Goal: Task Accomplishment & Management: Complete application form

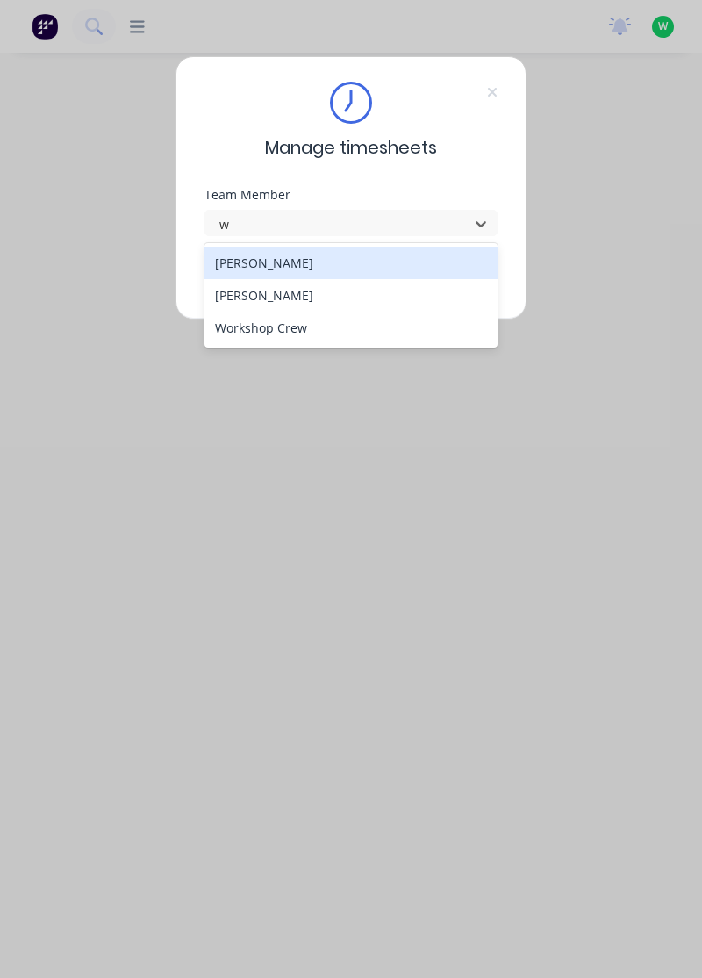
click at [281, 294] on div "[PERSON_NAME]" at bounding box center [352, 295] width 294 height 32
type input "w"
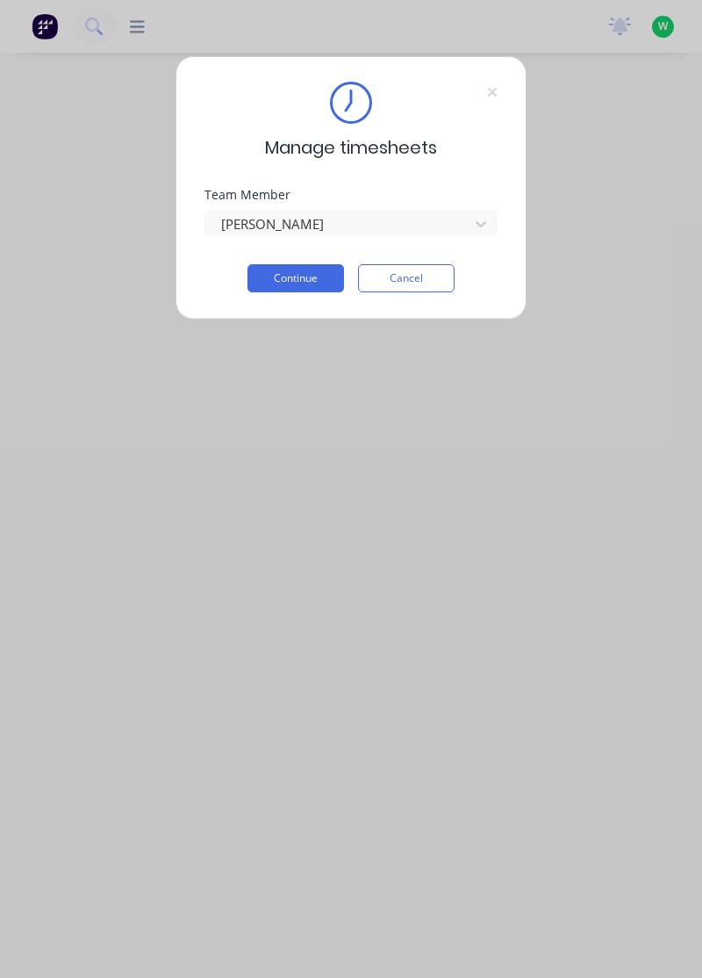
click at [307, 275] on button "Continue" at bounding box center [296, 278] width 97 height 28
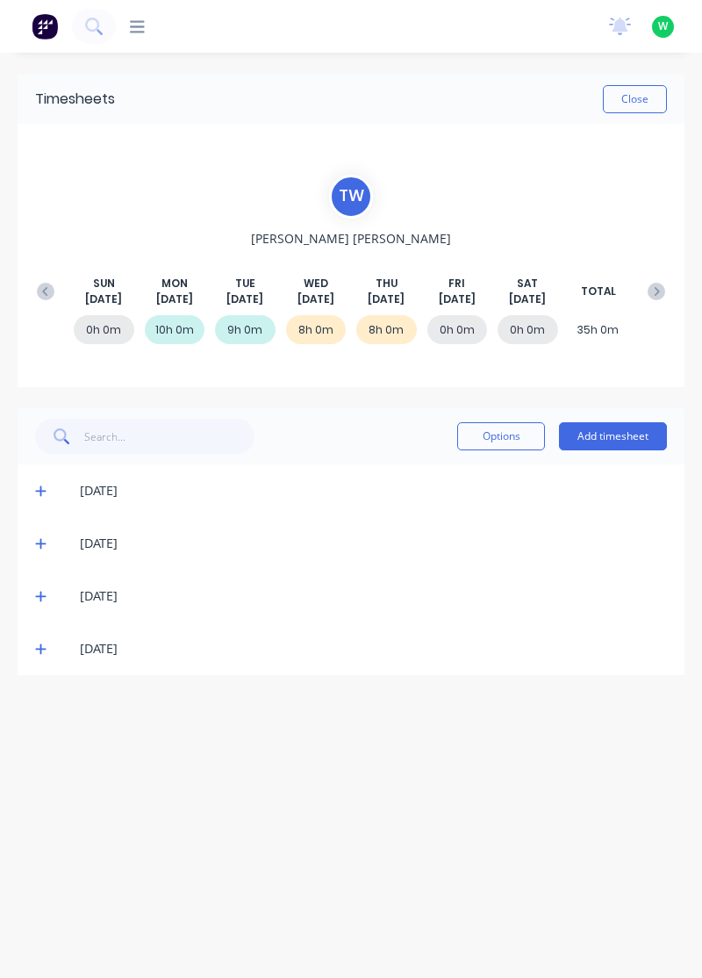
click at [627, 435] on button "Add timesheet" at bounding box center [613, 436] width 108 height 28
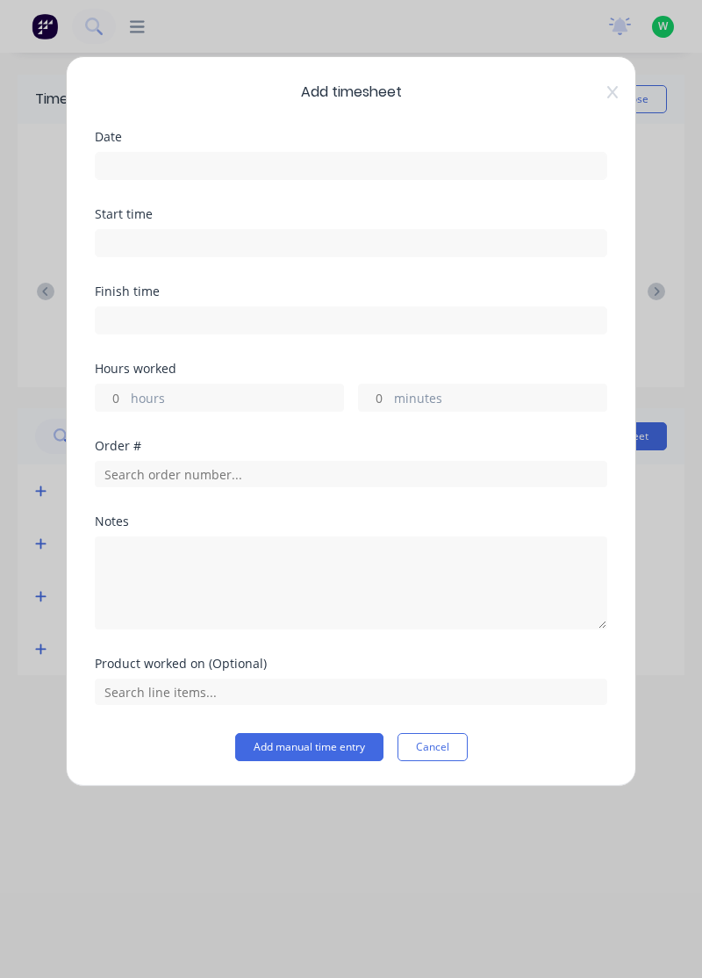
click at [263, 156] on input at bounding box center [351, 166] width 511 height 26
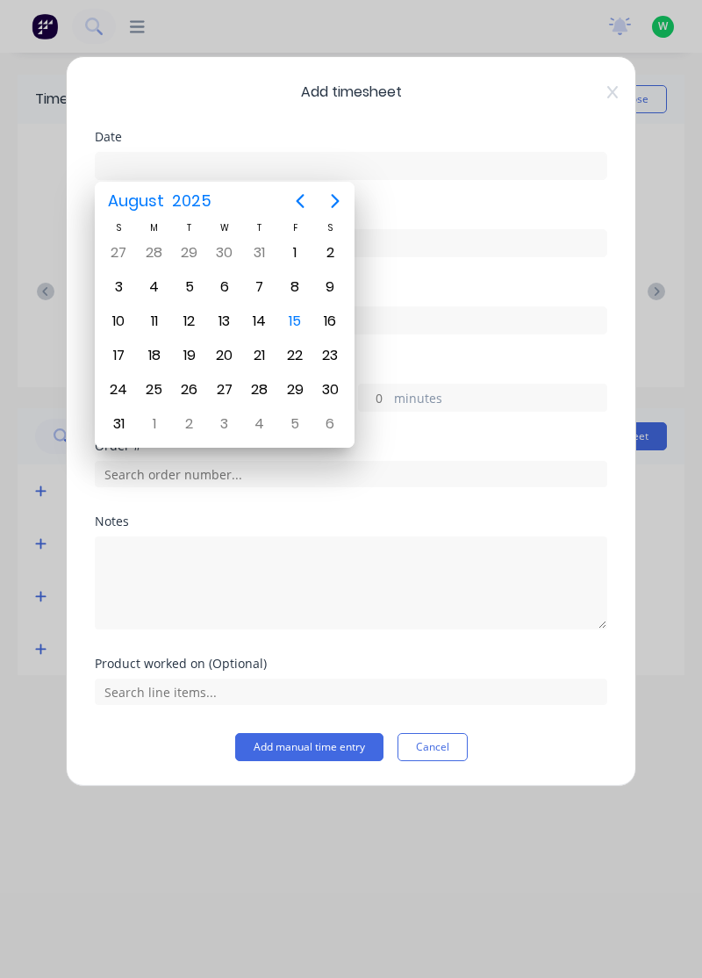
click at [295, 317] on div "15" at bounding box center [295, 321] width 26 height 26
type input "[DATE]"
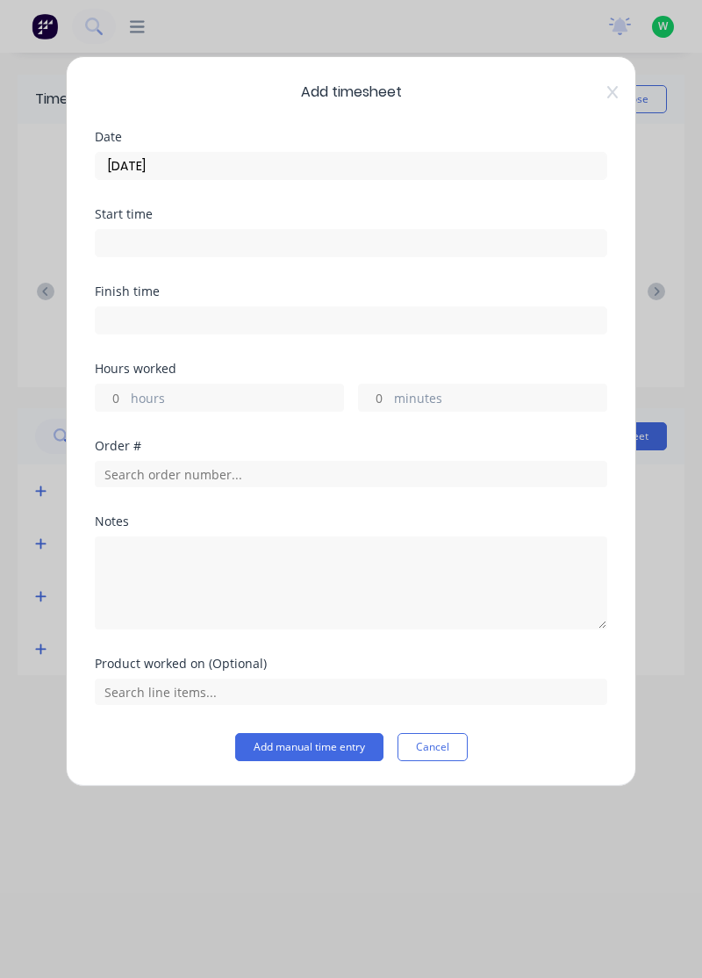
click at [246, 399] on label "hours" at bounding box center [237, 400] width 212 height 22
click at [126, 399] on input "hours" at bounding box center [111, 398] width 31 height 26
type input "1"
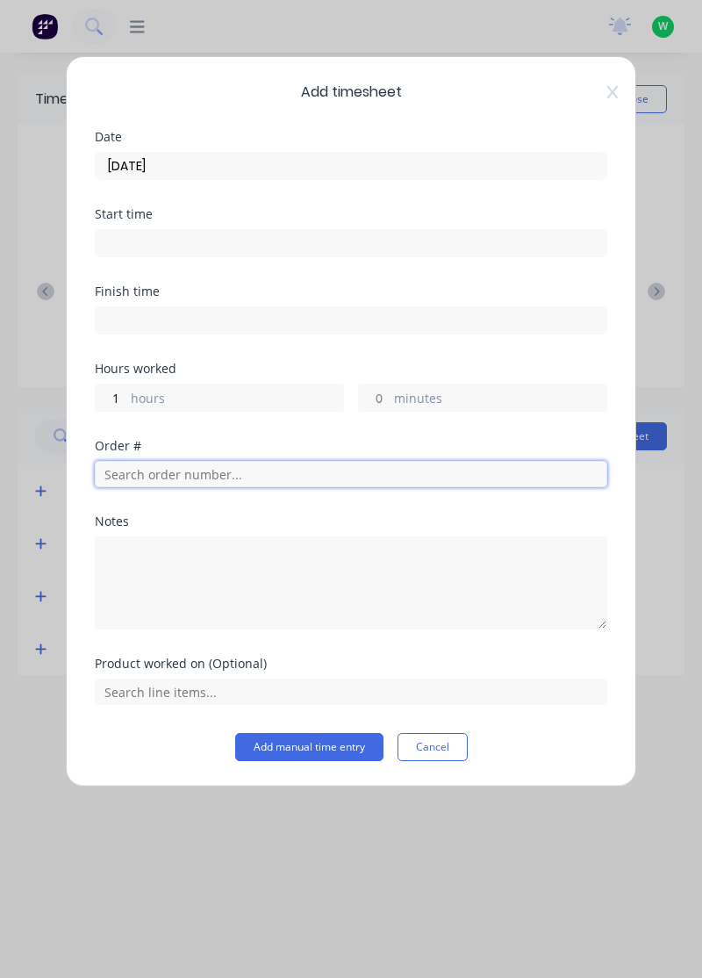
click at [248, 471] on input "text" at bounding box center [351, 474] width 513 height 26
type input "18391"
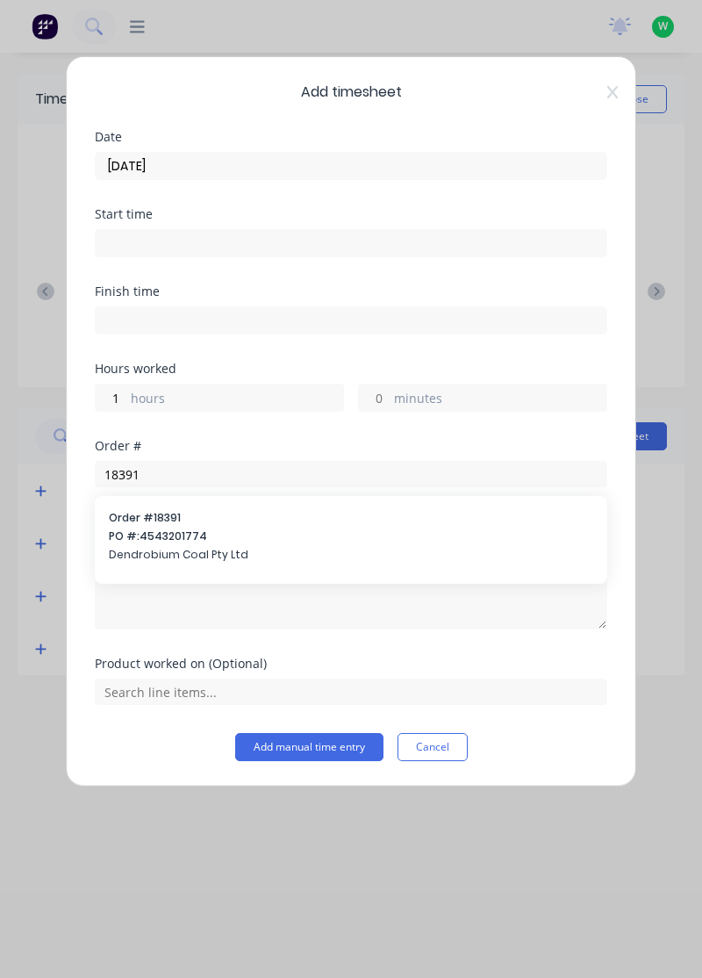
click at [192, 541] on span "PO #: 4543201774" at bounding box center [351, 536] width 485 height 16
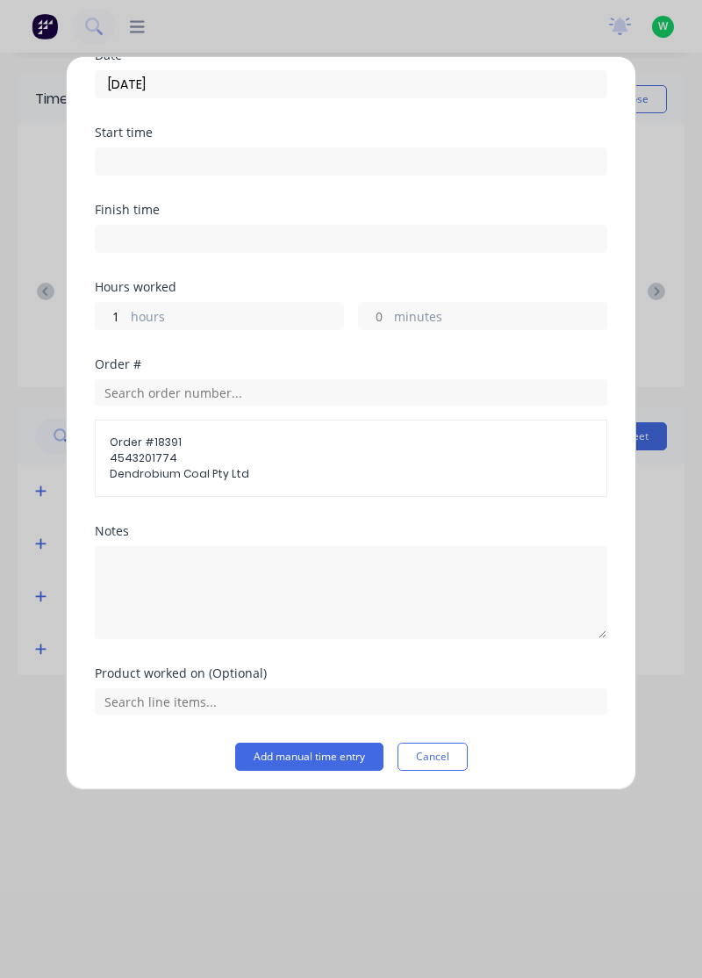
scroll to position [84, 0]
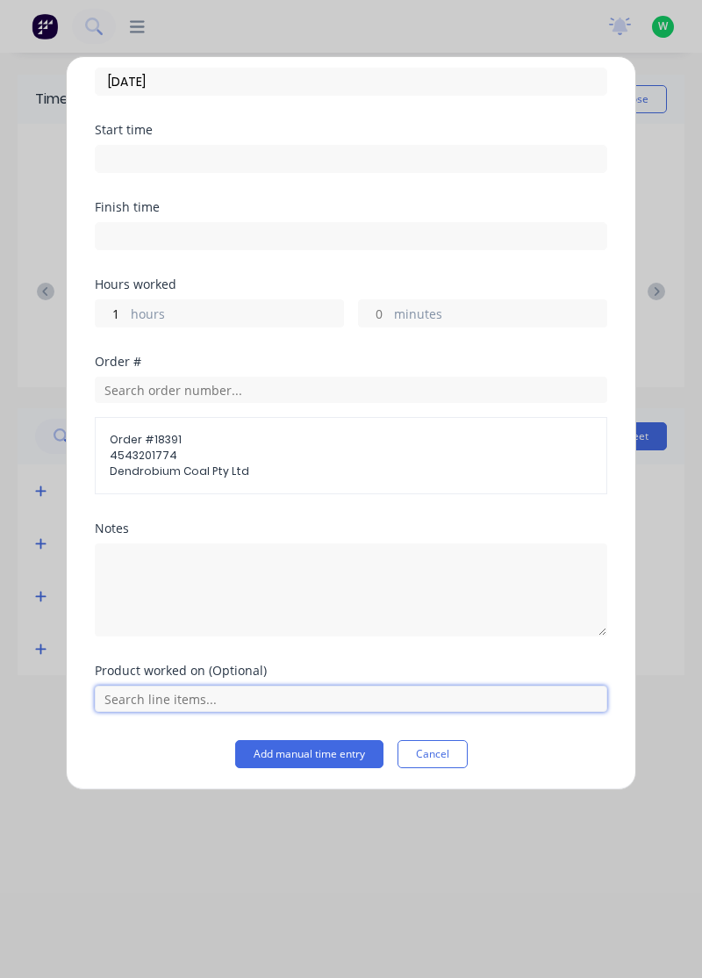
click at [330, 701] on input "text" at bounding box center [351, 699] width 513 height 26
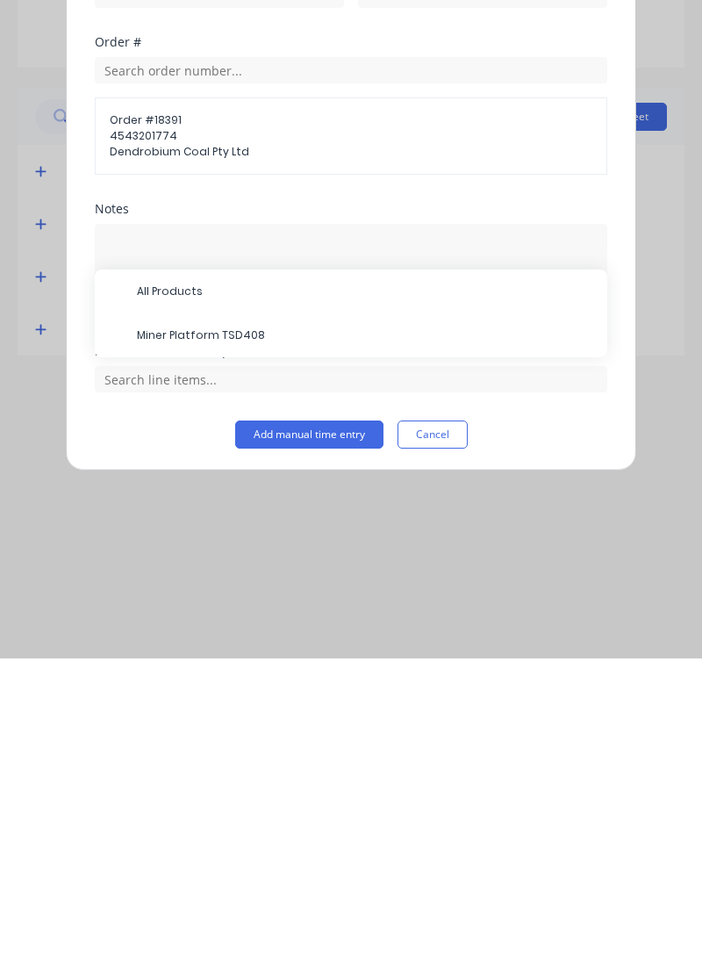
click at [250, 648] on span "Miner Platform TSD408" at bounding box center [365, 655] width 457 height 16
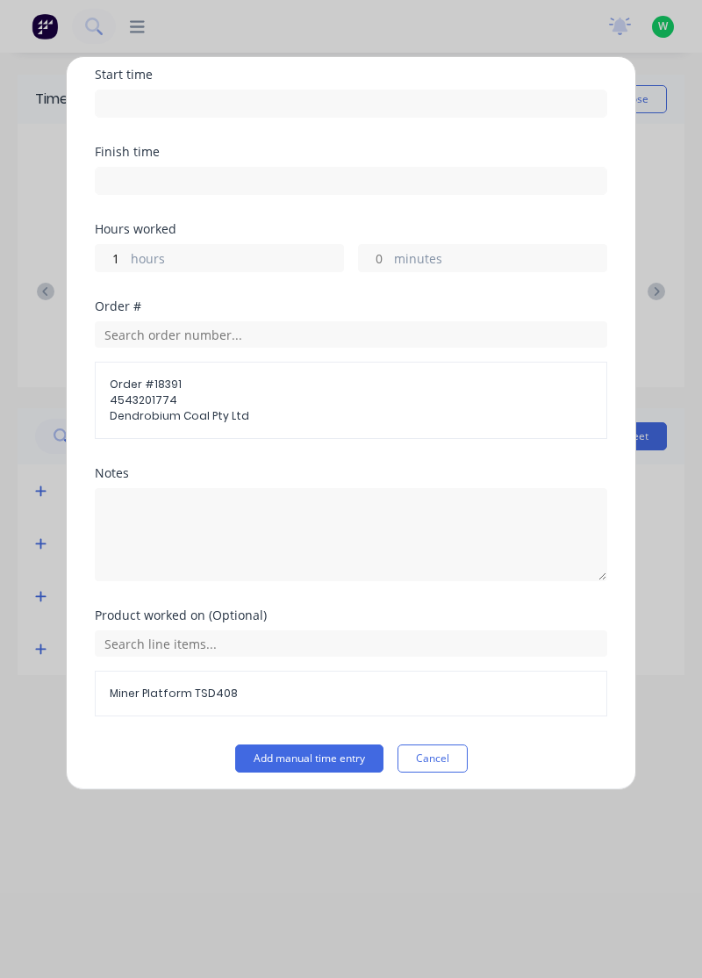
scroll to position [139, 0]
click at [330, 758] on button "Add manual time entry" at bounding box center [309, 759] width 148 height 28
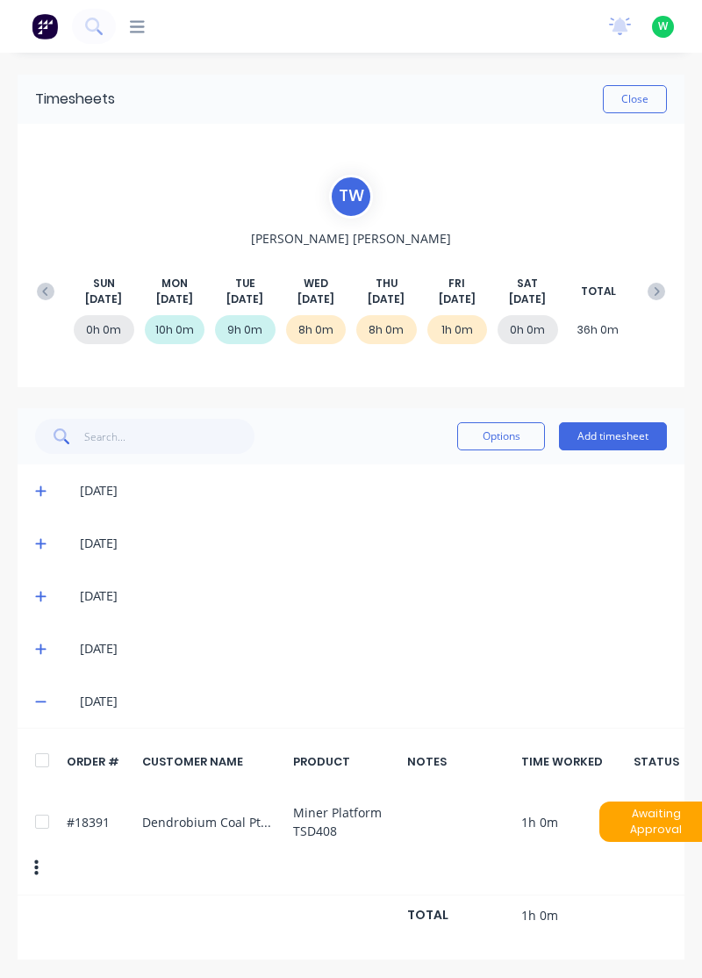
click at [600, 432] on button "Add timesheet" at bounding box center [613, 436] width 108 height 28
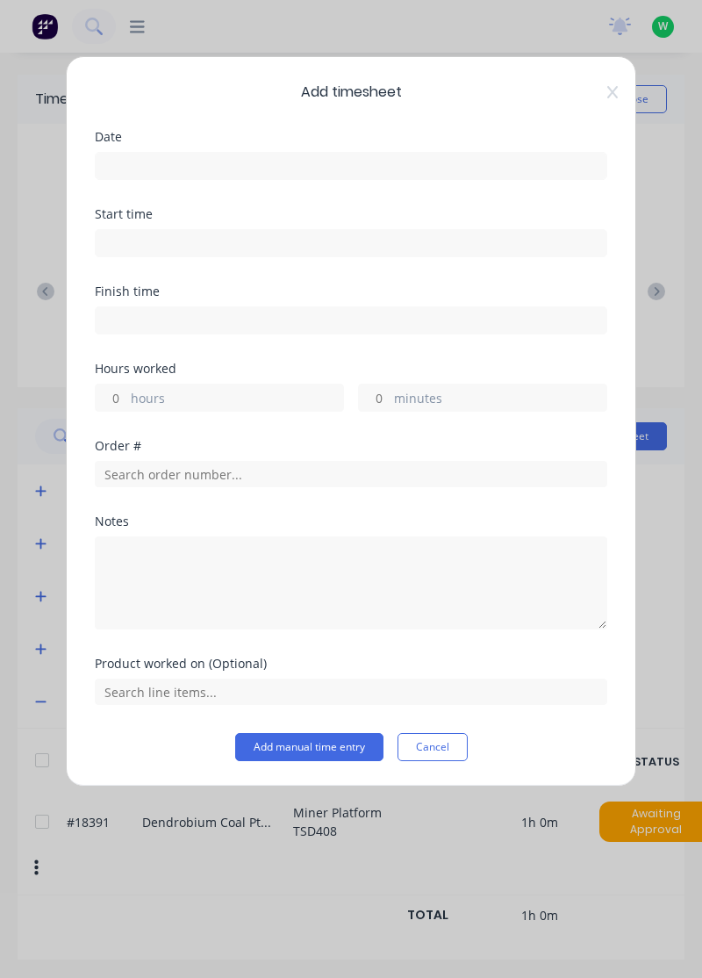
click at [393, 160] on input at bounding box center [351, 166] width 511 height 26
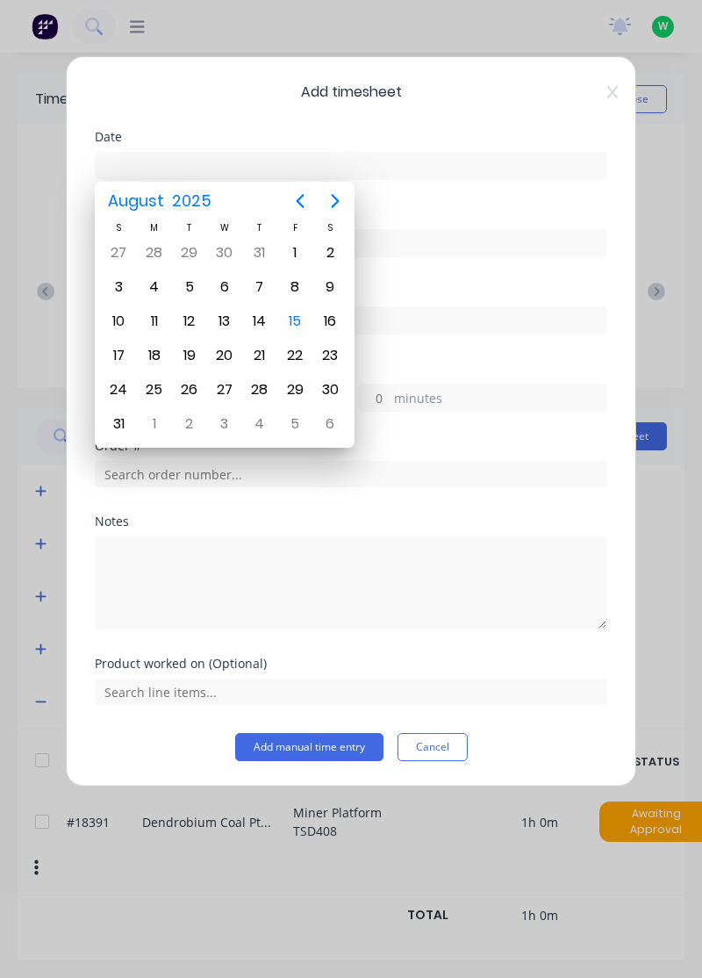
click at [297, 314] on div "15" at bounding box center [295, 321] width 26 height 26
type input "[DATE]"
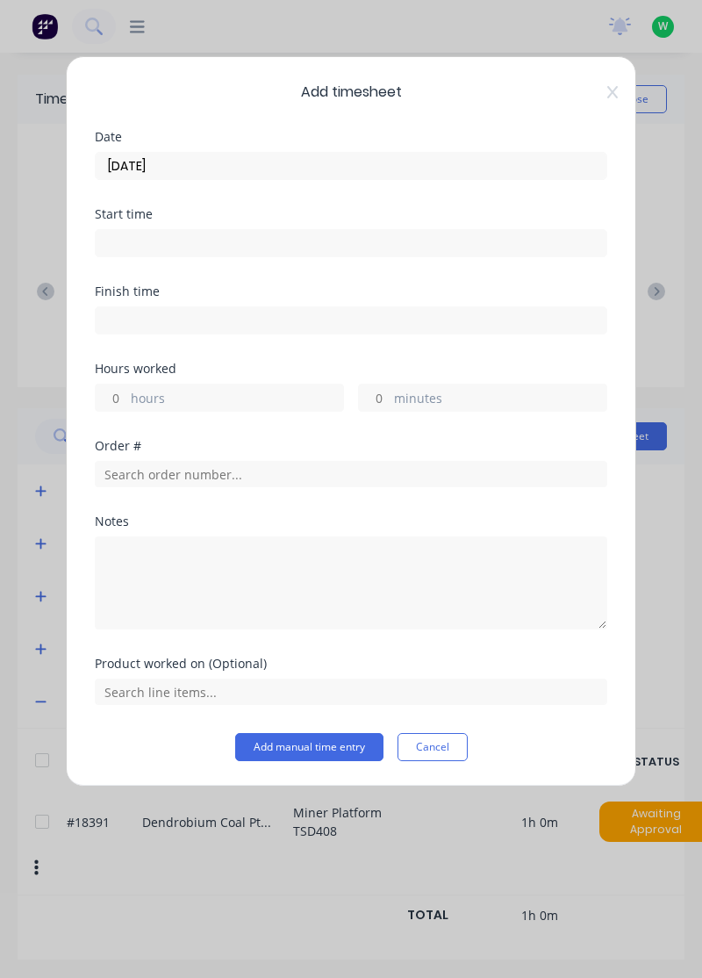
click at [219, 391] on label "hours" at bounding box center [237, 400] width 212 height 22
click at [126, 391] on input "hours" at bounding box center [111, 398] width 31 height 26
type input "1"
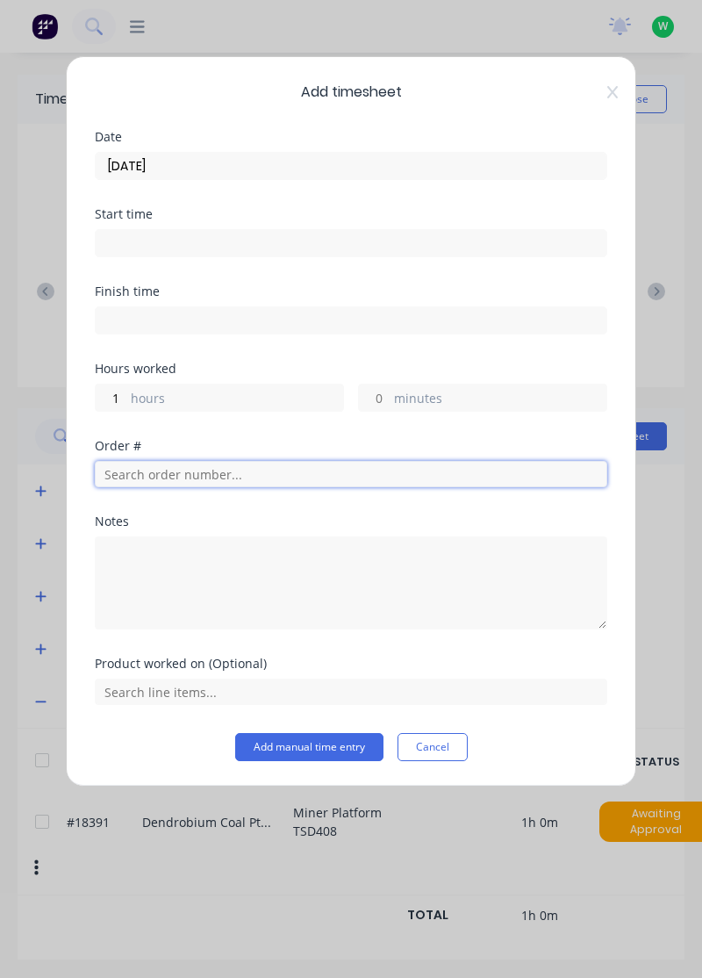
click at [241, 470] on input "text" at bounding box center [351, 474] width 513 height 26
type input "18269"
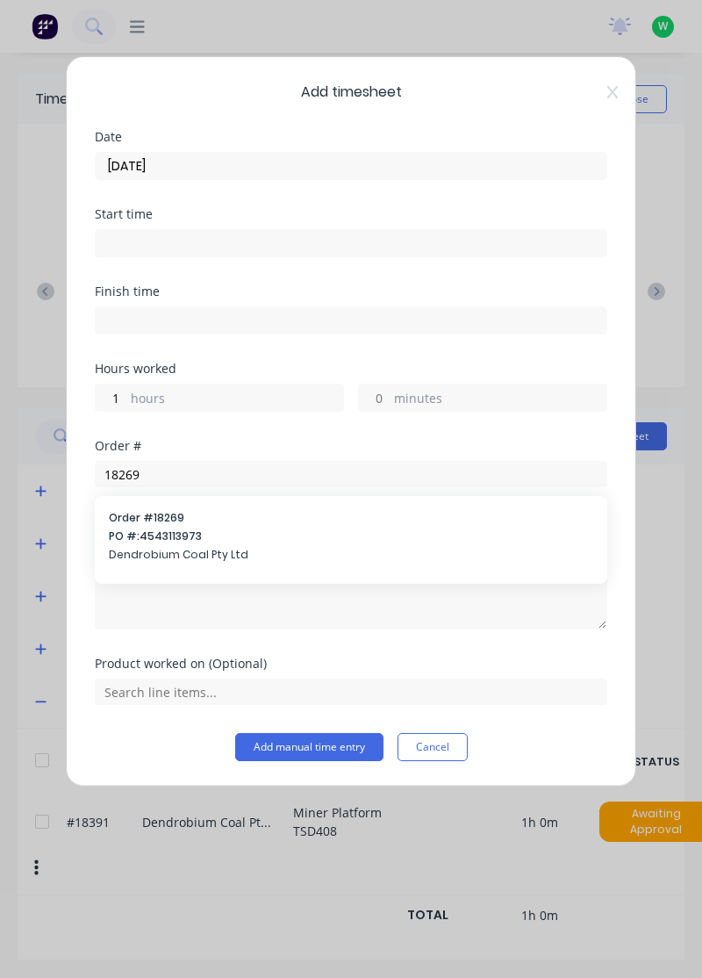
click at [175, 539] on span "PO #: 4543113973" at bounding box center [351, 536] width 485 height 16
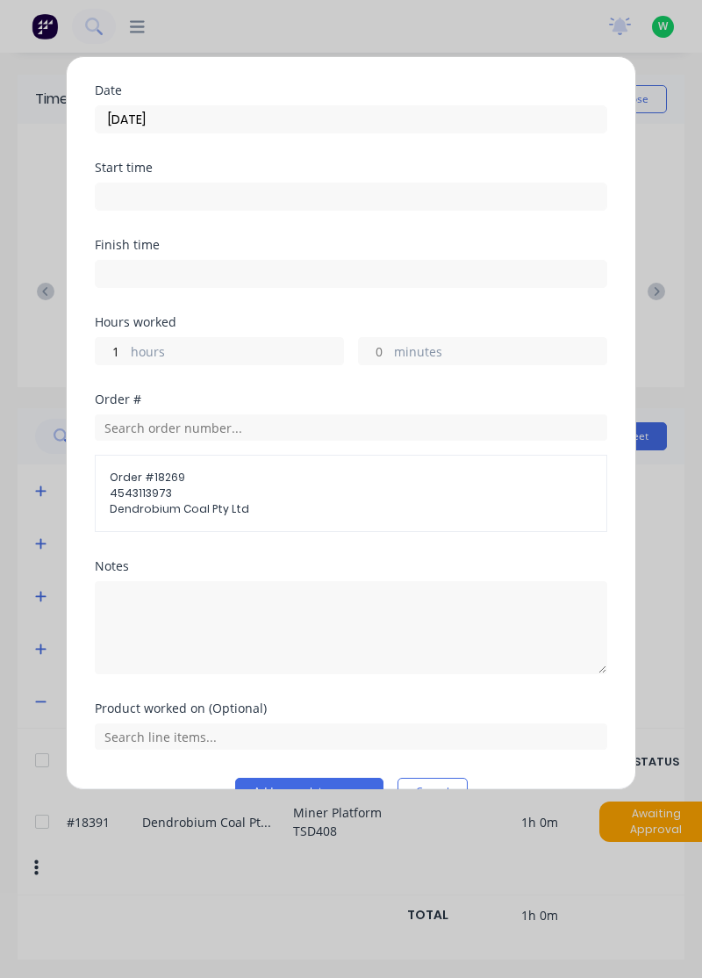
scroll to position [84, 0]
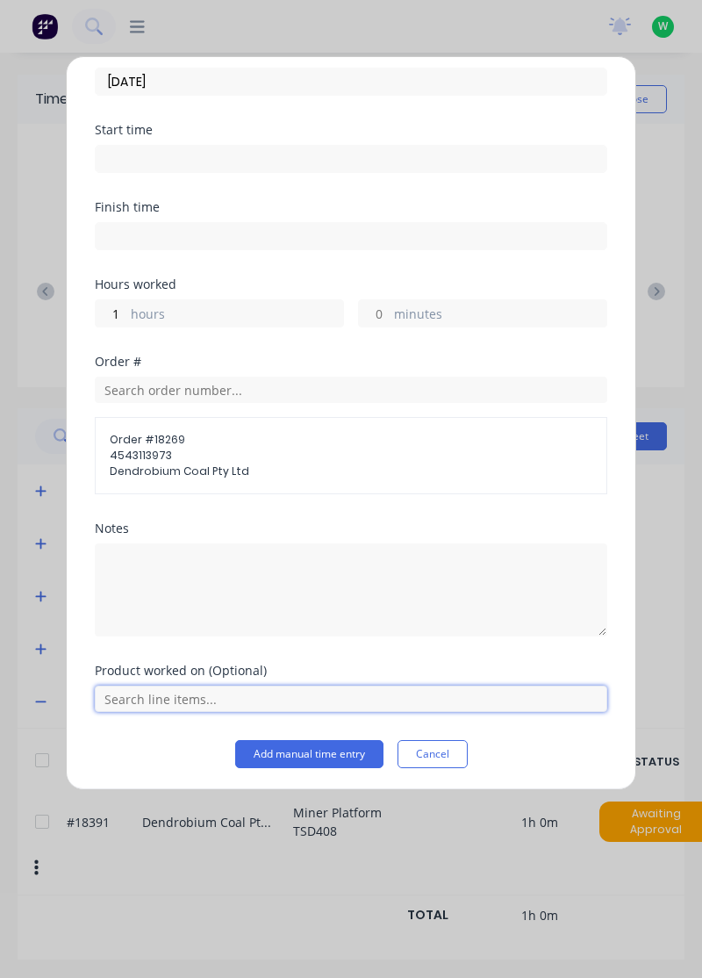
click at [320, 701] on input "text" at bounding box center [351, 699] width 513 height 26
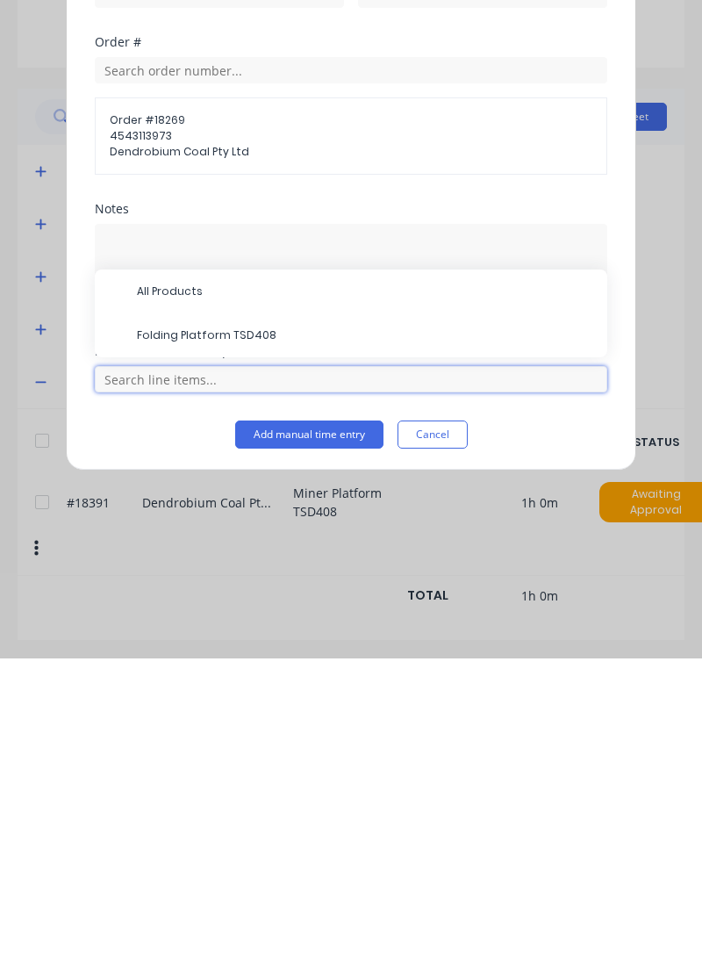
scroll to position [47, 0]
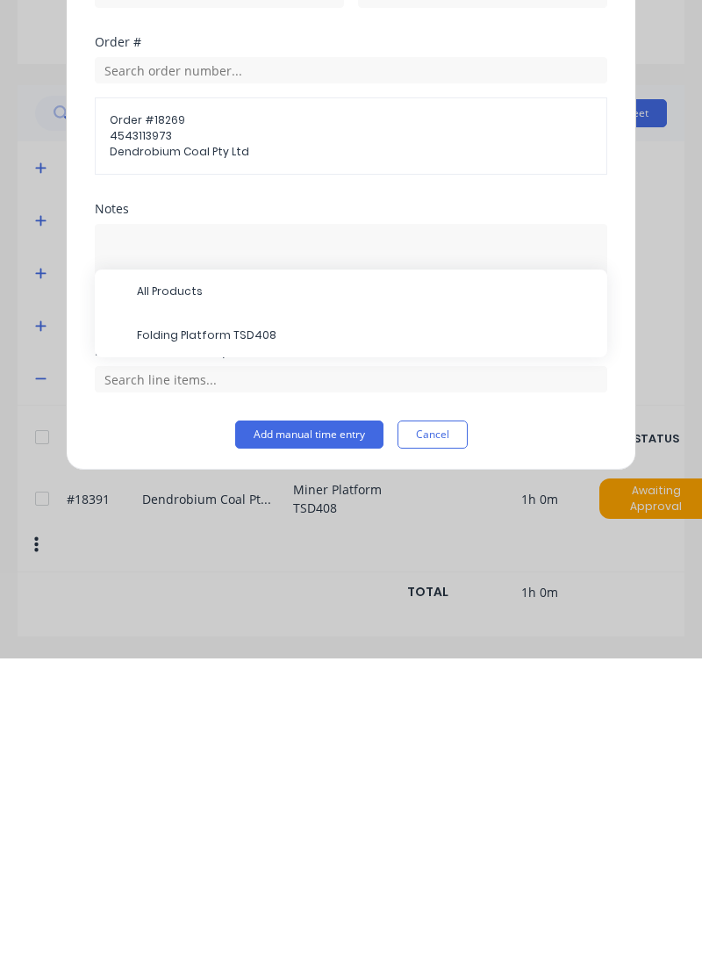
click at [255, 653] on span "Folding Platform TSD408" at bounding box center [365, 655] width 457 height 16
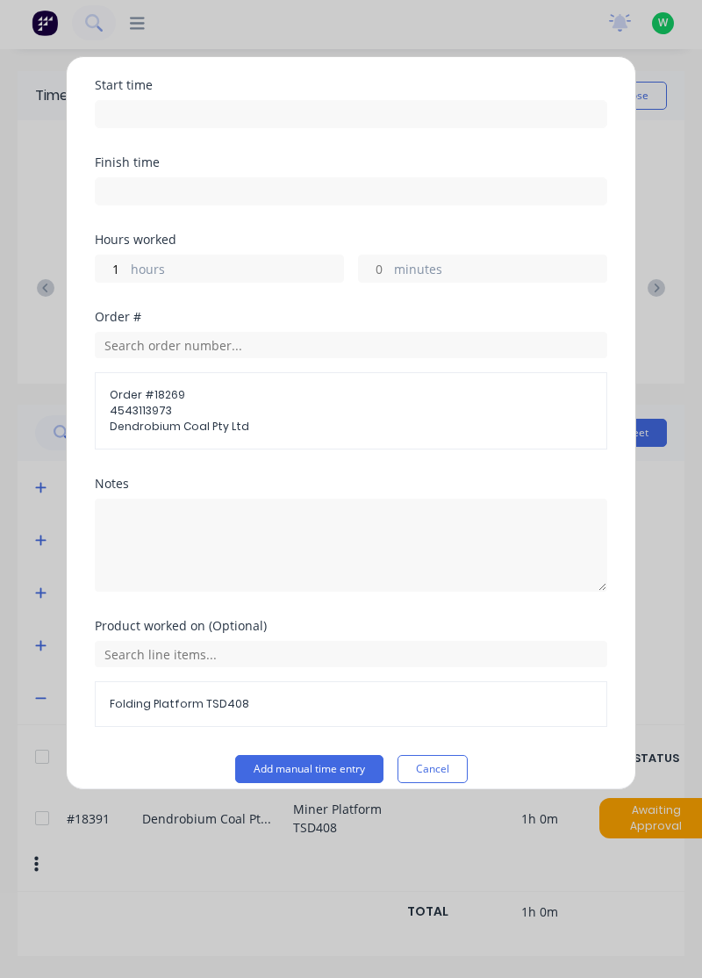
scroll to position [143, 0]
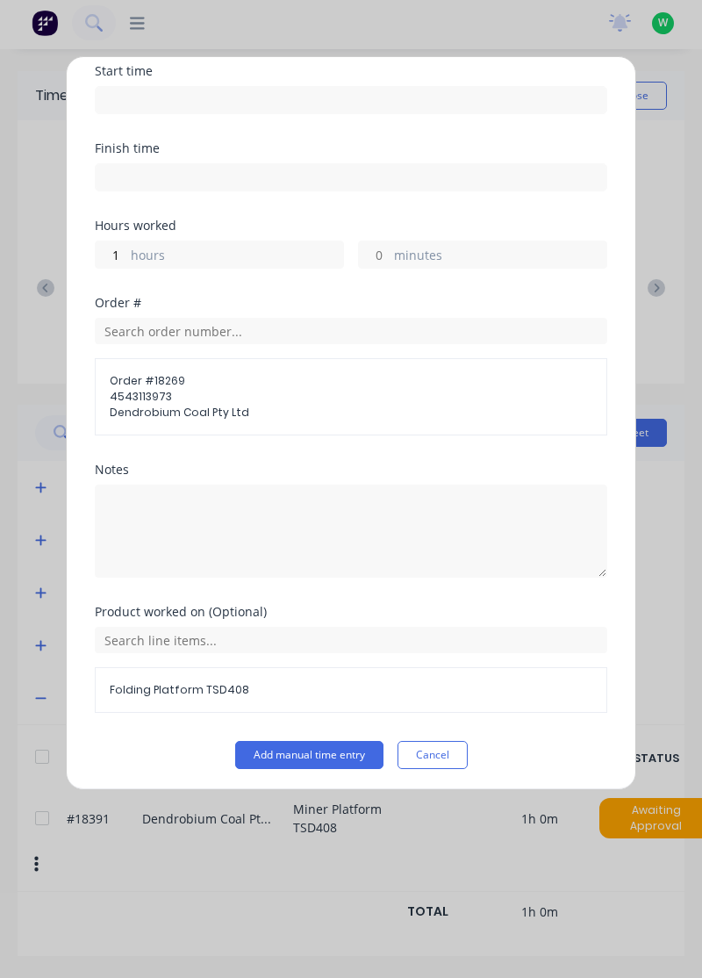
click at [329, 755] on button "Add manual time entry" at bounding box center [309, 755] width 148 height 28
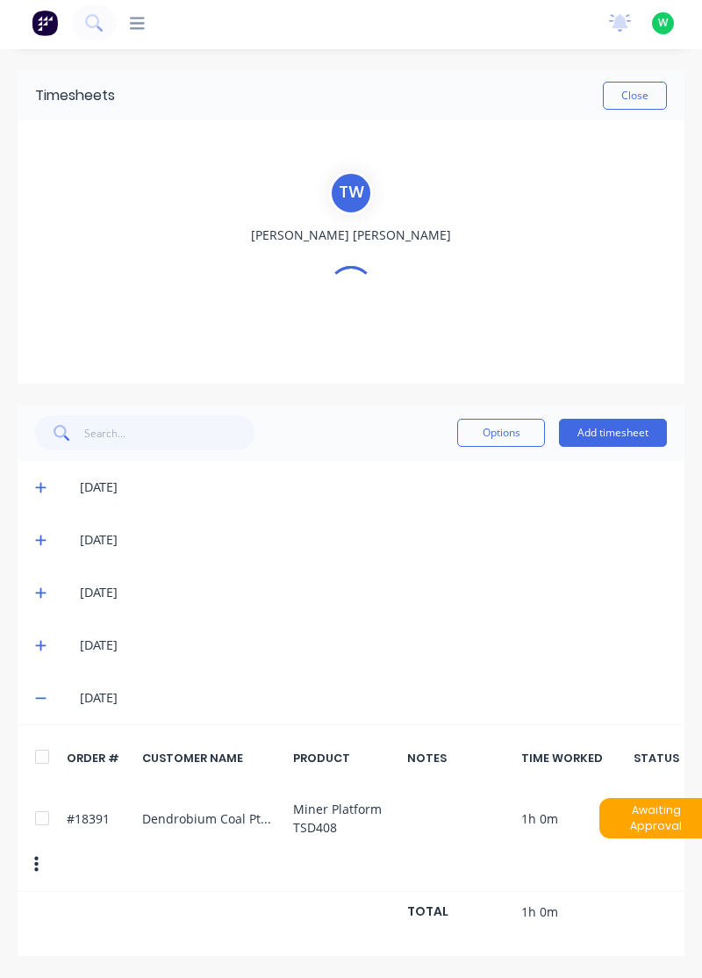
scroll to position [0, 0]
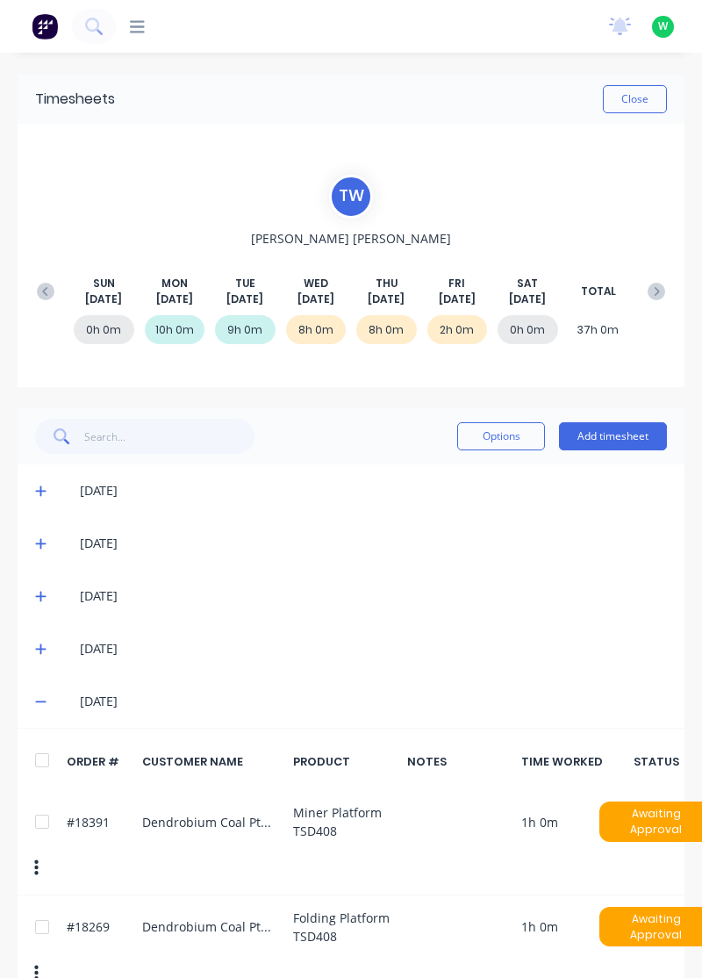
click at [599, 433] on button "Add timesheet" at bounding box center [613, 436] width 108 height 28
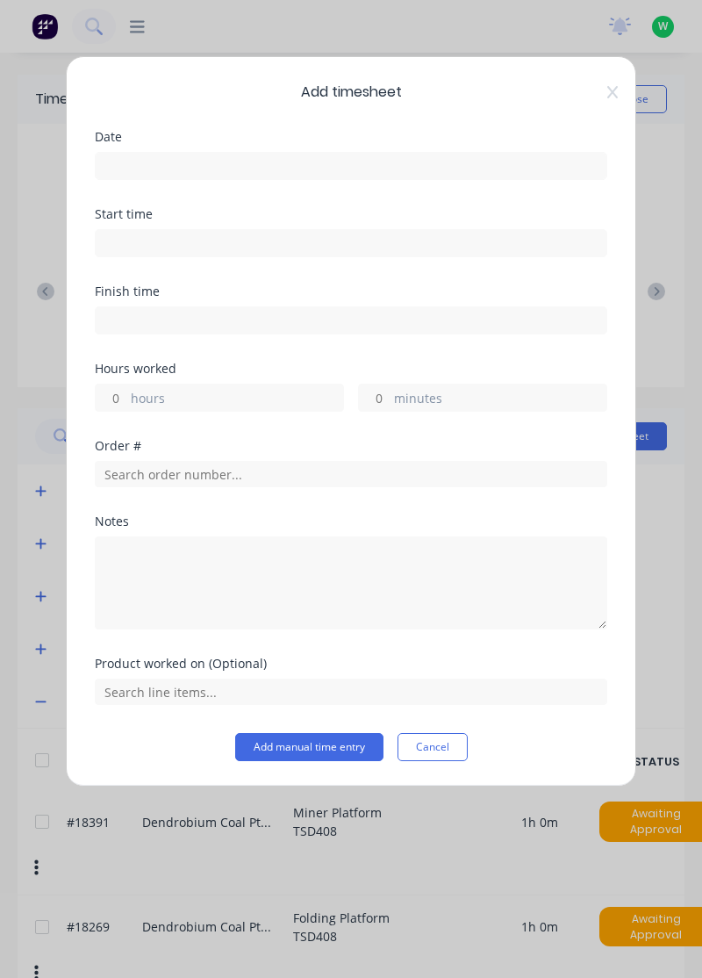
click at [298, 162] on input at bounding box center [351, 166] width 511 height 26
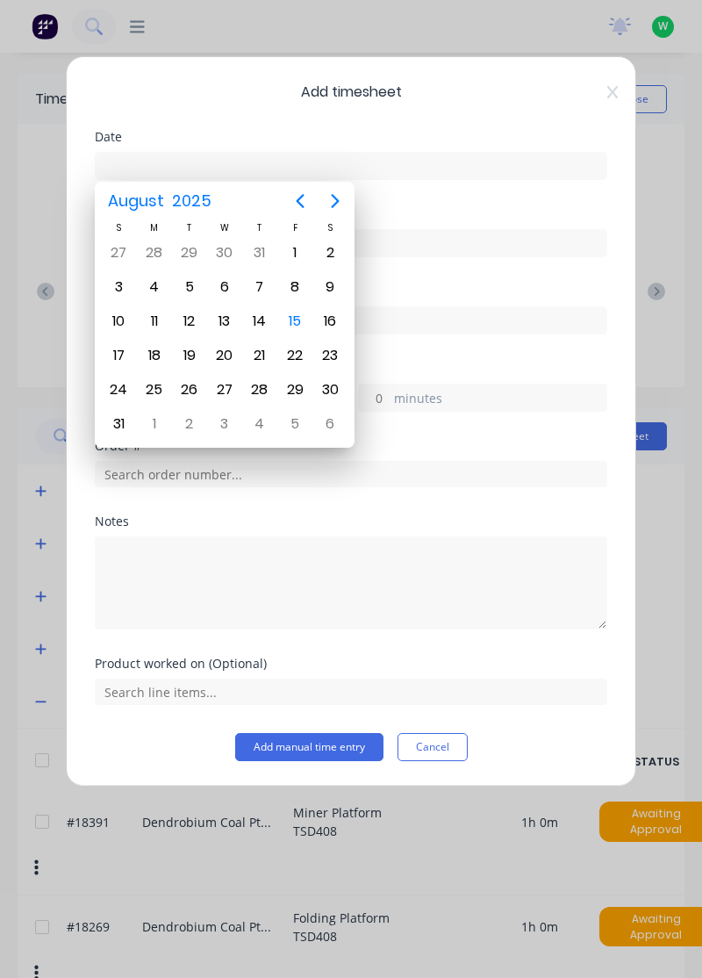
click at [302, 318] on div "15" at bounding box center [295, 321] width 26 height 26
type input "[DATE]"
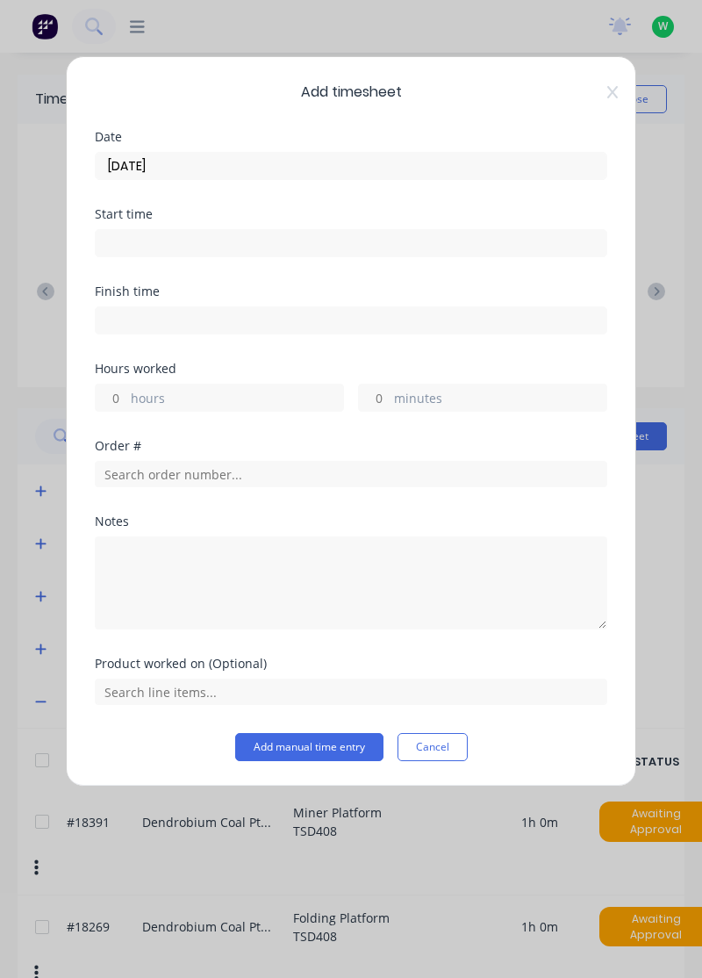
click at [248, 402] on label "hours" at bounding box center [237, 400] width 212 height 22
click at [126, 402] on input "hours" at bounding box center [111, 398] width 31 height 26
type input "3"
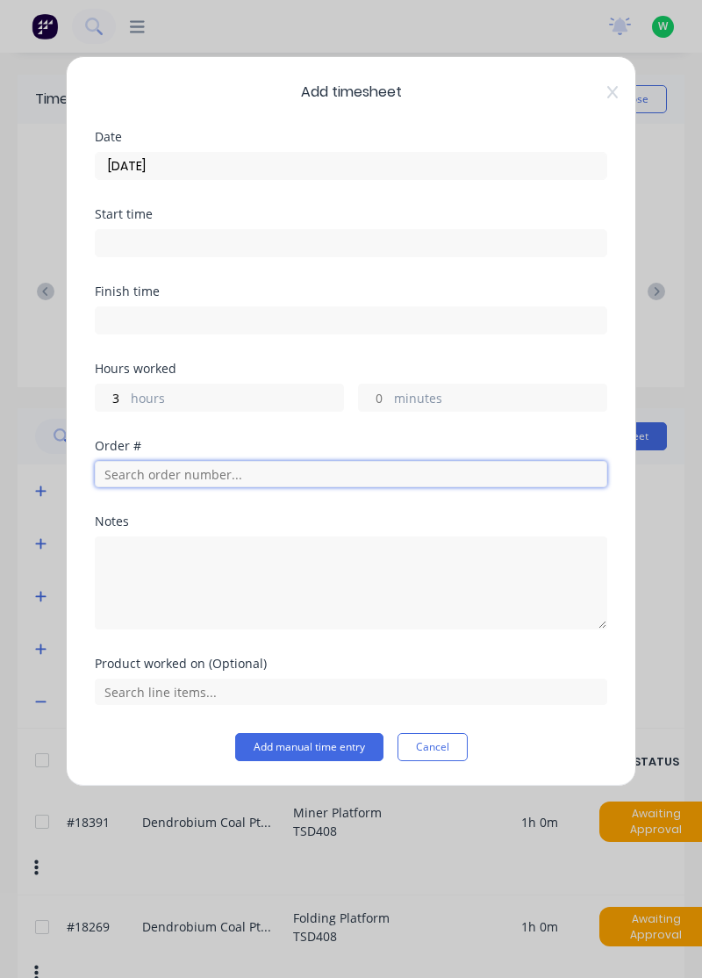
click at [253, 473] on input "text" at bounding box center [351, 474] width 513 height 26
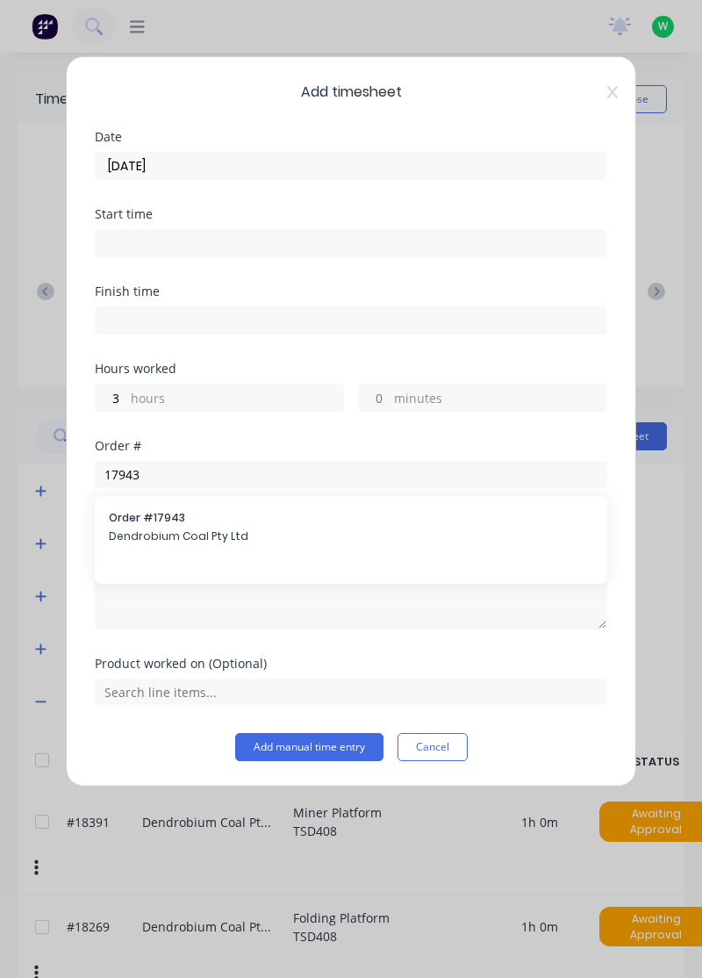
click at [200, 523] on div "Notes" at bounding box center [351, 521] width 513 height 12
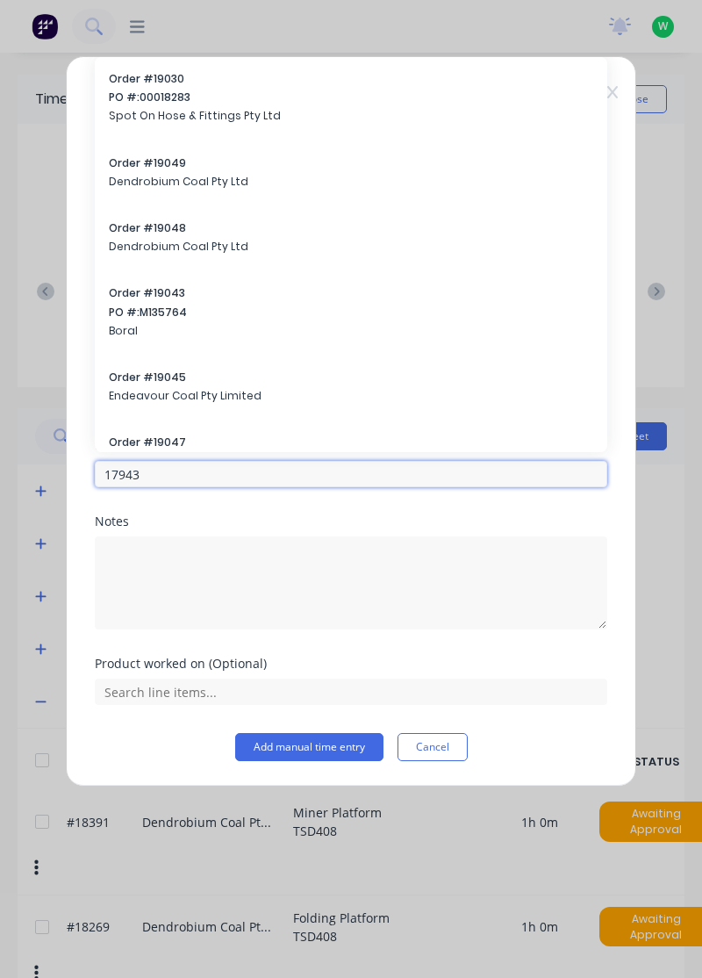
click at [412, 479] on input "17943" at bounding box center [351, 474] width 513 height 26
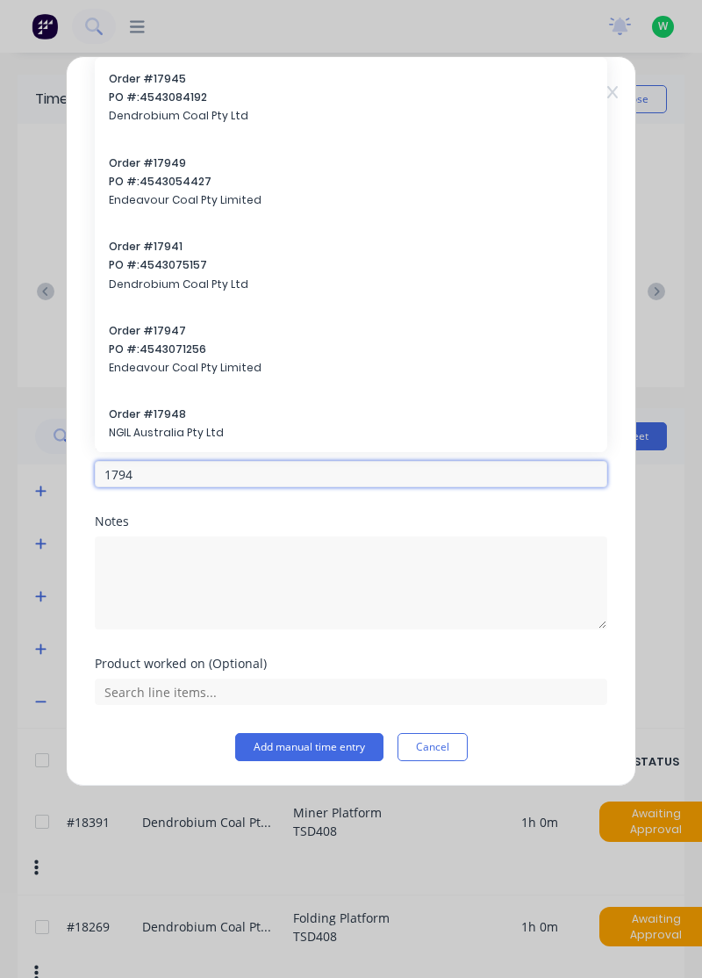
type input "17943"
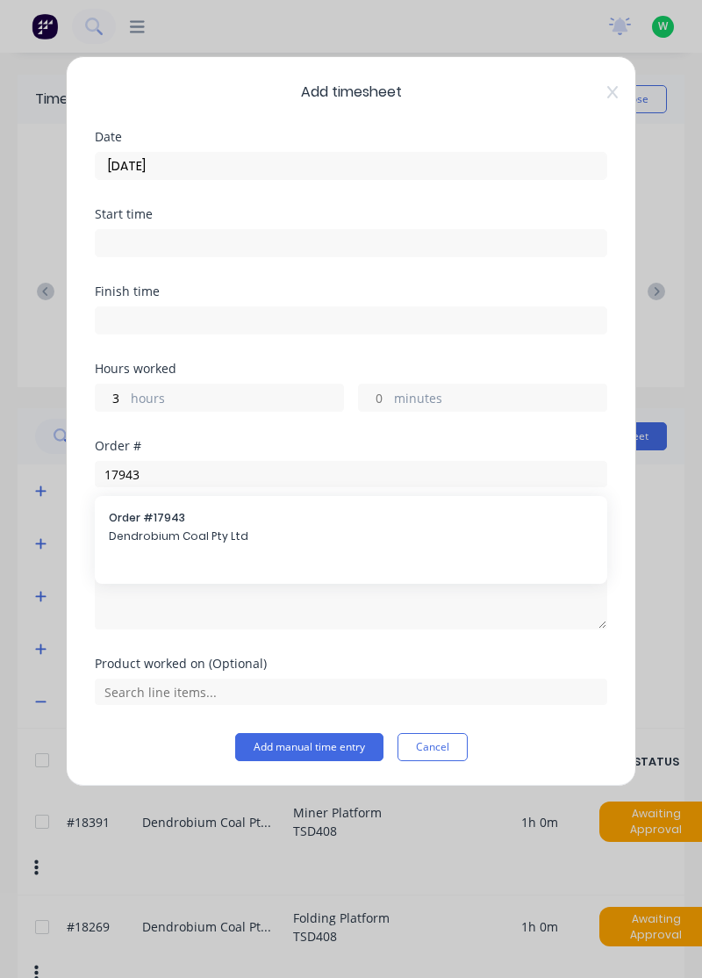
click at [194, 528] on span "Dendrobium Coal Pty Ltd" at bounding box center [351, 536] width 485 height 16
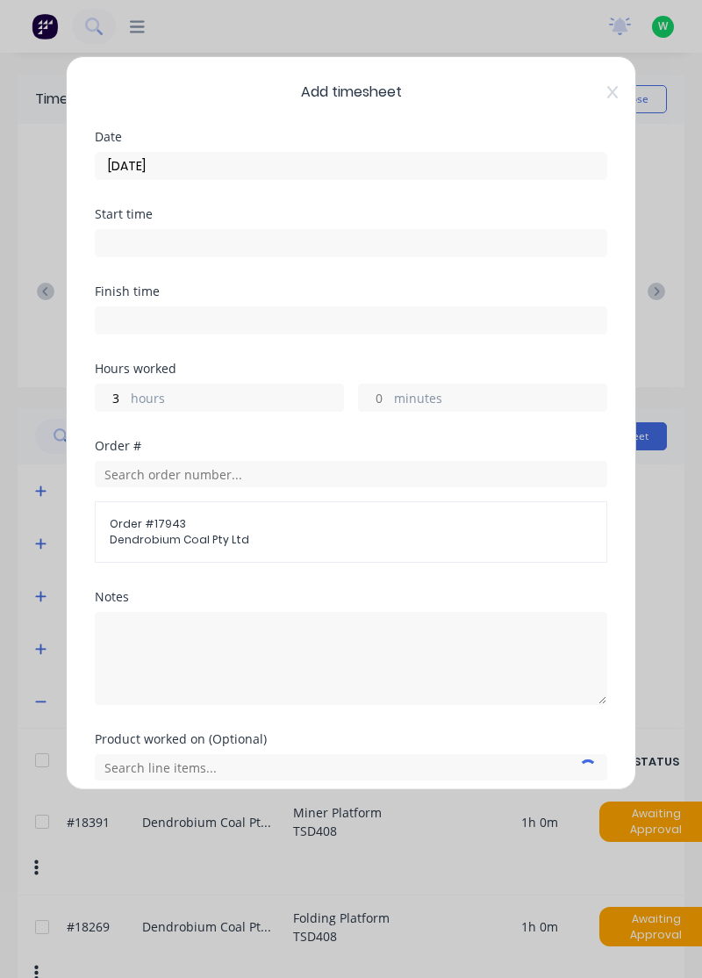
scroll to position [68, 0]
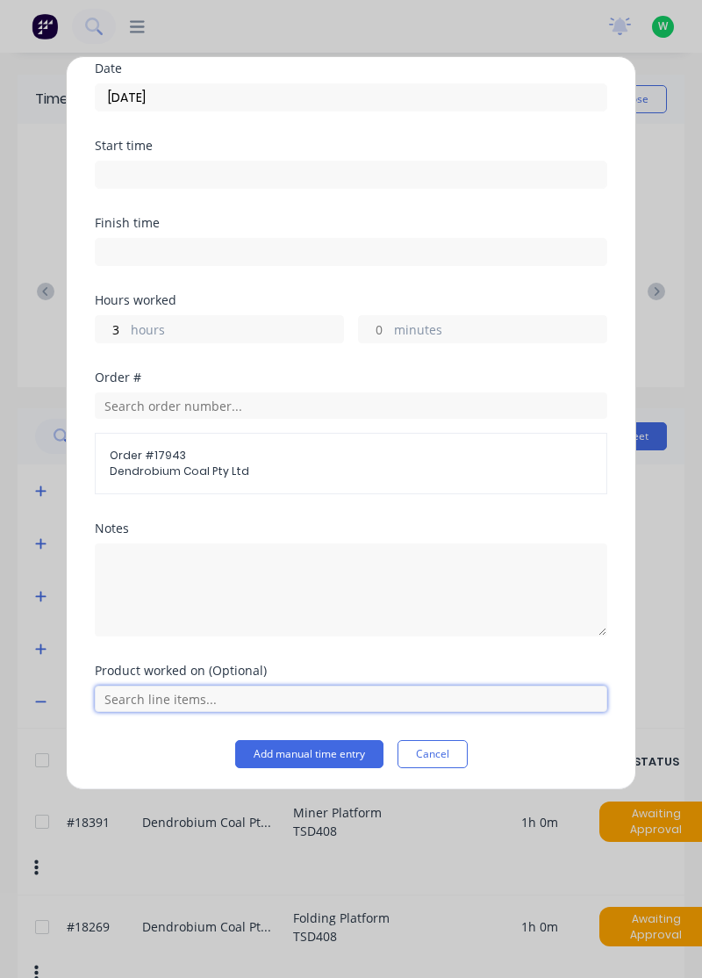
click at [252, 700] on input "text" at bounding box center [351, 699] width 513 height 26
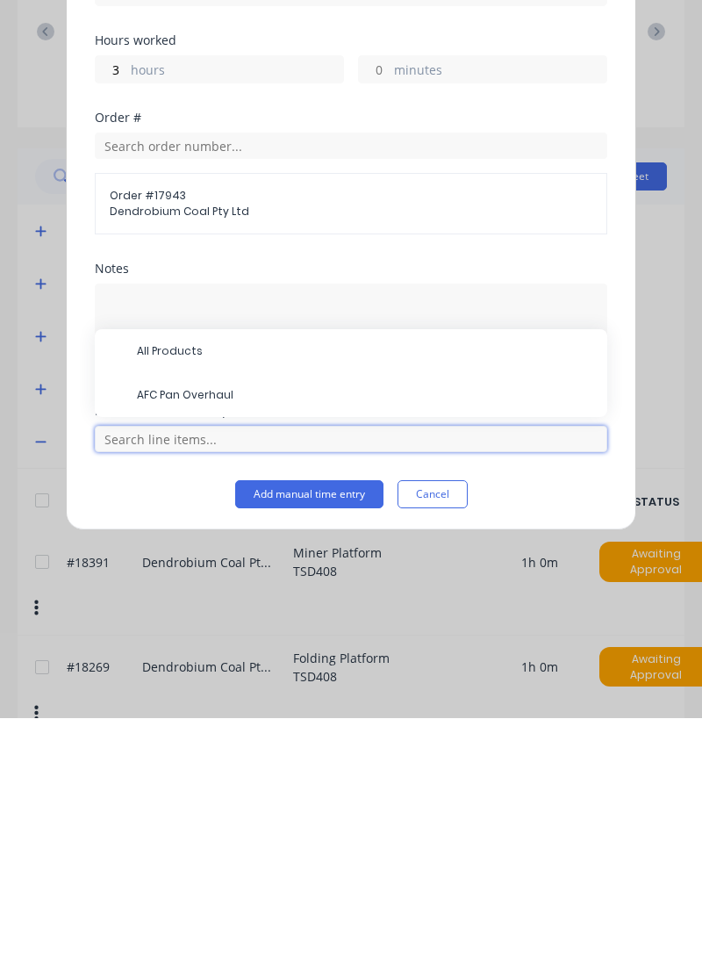
scroll to position [47, 0]
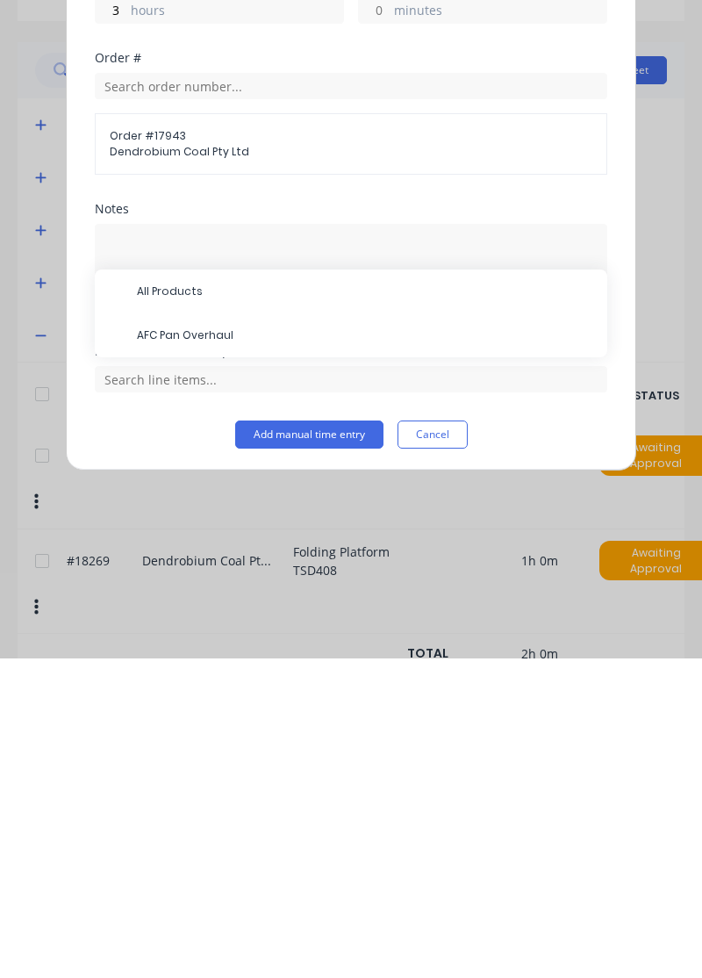
click at [239, 629] on div "All Products" at bounding box center [351, 611] width 513 height 44
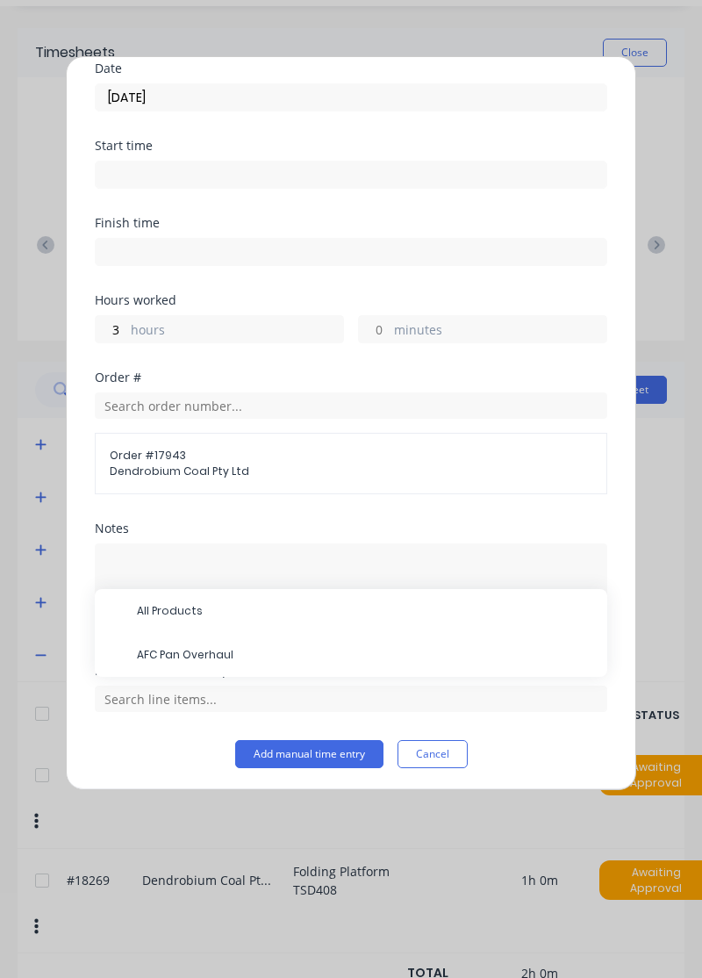
click at [219, 655] on span "AFC Pan Overhaul" at bounding box center [365, 655] width 457 height 16
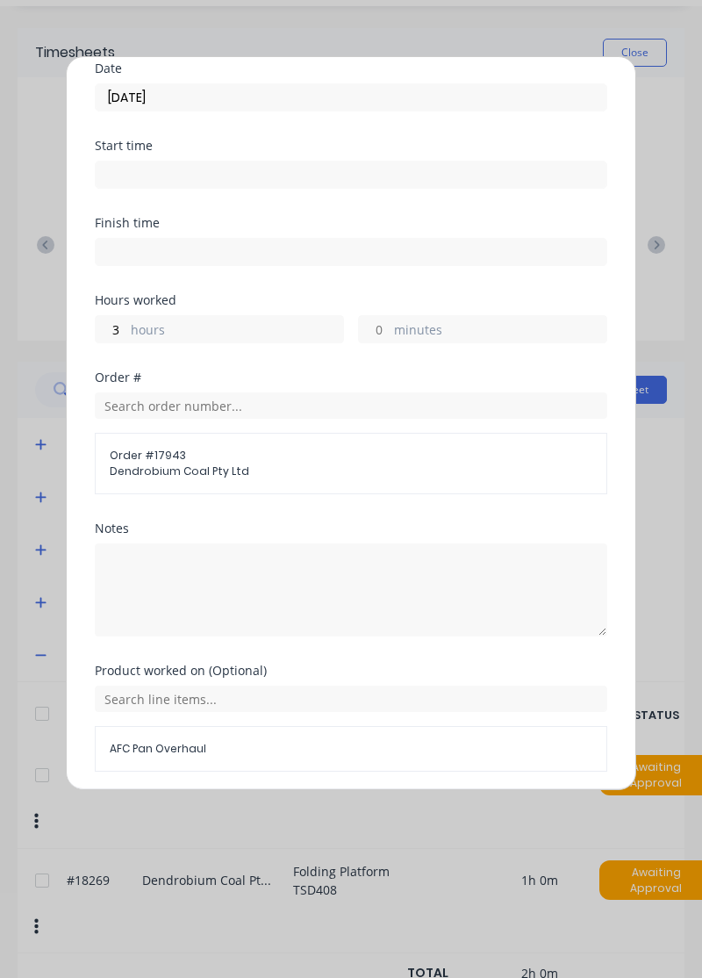
scroll to position [127, 0]
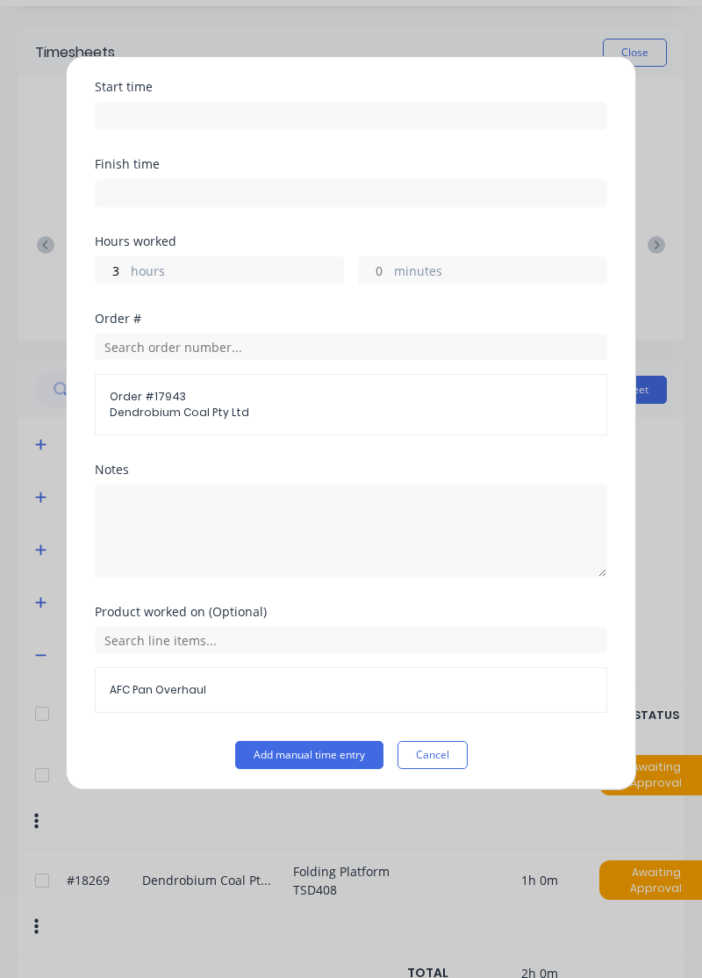
click at [343, 750] on button "Add manual time entry" at bounding box center [309, 755] width 148 height 28
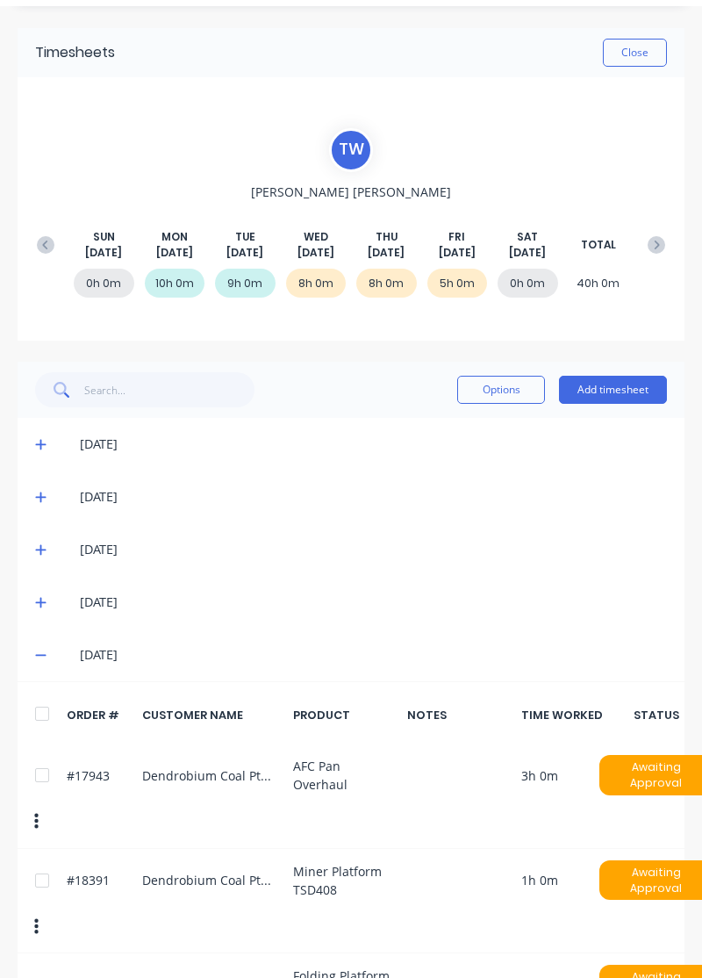
scroll to position [100, 0]
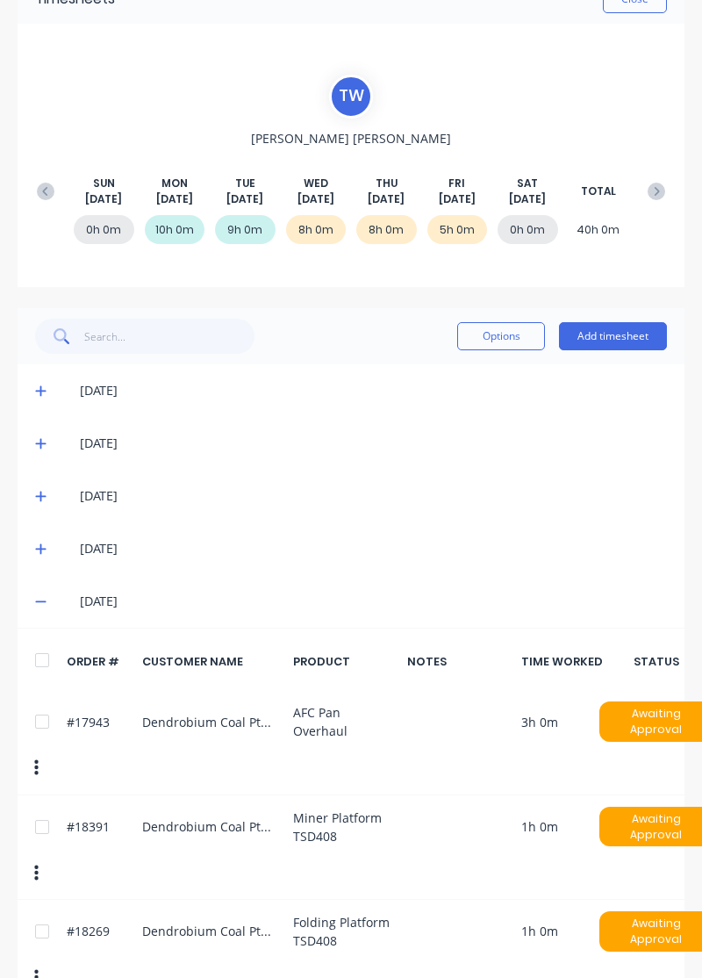
click at [625, 334] on button "Add timesheet" at bounding box center [613, 336] width 108 height 28
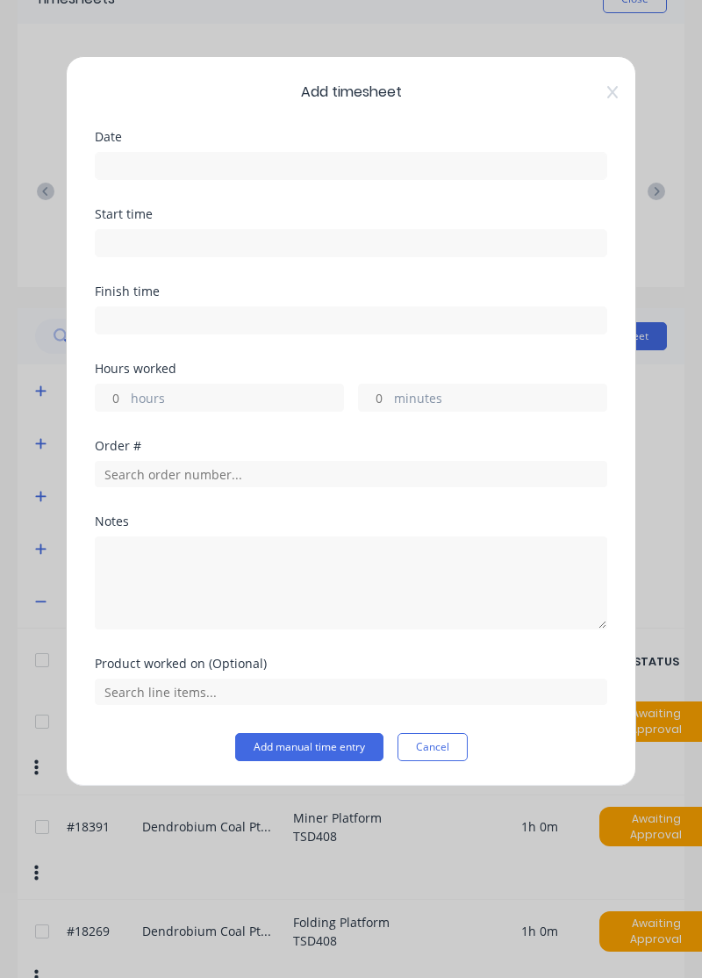
click at [320, 160] on input at bounding box center [351, 166] width 511 height 26
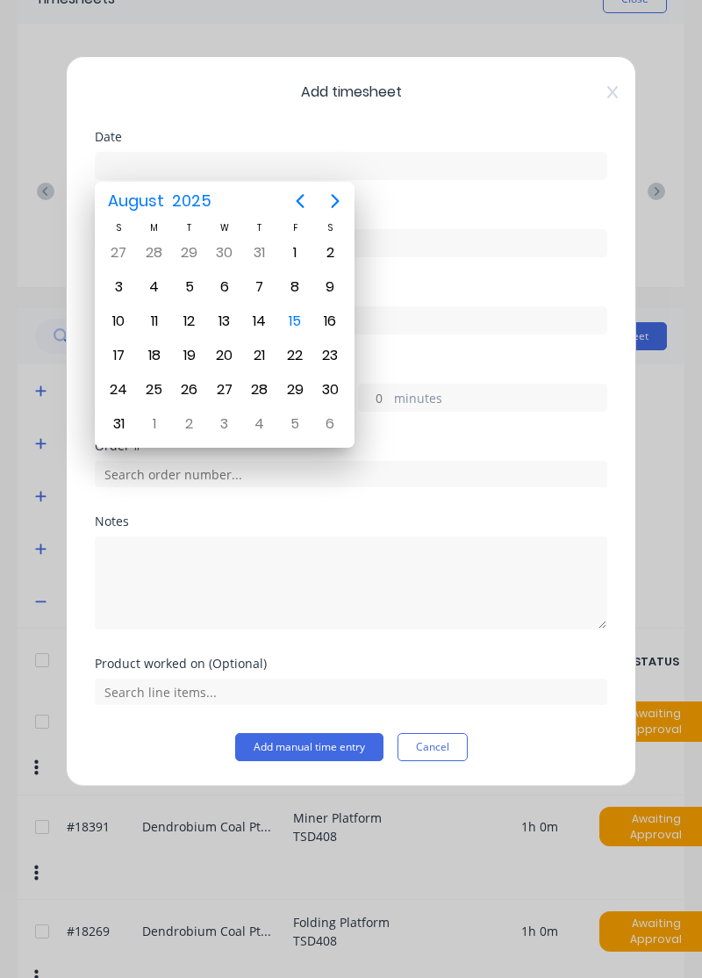
click at [297, 316] on div "15" at bounding box center [295, 321] width 26 height 26
type input "[DATE]"
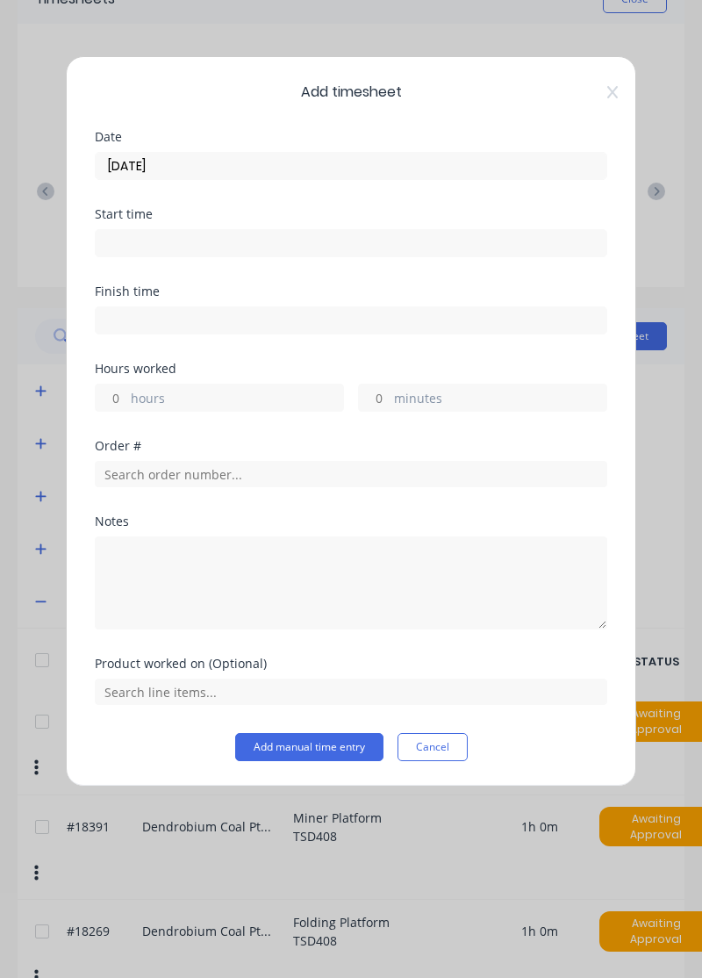
click at [234, 398] on label "hours" at bounding box center [237, 400] width 212 height 22
click at [126, 398] on input "hours" at bounding box center [111, 398] width 31 height 26
type input "2"
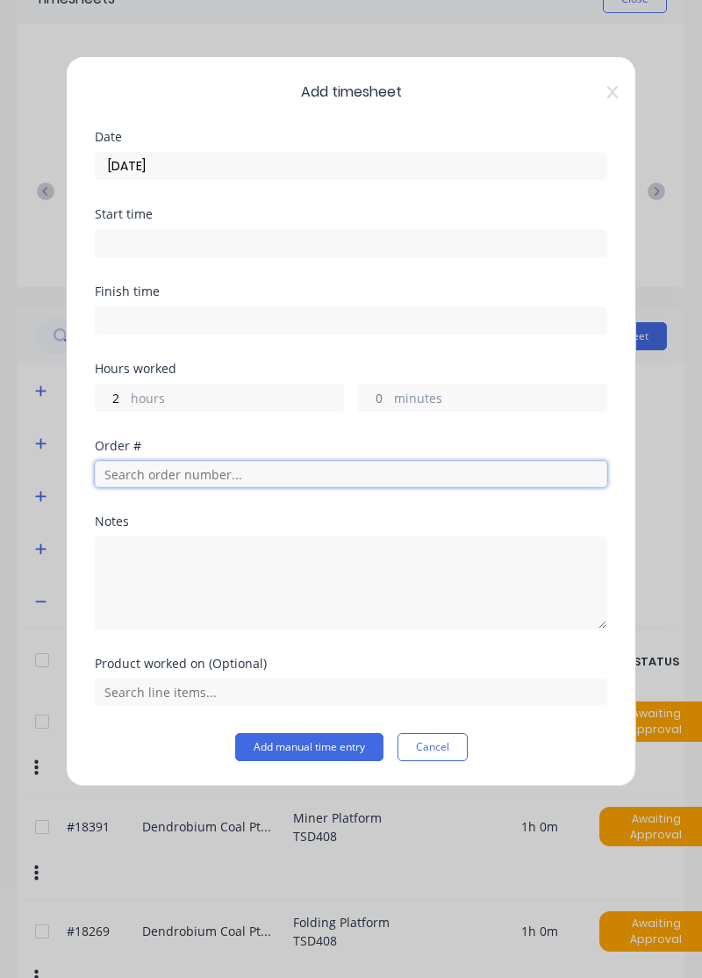
click at [235, 471] on input "text" at bounding box center [351, 474] width 513 height 26
type input "17483"
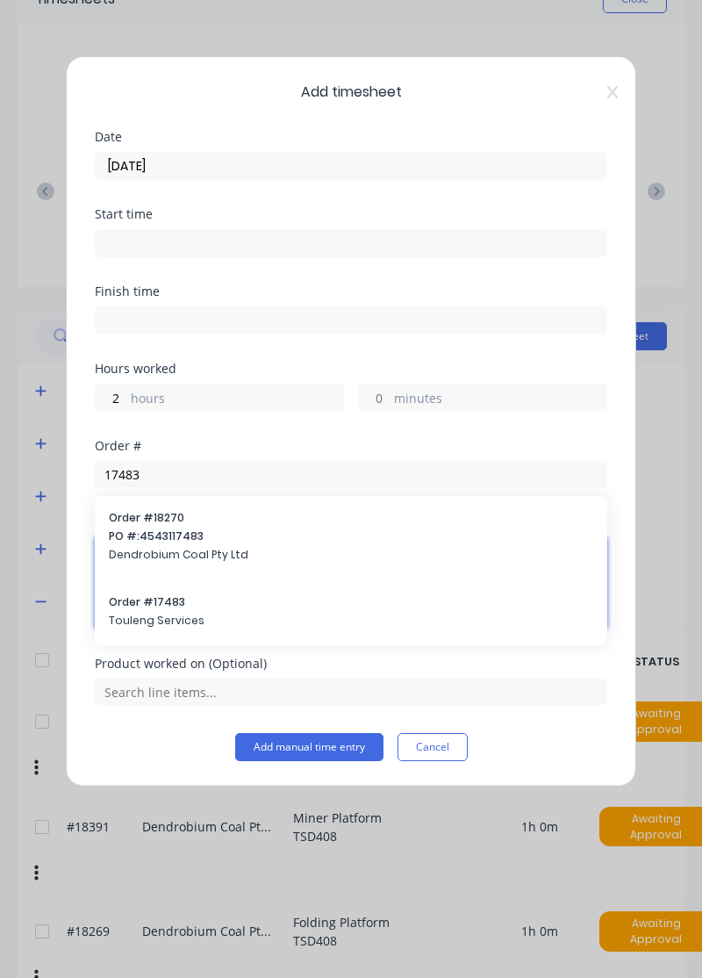
click at [168, 607] on textarea at bounding box center [351, 582] width 513 height 93
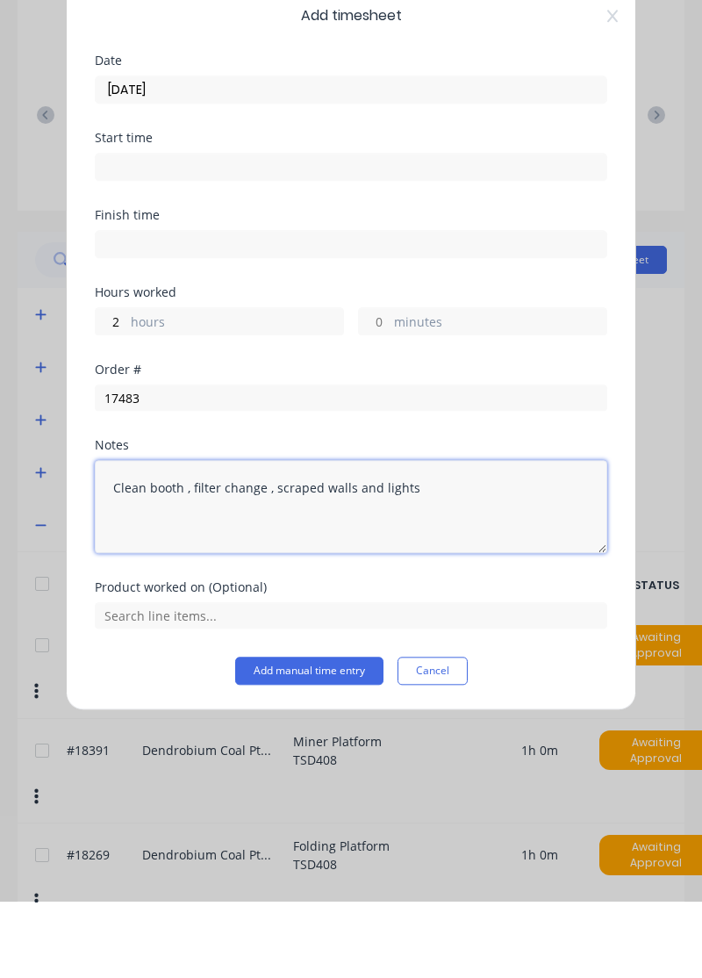
type textarea "Clean booth , filter change , scraped walls and lights"
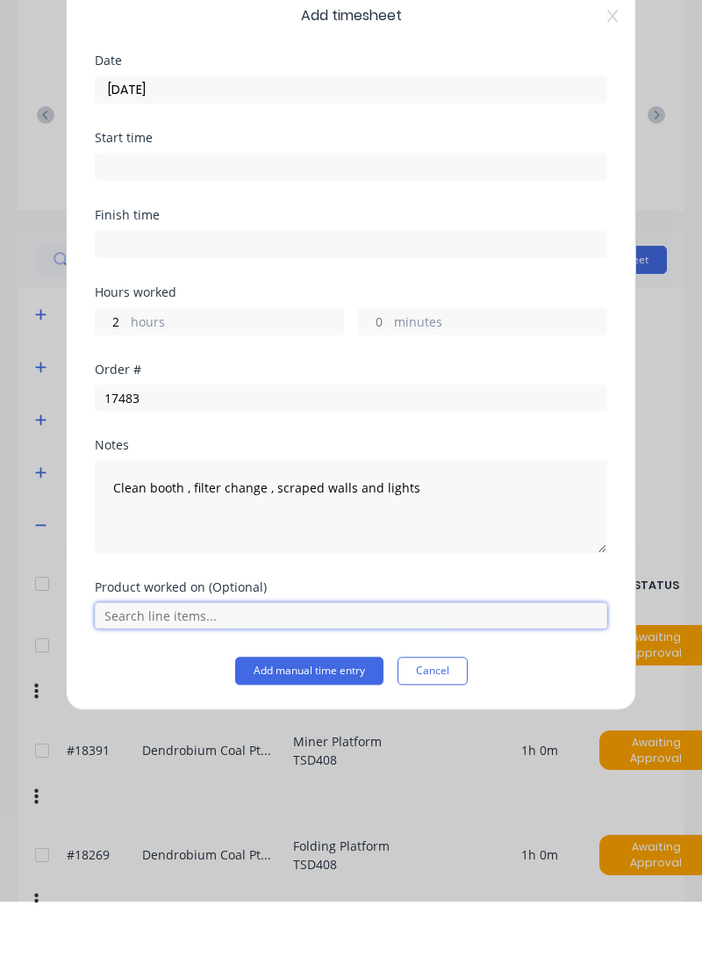
click at [331, 685] on input "text" at bounding box center [351, 692] width 513 height 26
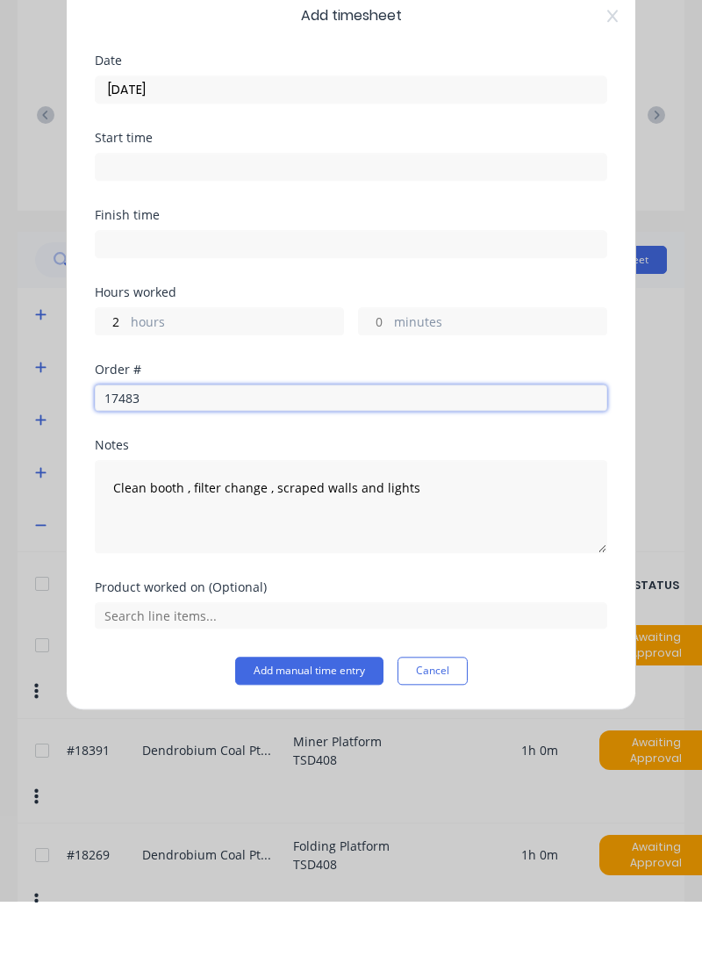
click at [323, 472] on input "17483" at bounding box center [351, 474] width 513 height 26
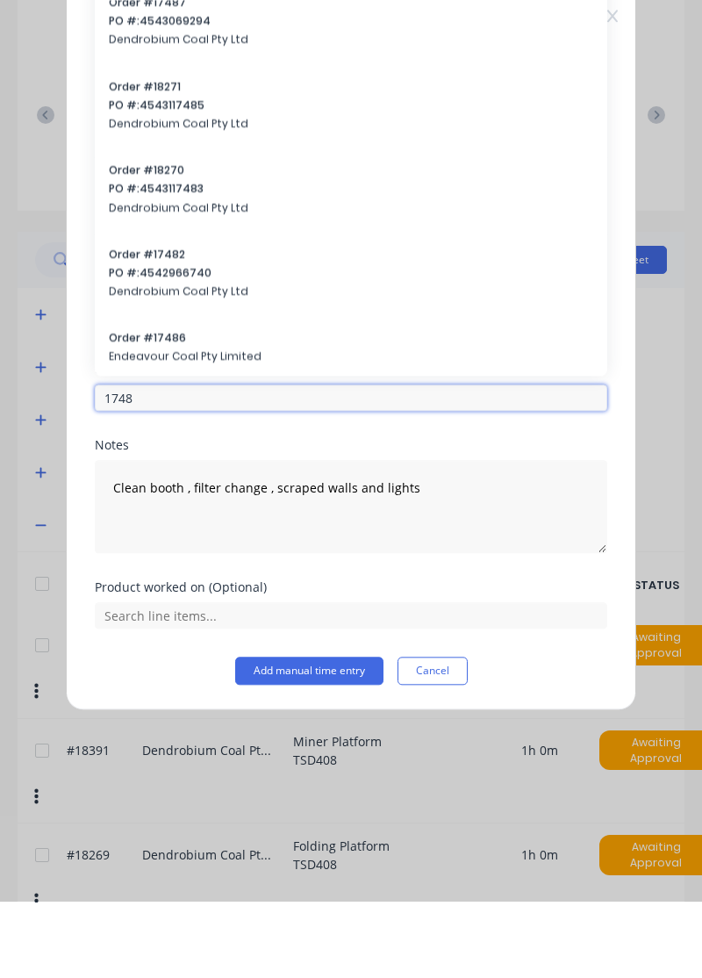
type input "17483"
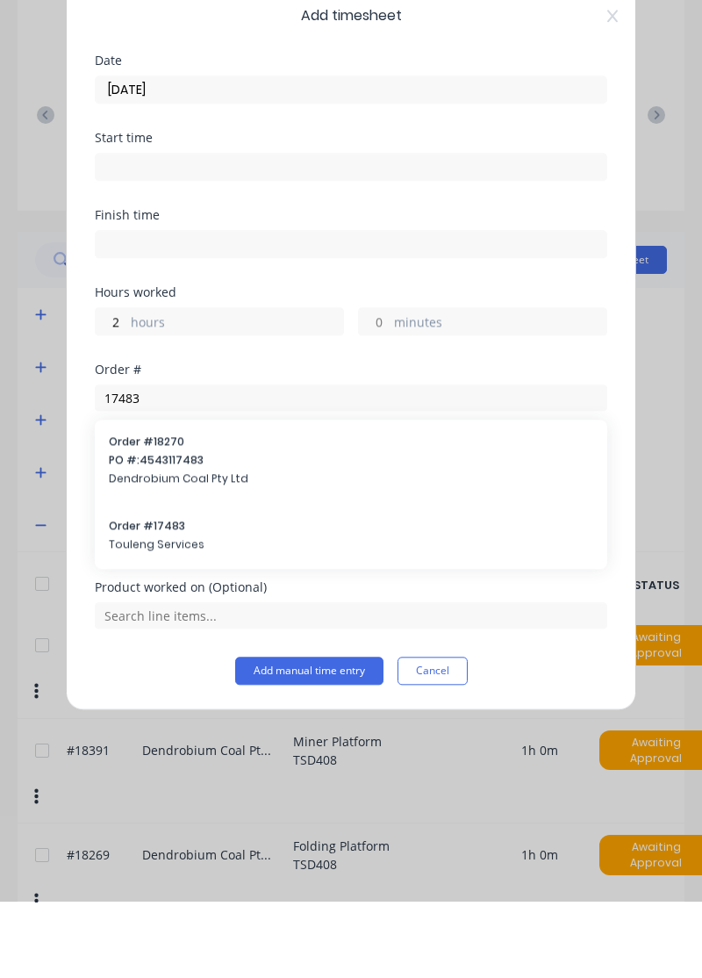
click at [161, 597] on span "Order # 17483" at bounding box center [351, 602] width 485 height 16
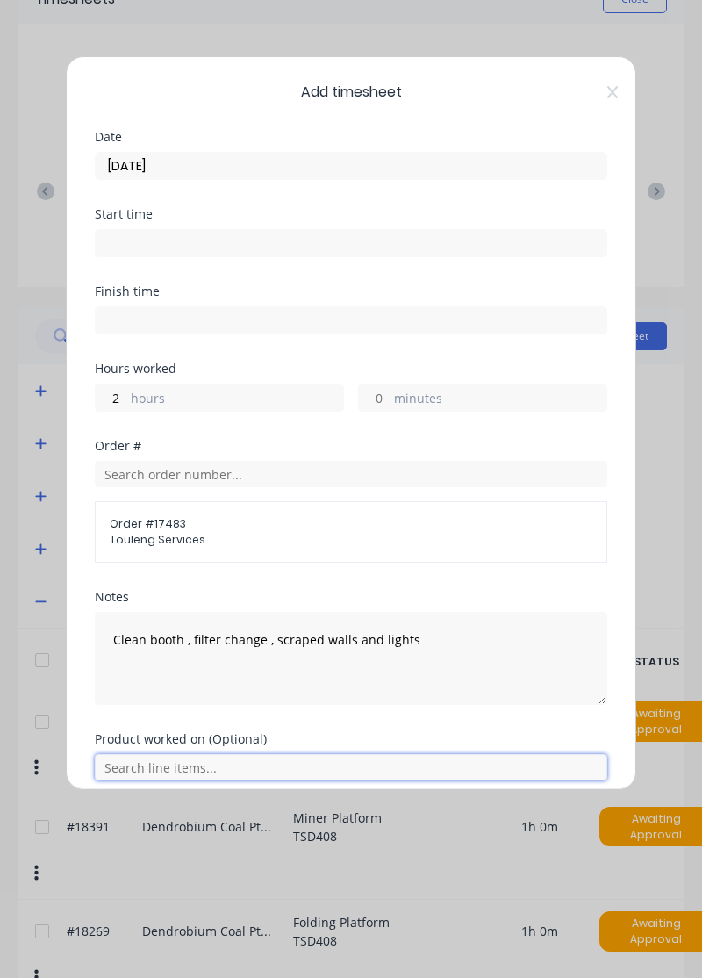
click at [221, 769] on input "text" at bounding box center [351, 767] width 513 height 26
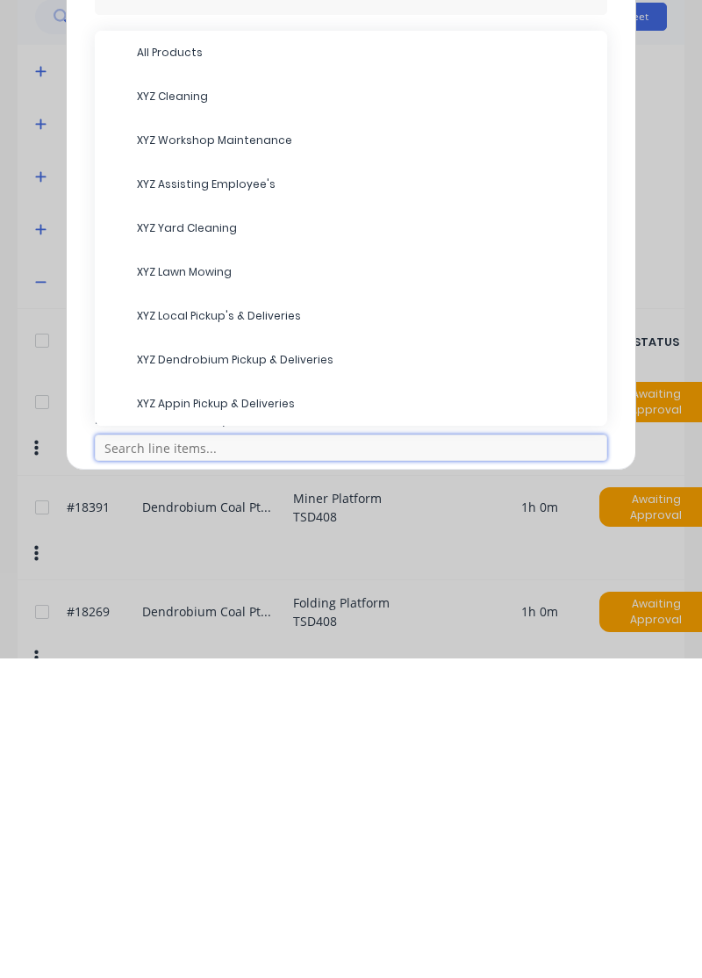
scroll to position [101, 0]
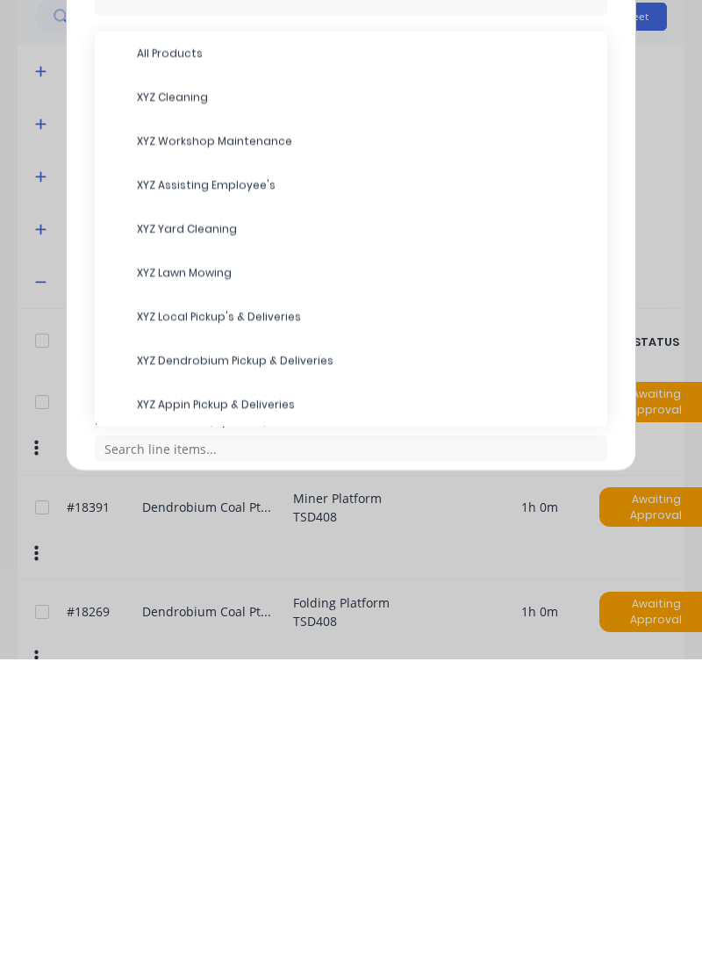
click at [190, 413] on span "XYZ Cleaning" at bounding box center [365, 416] width 457 height 16
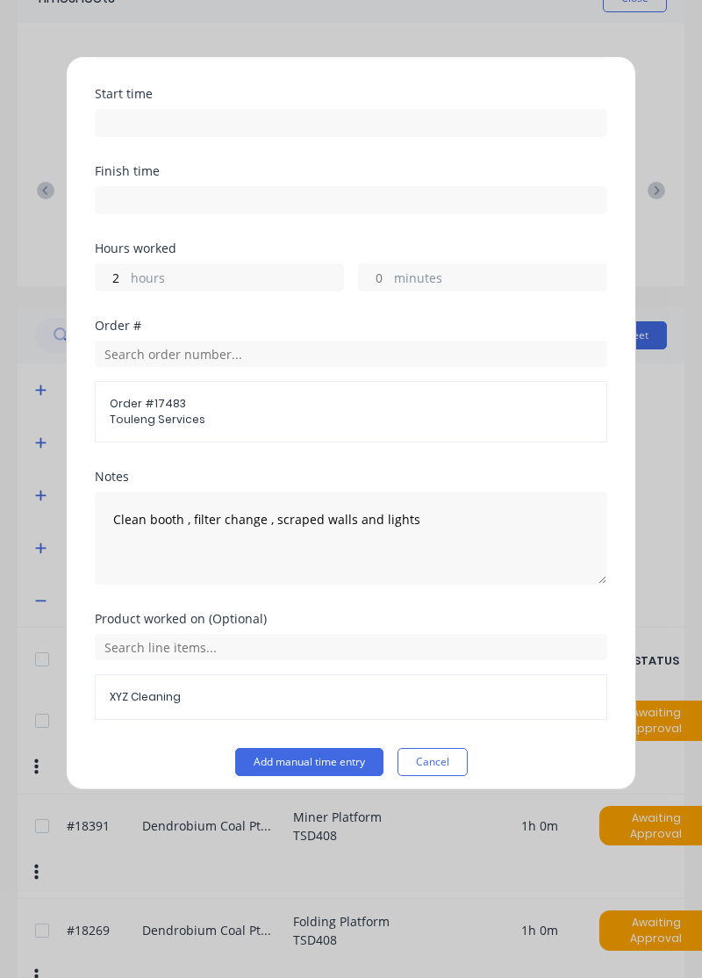
scroll to position [119, 0]
click at [313, 762] on button "Add manual time entry" at bounding box center [309, 763] width 148 height 28
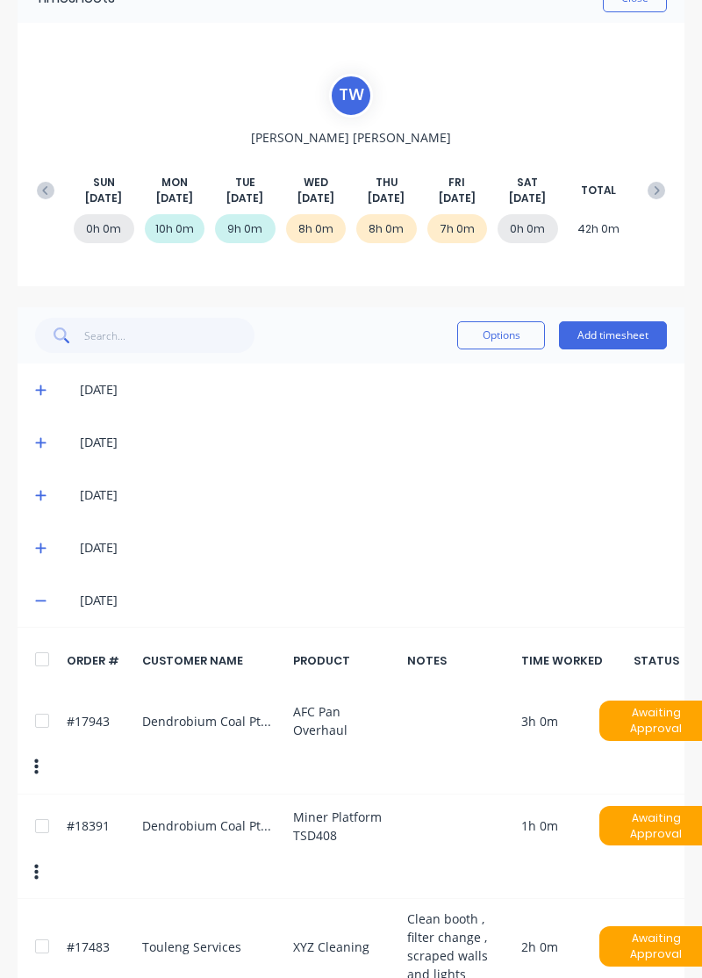
scroll to position [101, 0]
click at [627, 328] on button "Add timesheet" at bounding box center [613, 335] width 108 height 28
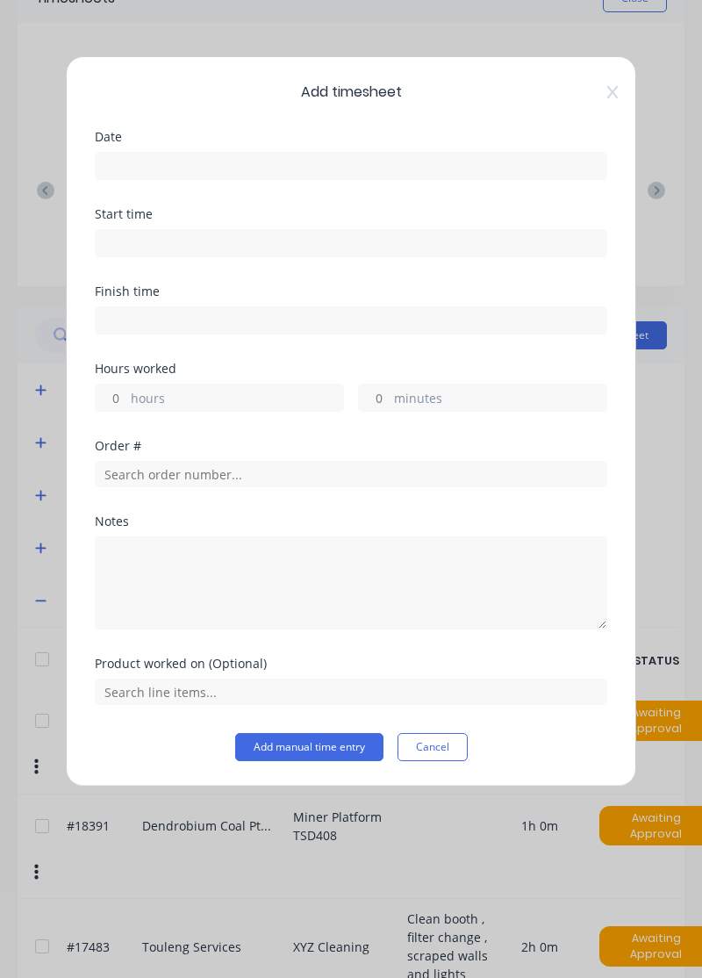
click at [349, 158] on input at bounding box center [351, 166] width 511 height 26
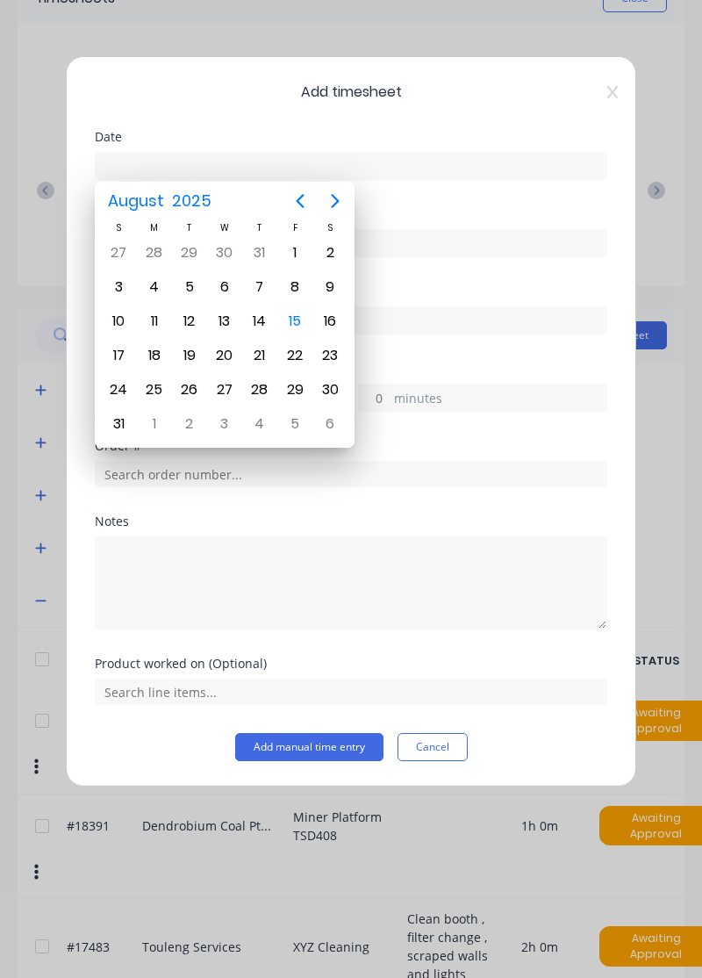
click at [295, 311] on div "15" at bounding box center [295, 321] width 26 height 26
type input "[DATE]"
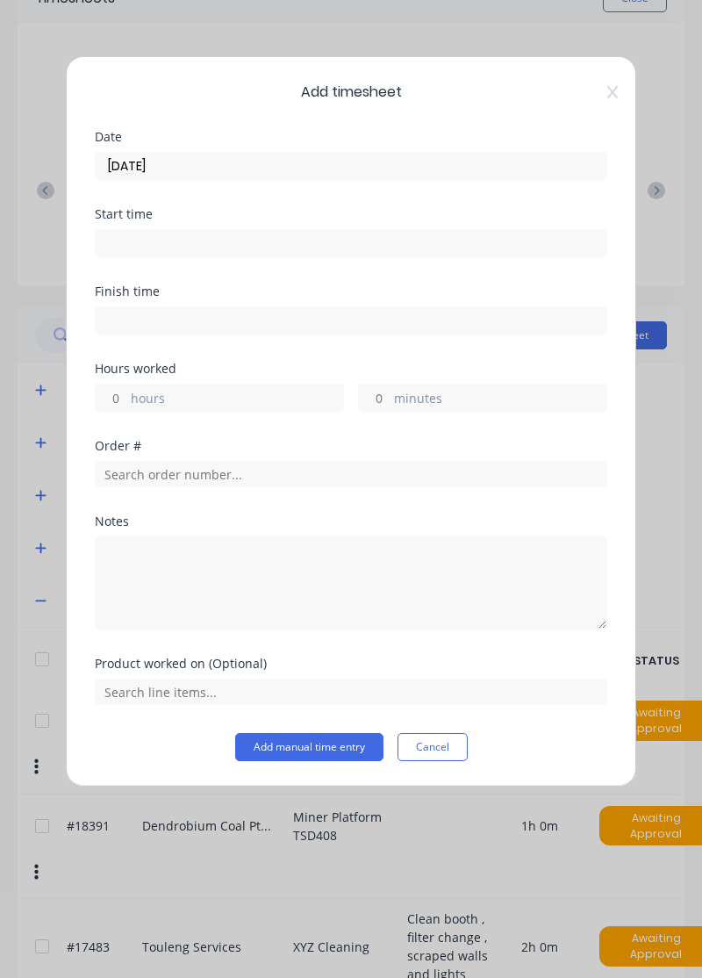
click at [255, 406] on label "hours" at bounding box center [237, 400] width 212 height 22
click at [126, 406] on input "hours" at bounding box center [111, 398] width 31 height 26
type input "1"
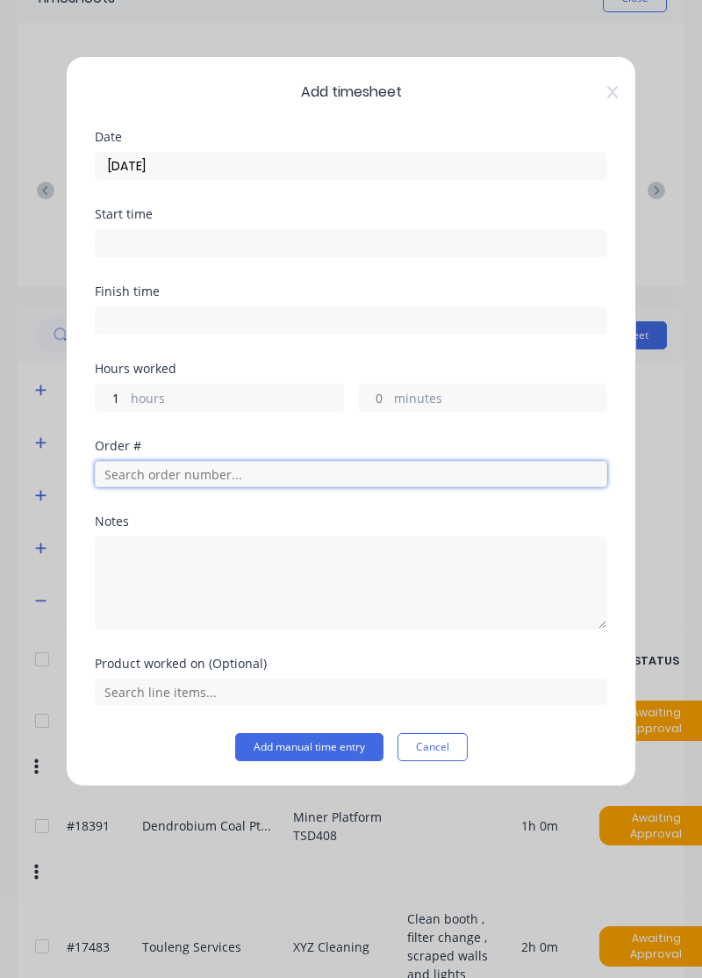
click at [246, 474] on input "text" at bounding box center [351, 474] width 513 height 26
type input "19029"
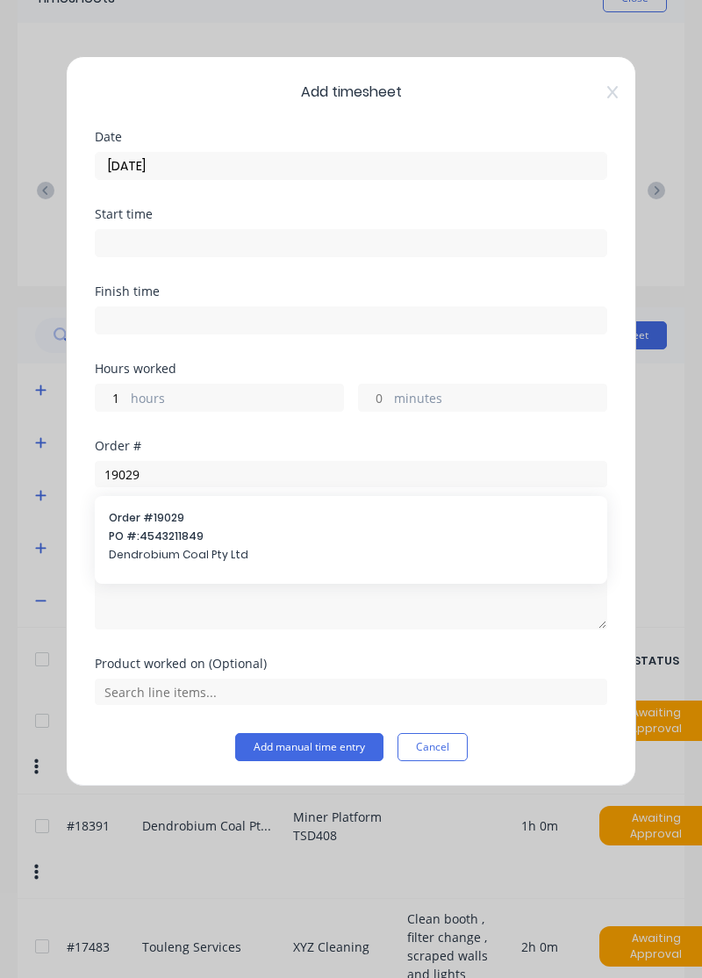
click at [205, 534] on span "PO #: 4543211849" at bounding box center [351, 536] width 485 height 16
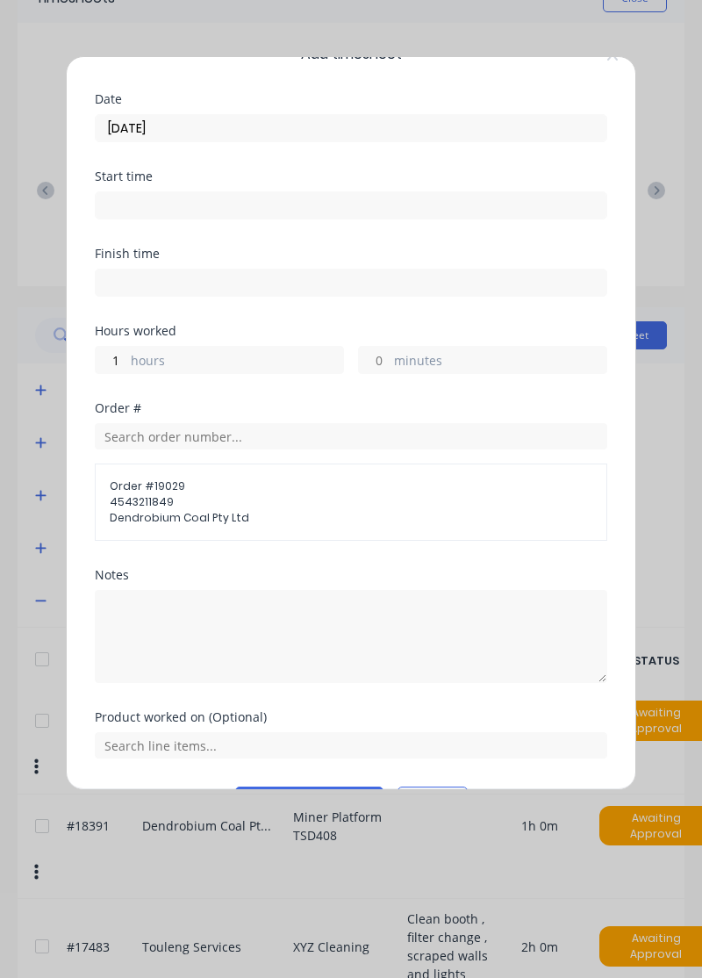
scroll to position [84, 0]
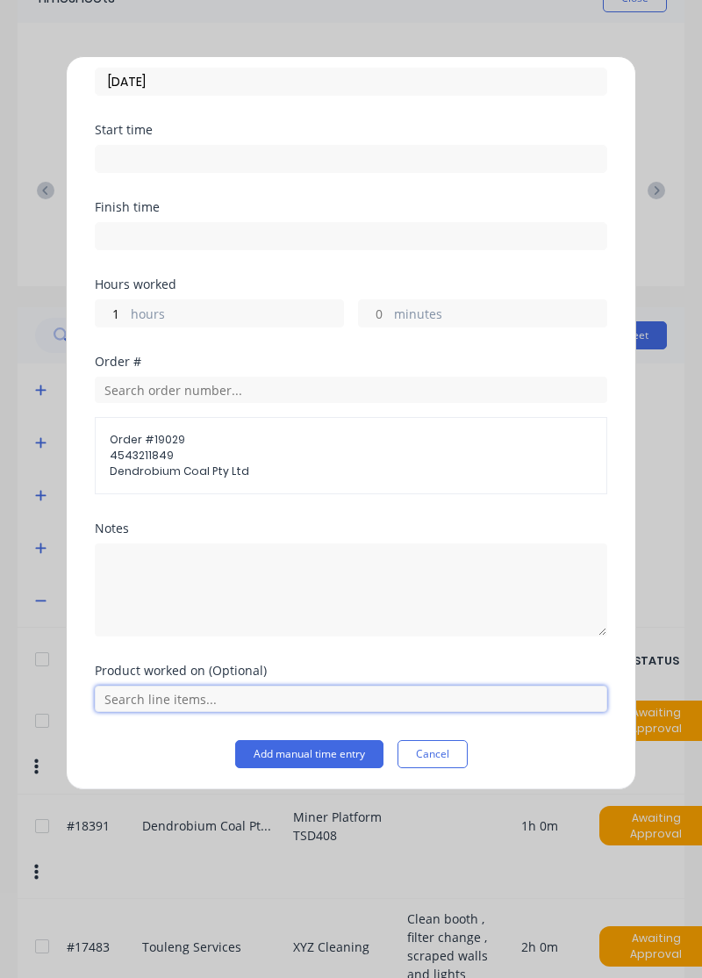
click at [289, 701] on input "text" at bounding box center [351, 699] width 513 height 26
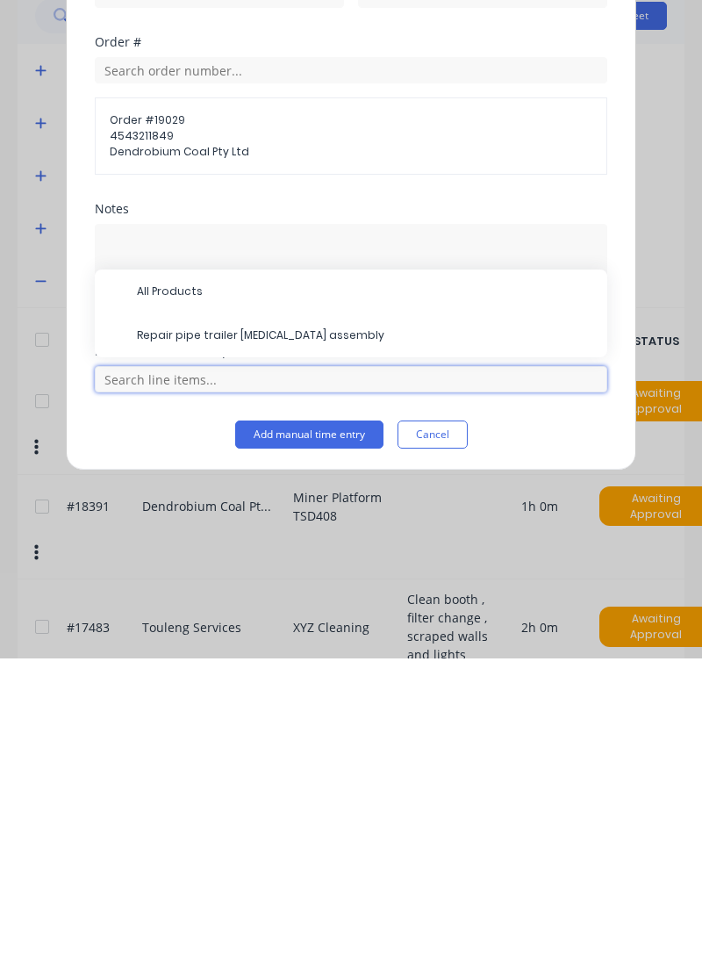
scroll to position [147, 0]
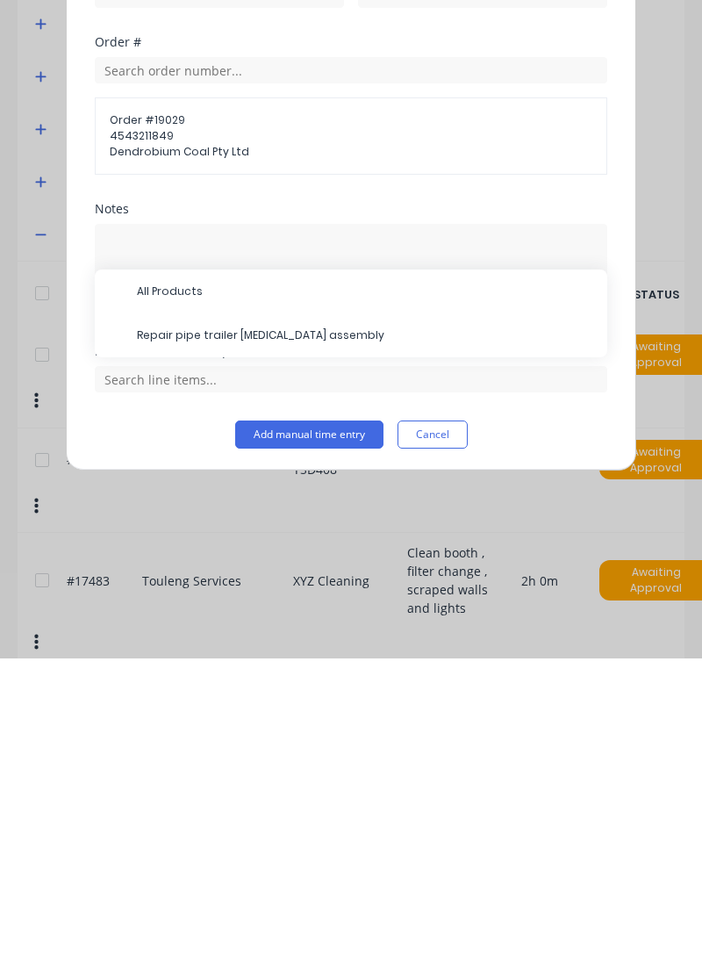
click at [311, 651] on span "Repair pipe trailer knuckle assembly" at bounding box center [365, 655] width 457 height 16
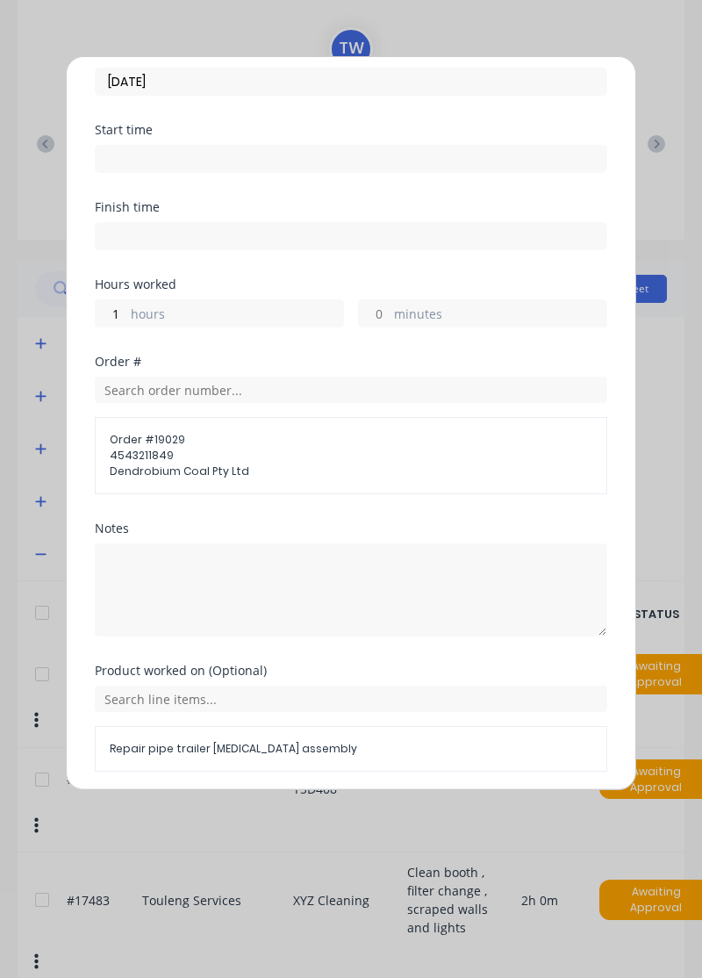
click at [334, 816] on div "Add timesheet Date 15/08/2025 Start time Finish time Hours worked 1 hours minut…" at bounding box center [351, 489] width 702 height 978
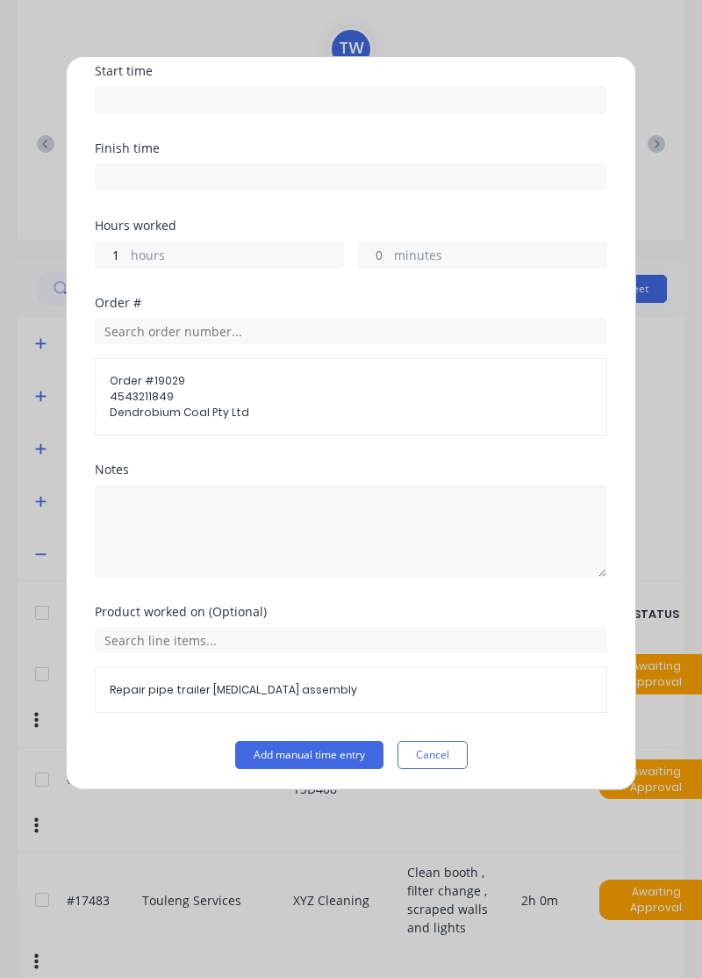
click at [321, 756] on button "Add manual time entry" at bounding box center [309, 755] width 148 height 28
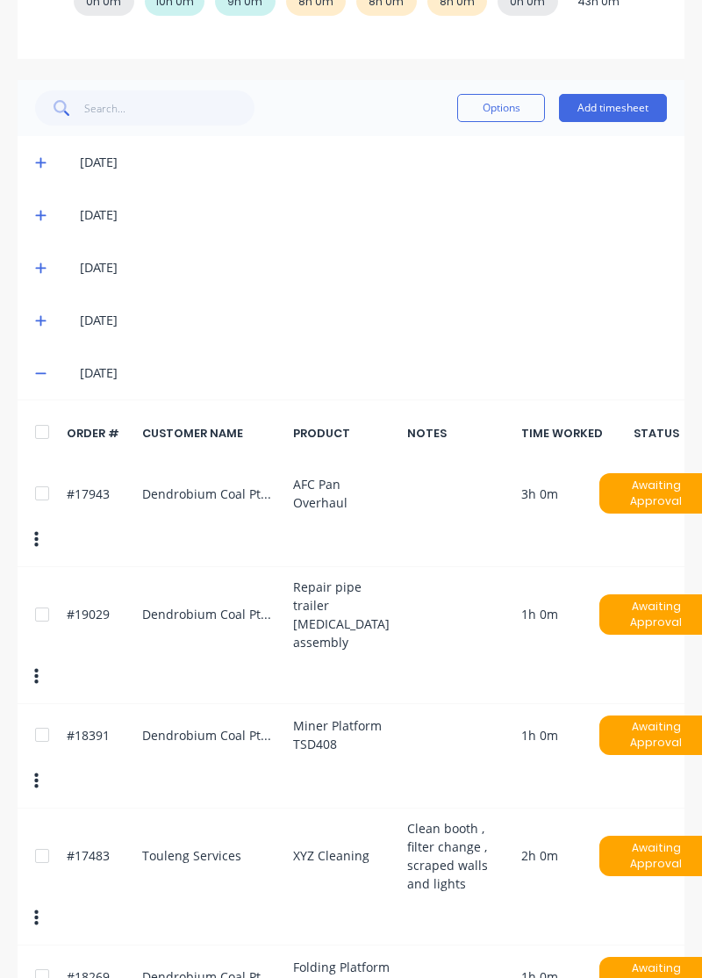
scroll to position [335, 0]
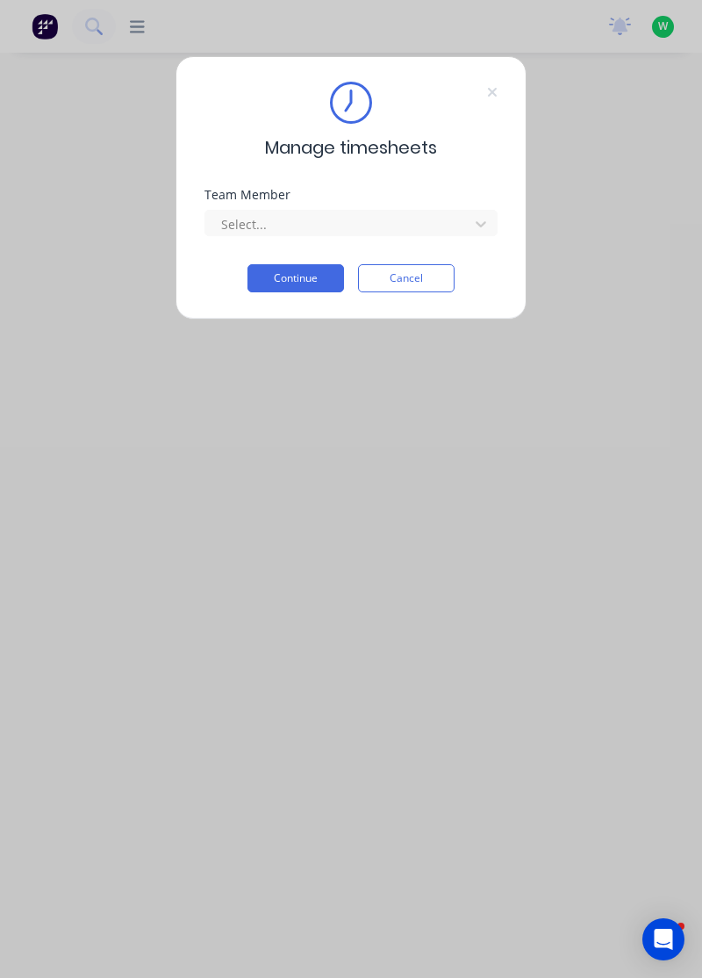
click at [302, 288] on button "Continue" at bounding box center [296, 278] width 97 height 28
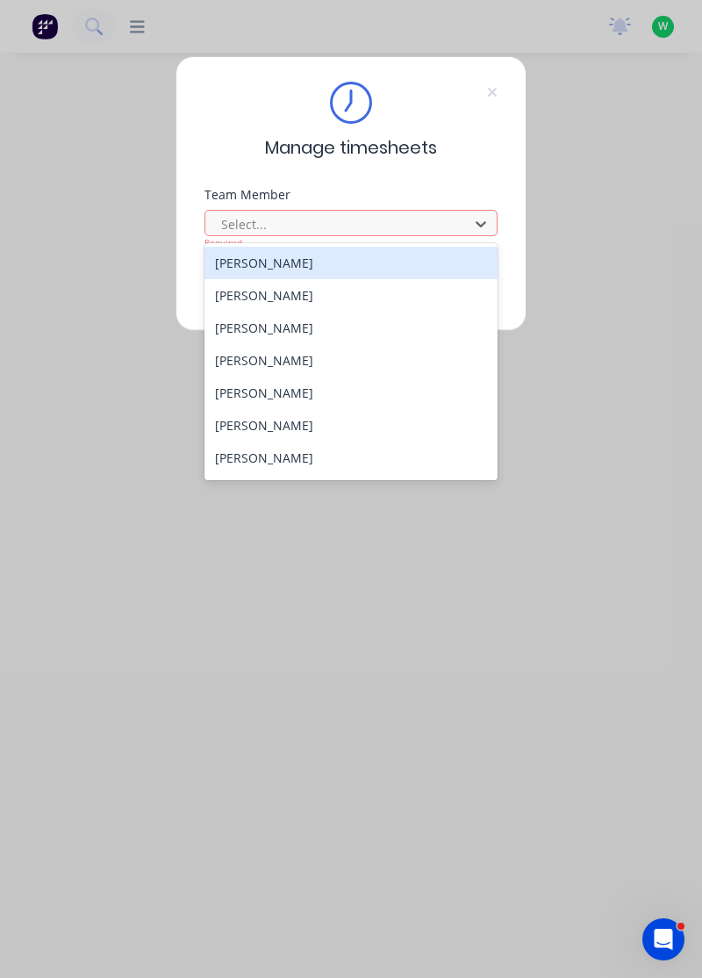
click at [287, 390] on div "[PERSON_NAME]" at bounding box center [352, 393] width 294 height 32
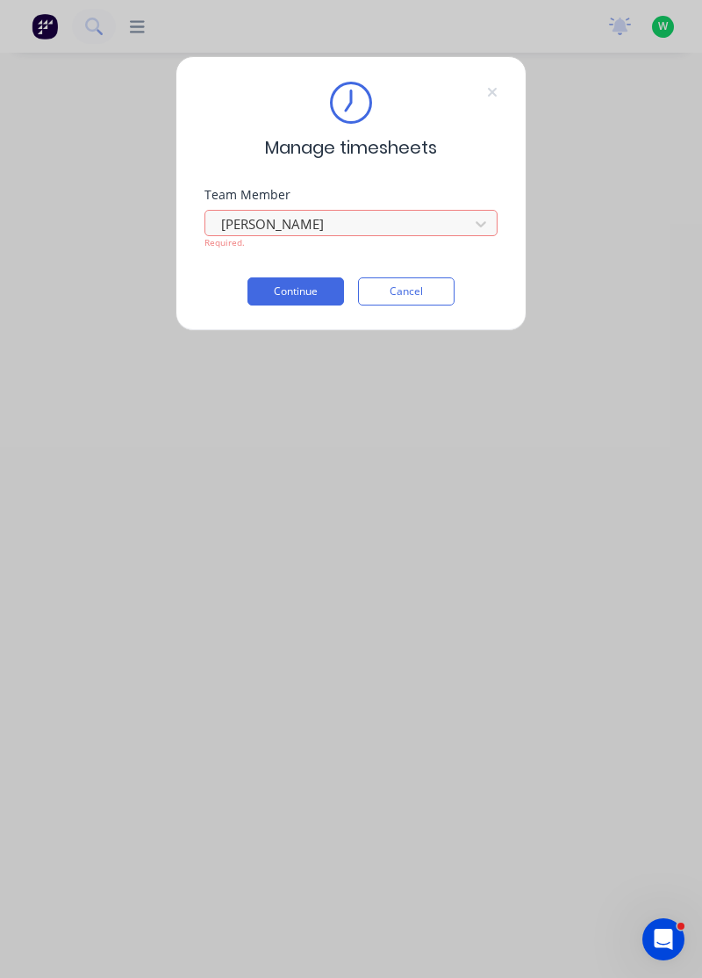
click at [309, 295] on button "Continue" at bounding box center [296, 291] width 97 height 28
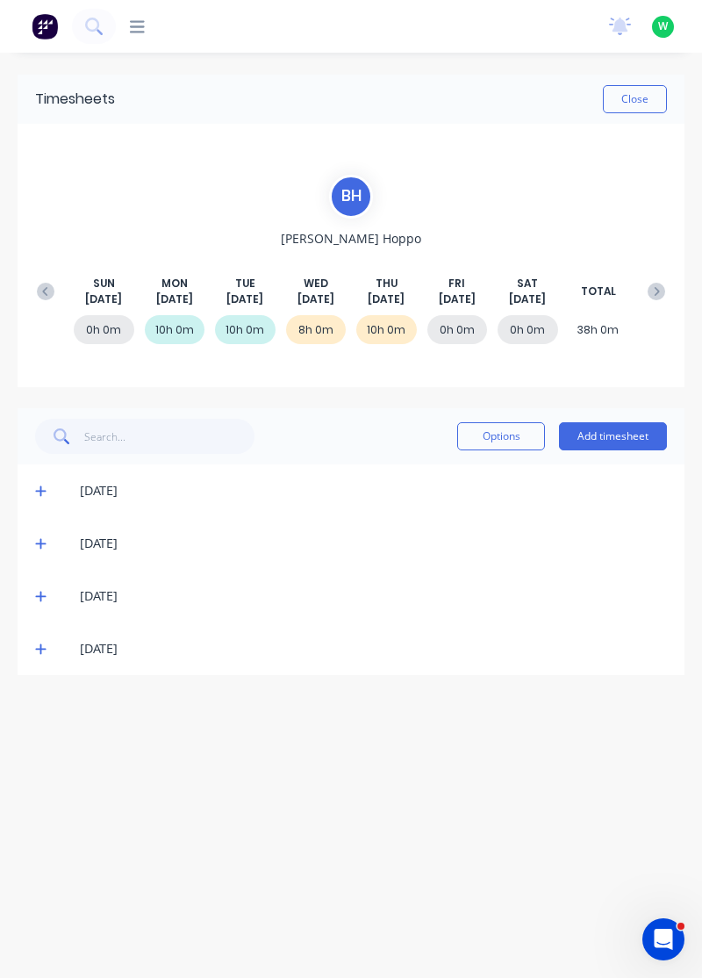
click at [627, 442] on button "Add timesheet" at bounding box center [613, 436] width 108 height 28
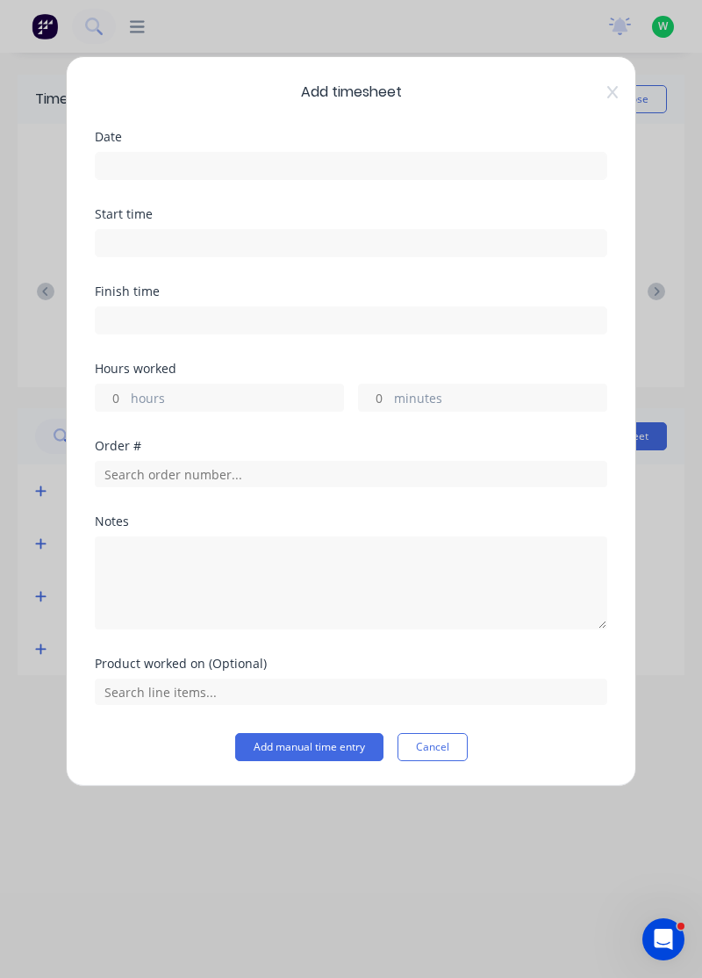
click at [226, 165] on input at bounding box center [351, 166] width 511 height 26
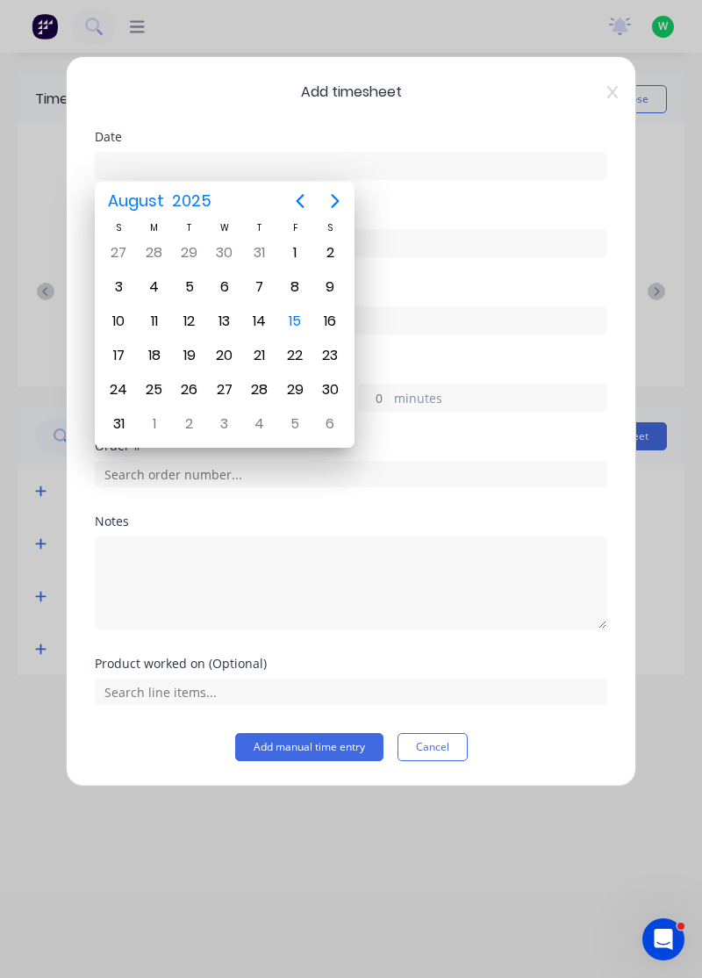
click at [302, 325] on div "15" at bounding box center [295, 321] width 26 height 26
type input "[DATE]"
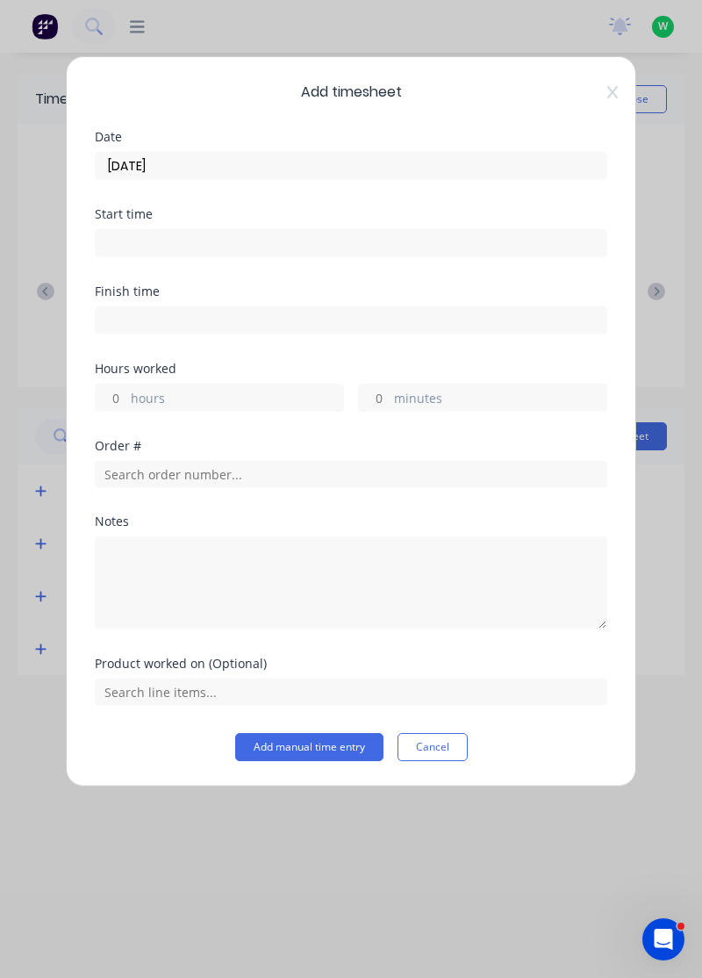
click at [211, 404] on label "hours" at bounding box center [237, 400] width 212 height 22
click at [126, 404] on input "hours" at bounding box center [111, 398] width 31 height 26
type input "8"
click at [209, 495] on div "Order #" at bounding box center [351, 477] width 513 height 75
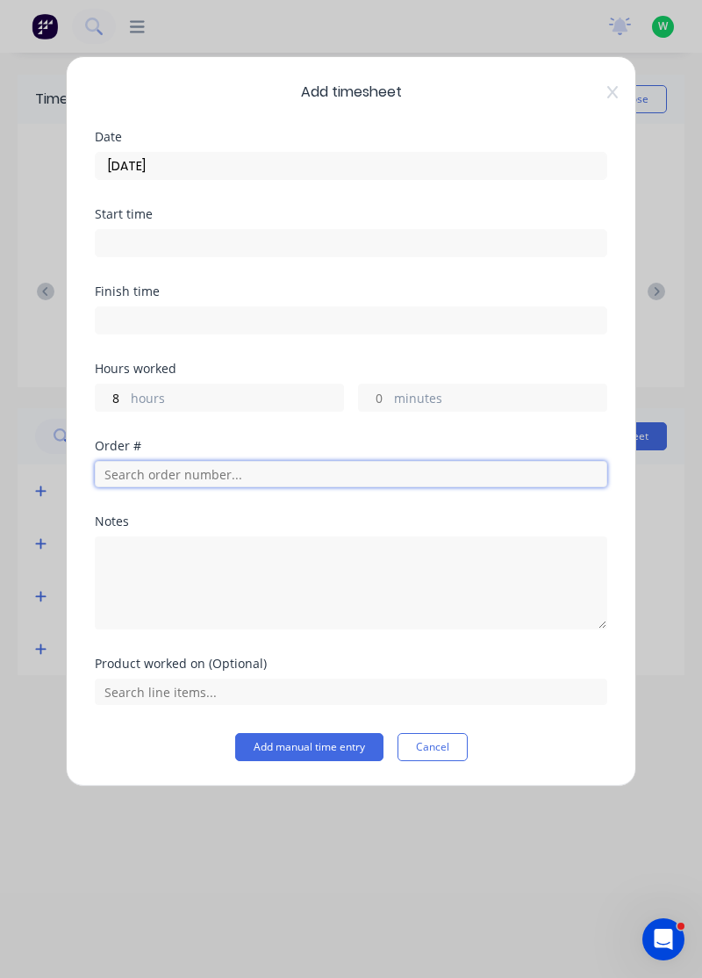
click at [219, 475] on input "text" at bounding box center [351, 474] width 513 height 26
type input "18721"
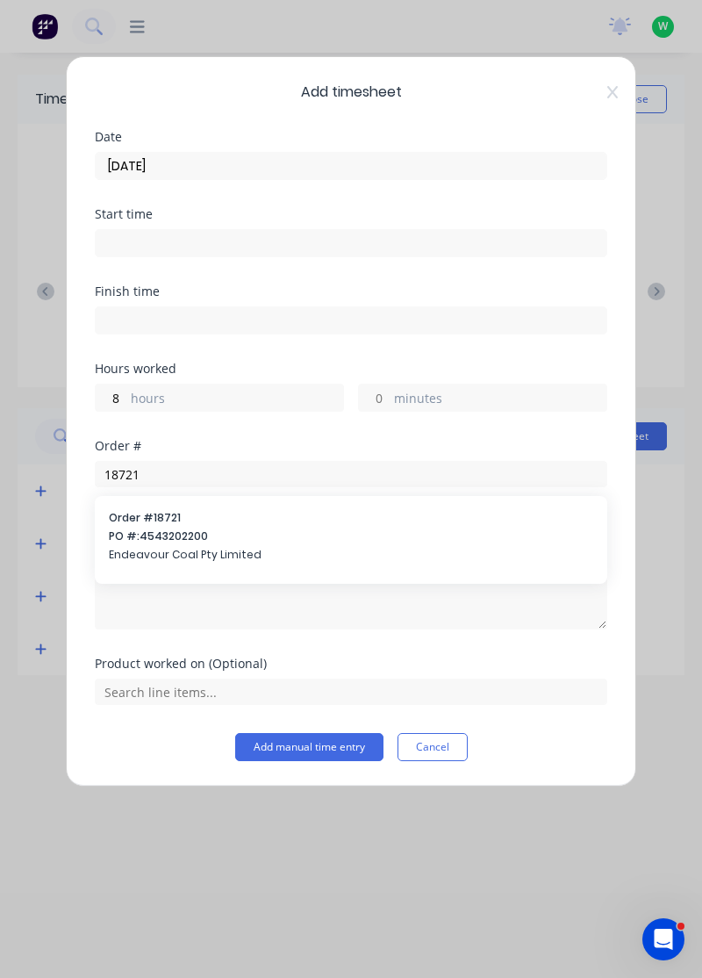
click at [235, 555] on span "Endeavour Coal Pty Limited" at bounding box center [351, 555] width 485 height 16
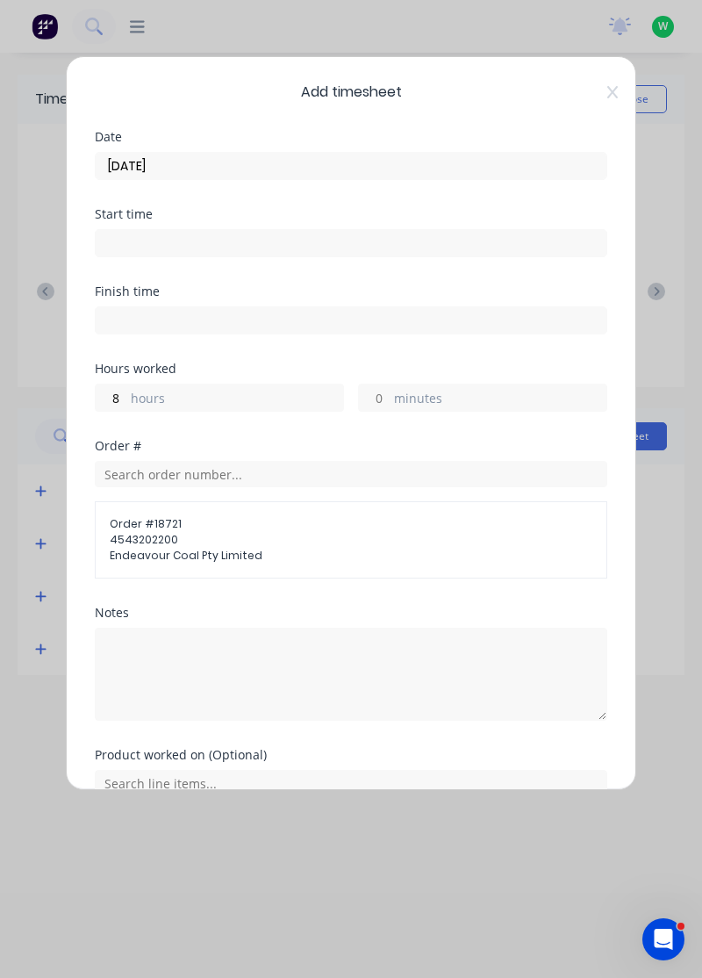
scroll to position [84, 0]
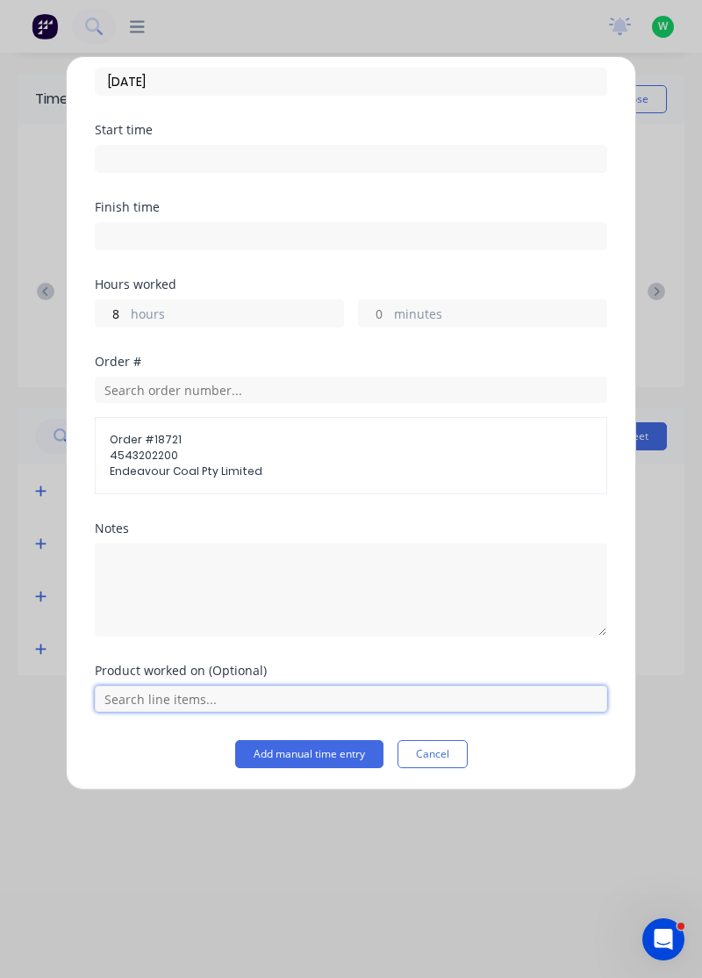
click at [200, 701] on input "text" at bounding box center [351, 699] width 513 height 26
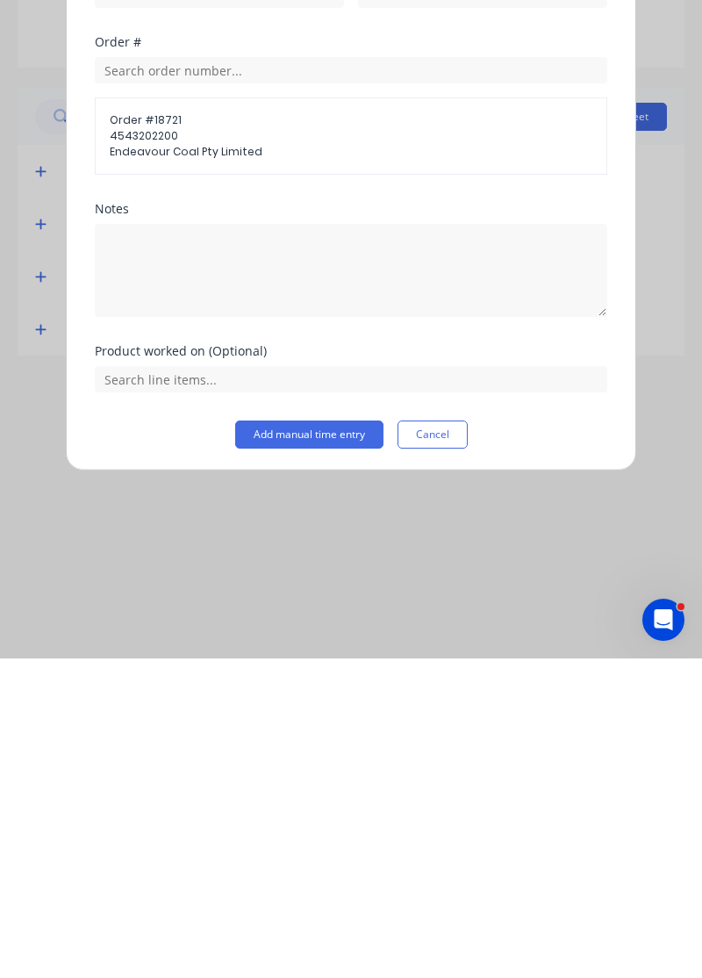
click at [322, 753] on button "Add manual time entry" at bounding box center [309, 754] width 148 height 28
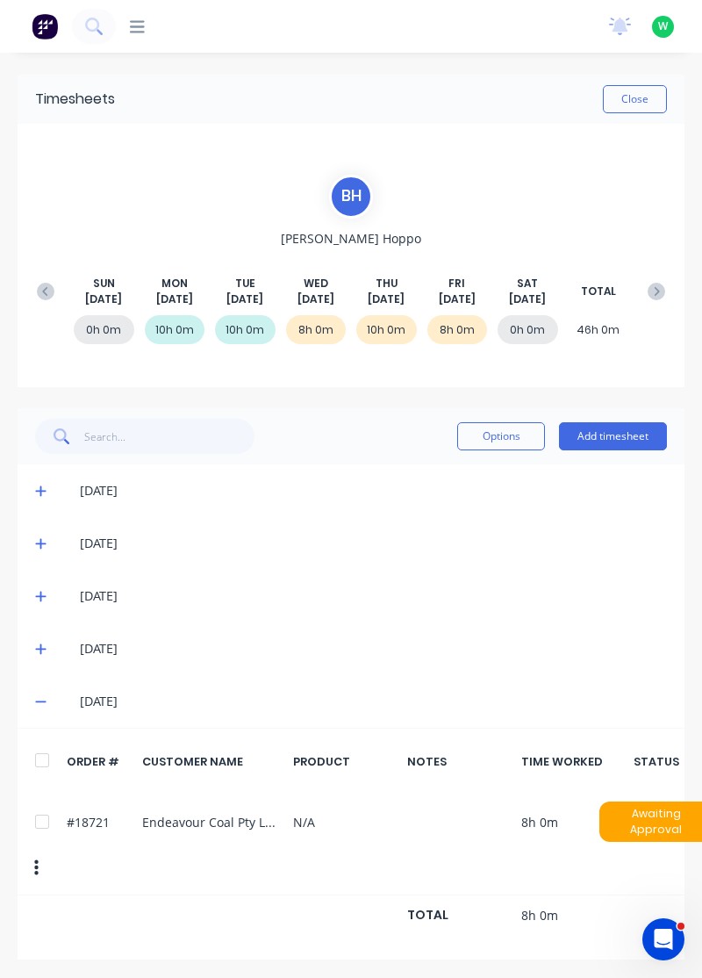
click at [645, 98] on button "Close" at bounding box center [635, 99] width 64 height 28
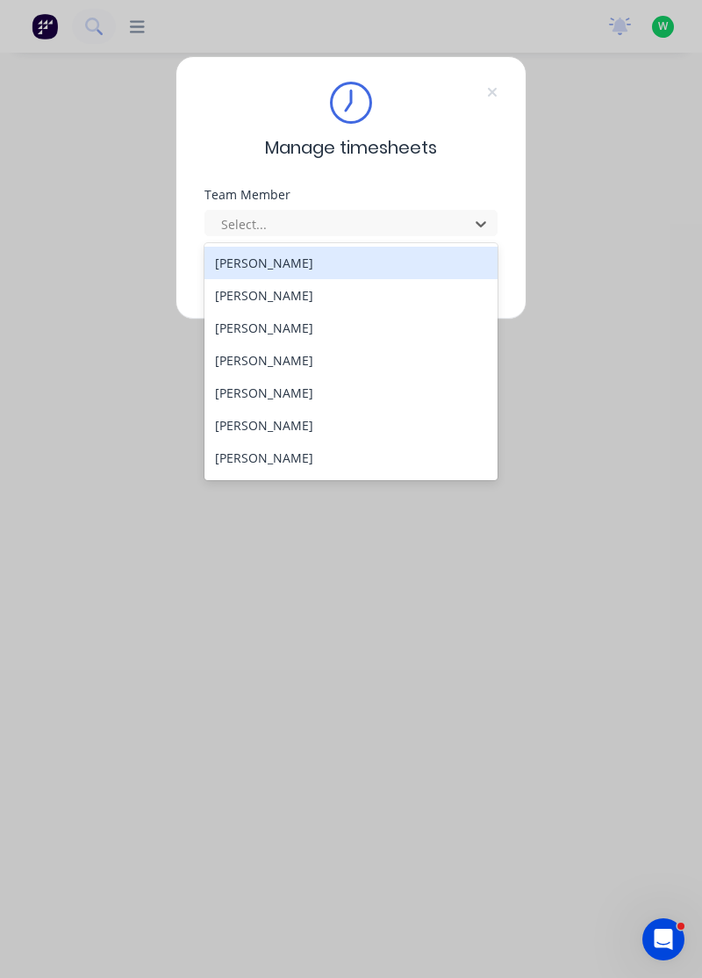
click at [497, 88] on icon at bounding box center [492, 92] width 11 height 14
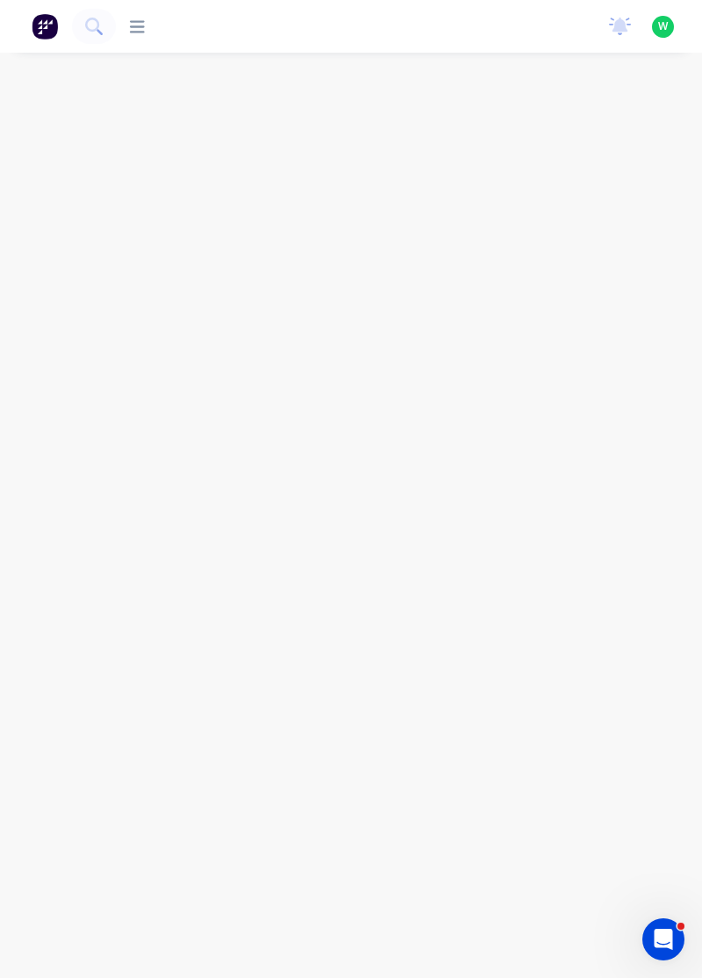
click at [39, 18] on img at bounding box center [45, 26] width 26 height 26
click at [284, 102] on input "text" at bounding box center [287, 99] width 174 height 35
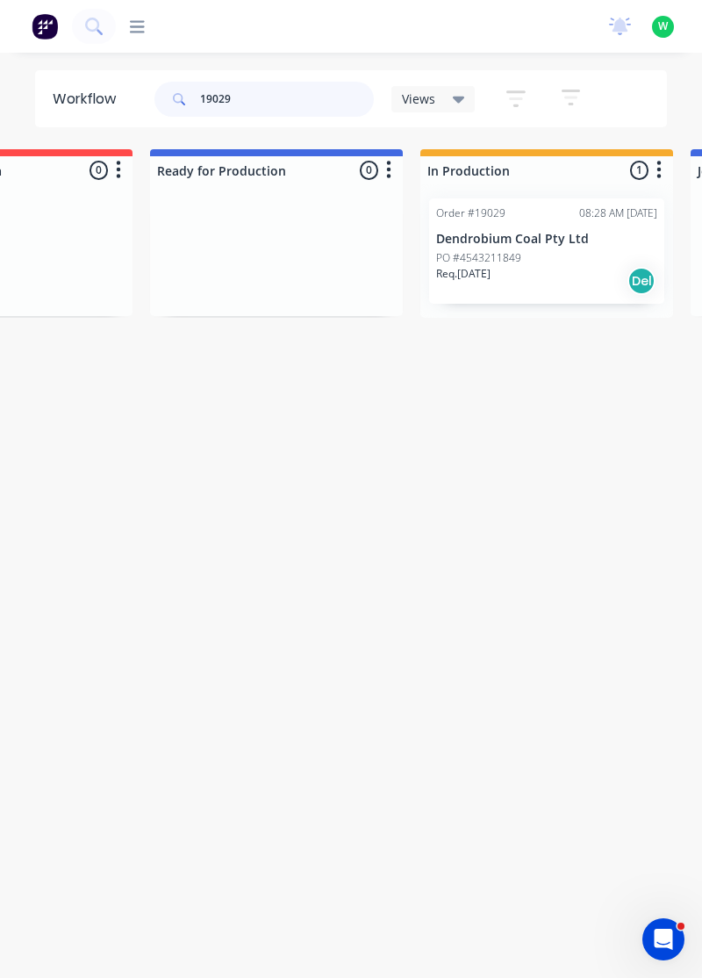
scroll to position [0, 432]
type input "19029"
click at [549, 257] on div "PO #4543211849" at bounding box center [543, 258] width 221 height 16
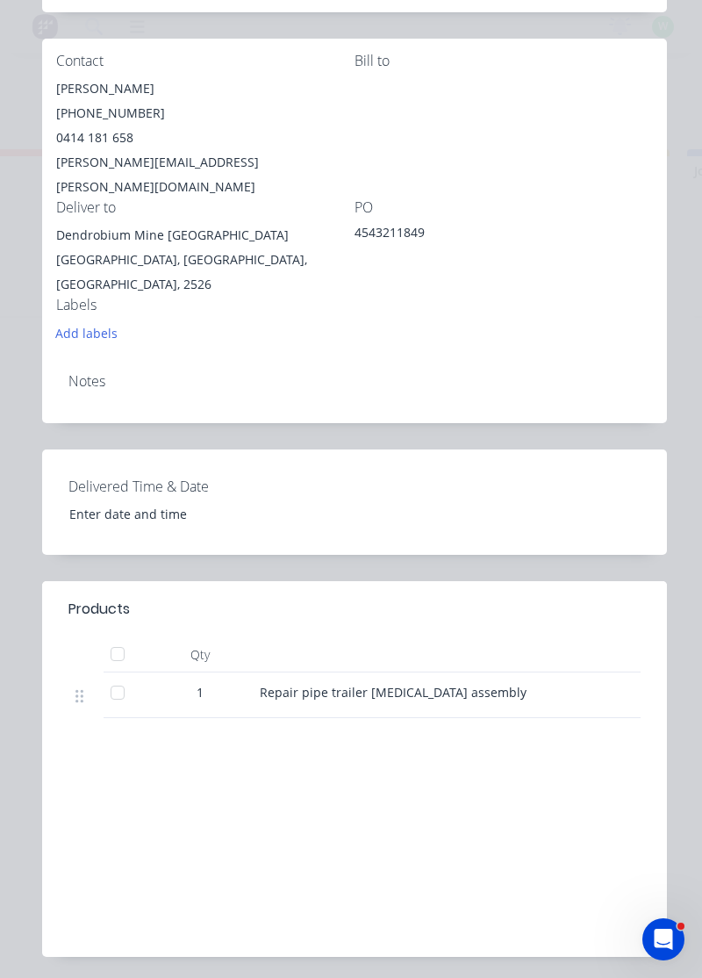
scroll to position [409, 0]
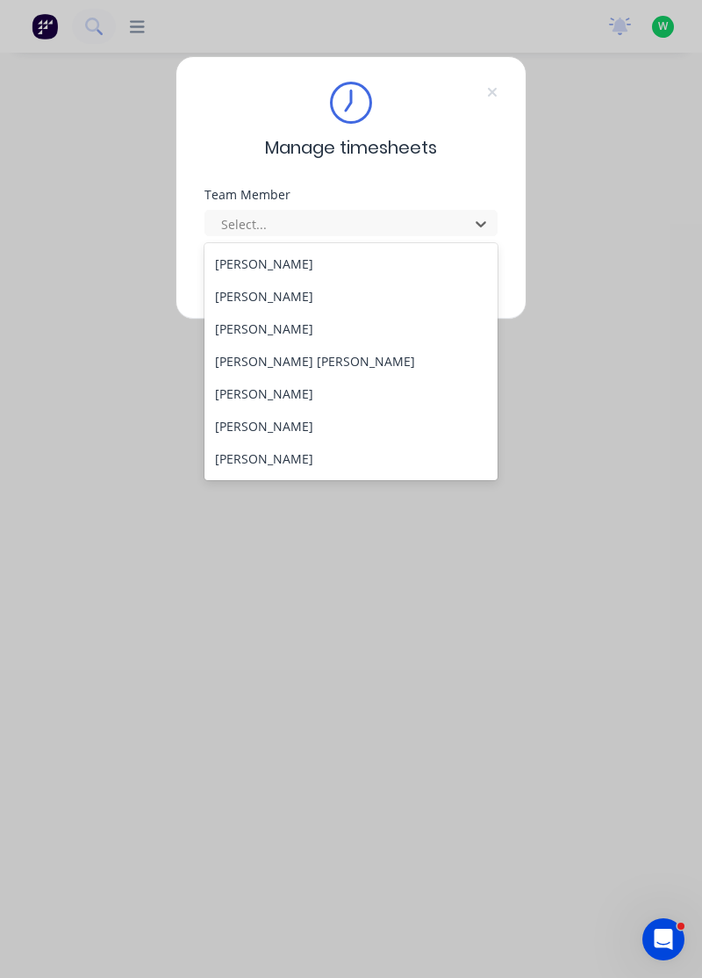
scroll to position [162, 0]
click at [250, 365] on div "[PERSON_NAME] [PERSON_NAME]" at bounding box center [352, 361] width 294 height 32
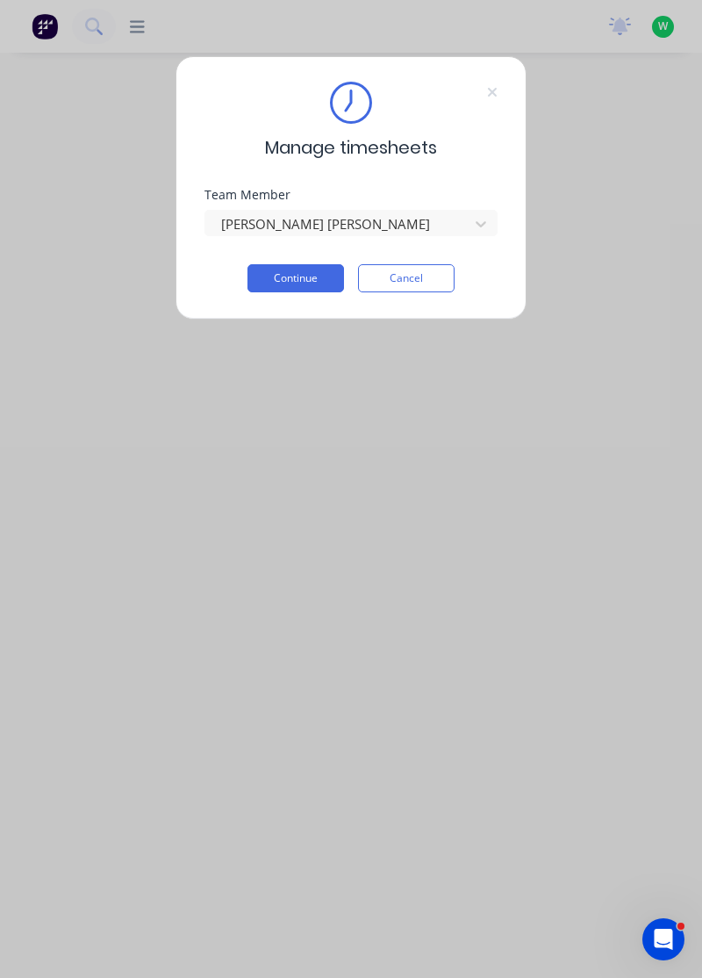
click at [295, 280] on button "Continue" at bounding box center [296, 278] width 97 height 28
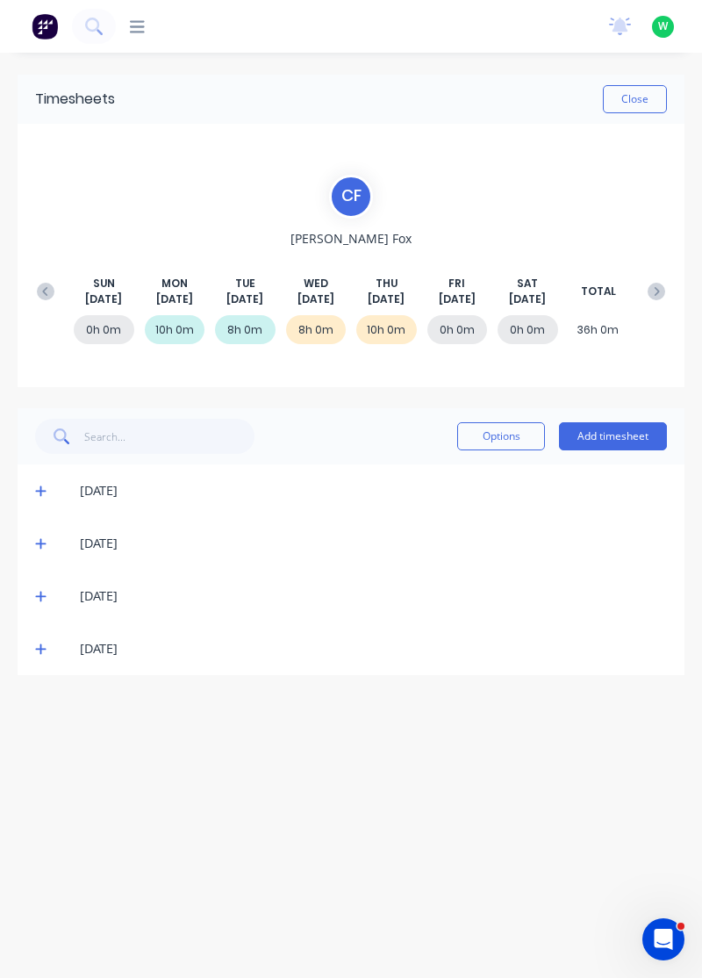
click at [608, 431] on button "Add timesheet" at bounding box center [613, 436] width 108 height 28
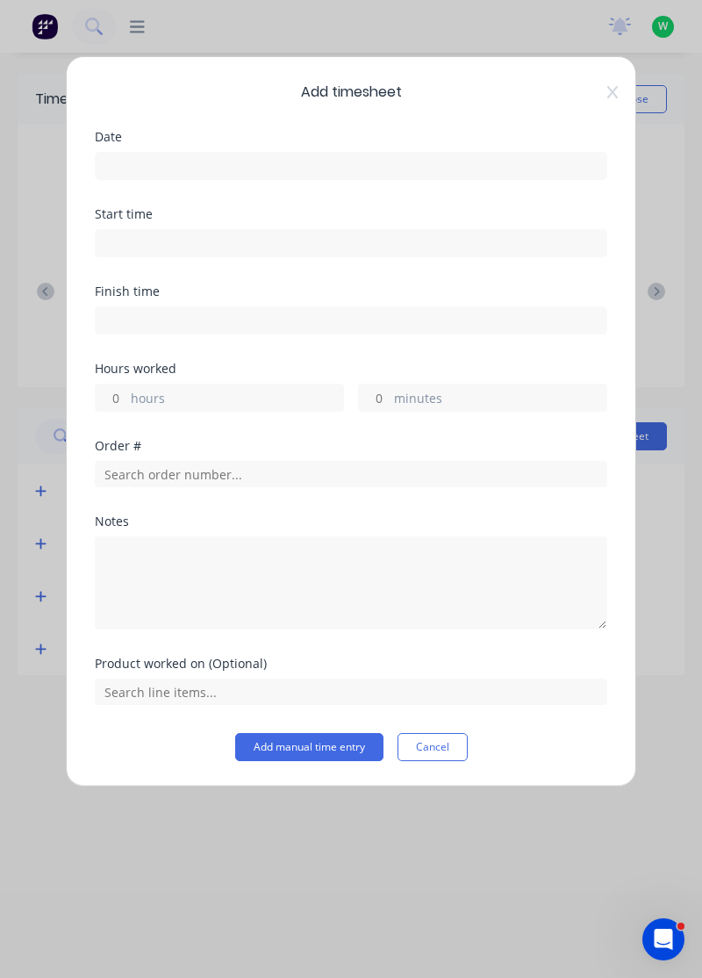
click at [380, 173] on input at bounding box center [351, 166] width 511 height 26
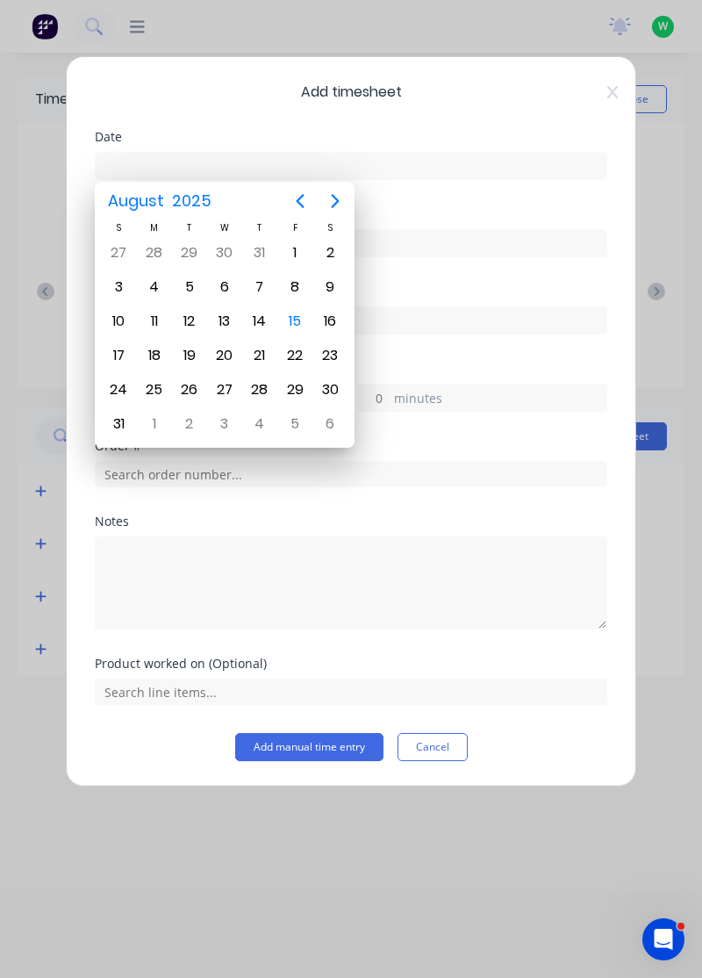
click at [293, 314] on div "15" at bounding box center [295, 321] width 26 height 26
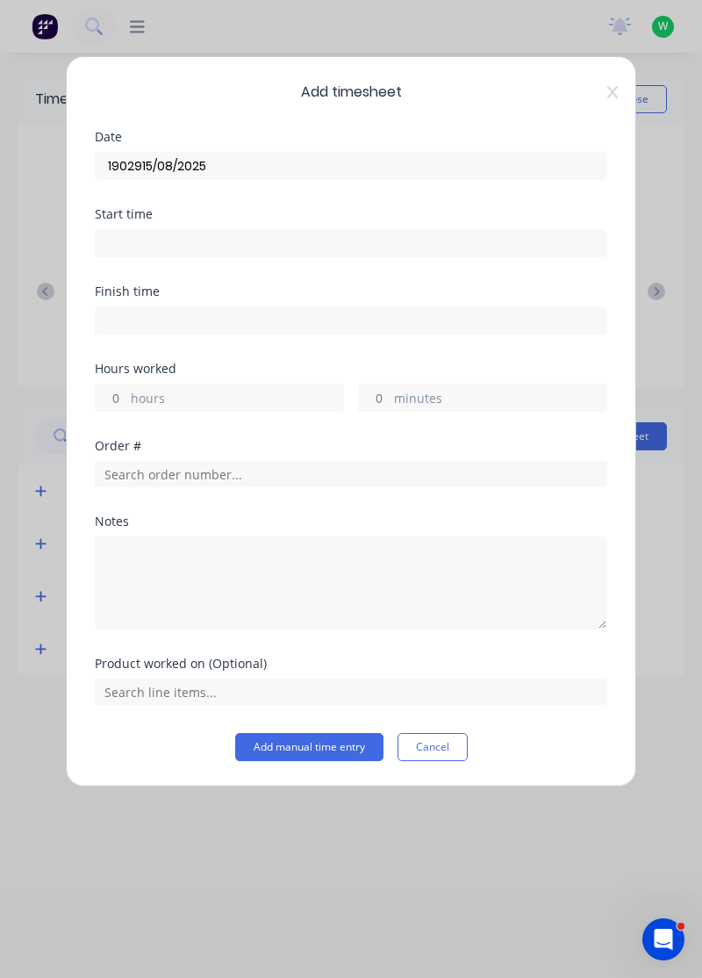
type input "1902915/08/2025"
click at [241, 389] on label "hours" at bounding box center [237, 400] width 212 height 22
click at [126, 386] on input "hours" at bounding box center [111, 398] width 31 height 26
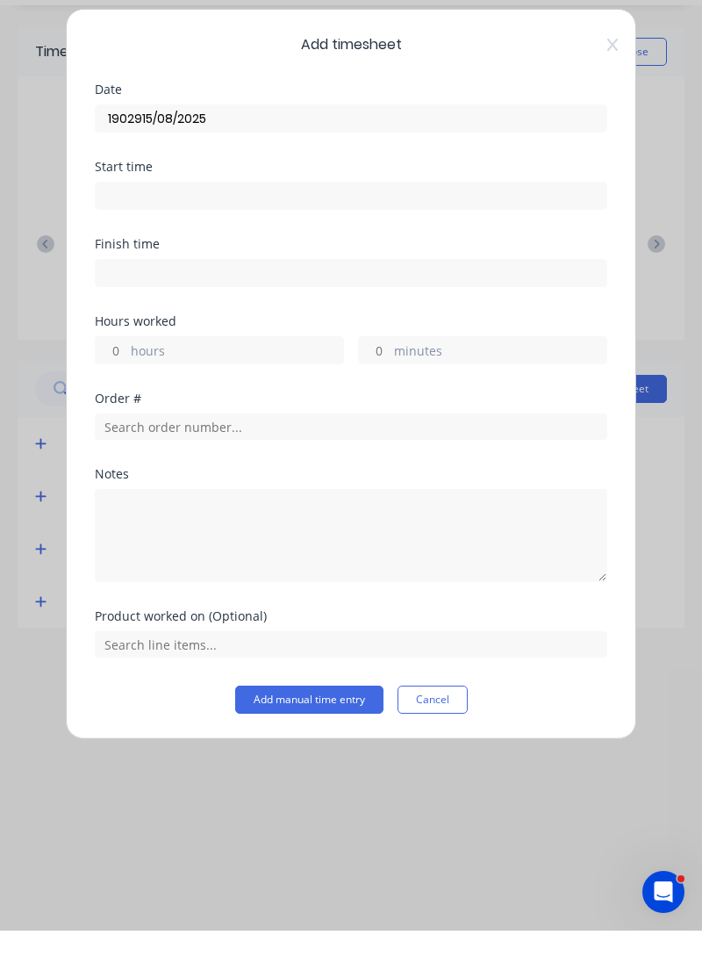
type input "4"
type input "[DATE]"
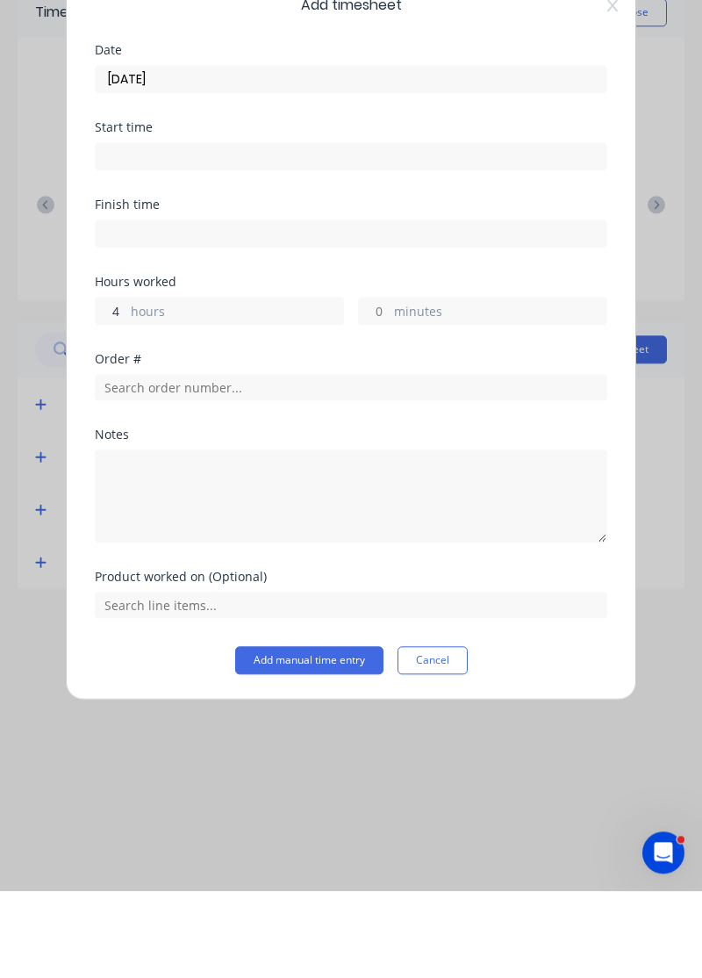
type input "4"
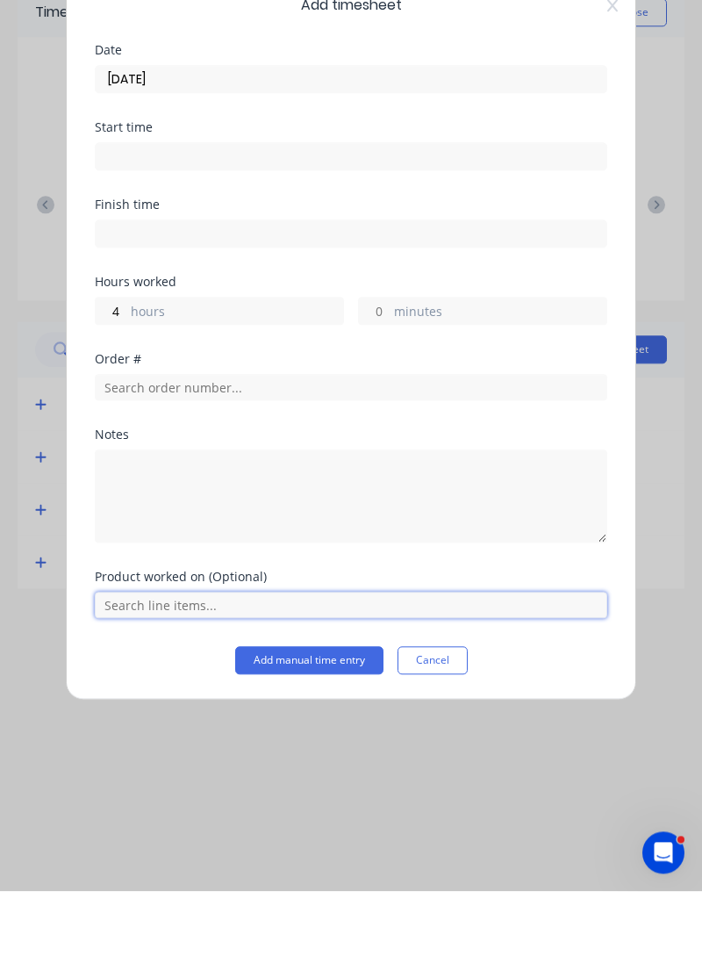
click at [372, 690] on input "text" at bounding box center [351, 692] width 513 height 26
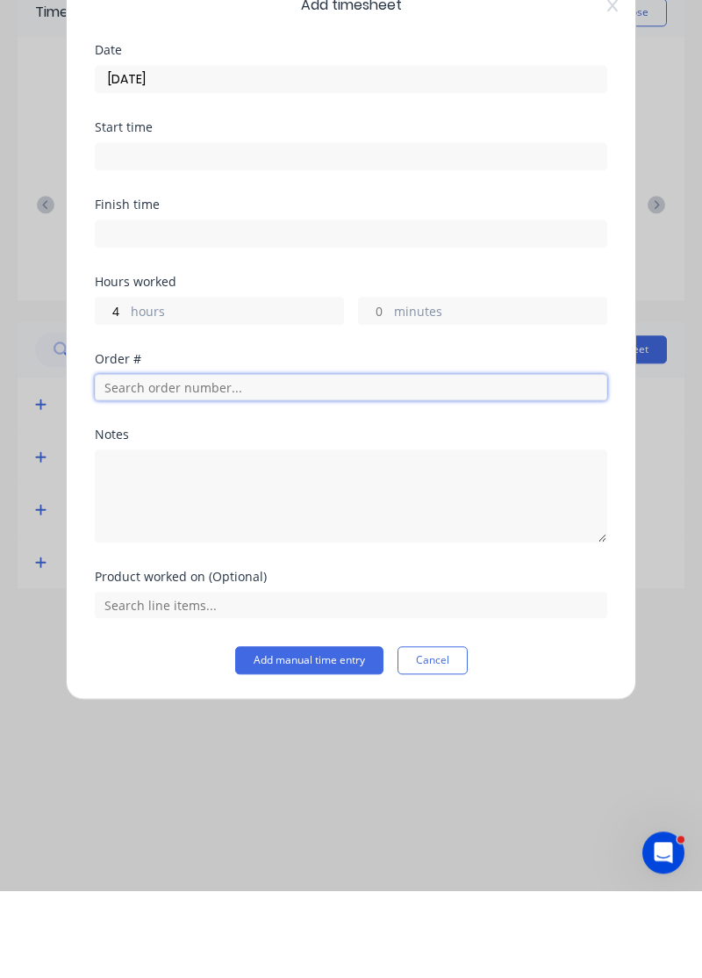
click at [418, 467] on input "text" at bounding box center [351, 474] width 513 height 26
type input "19029"
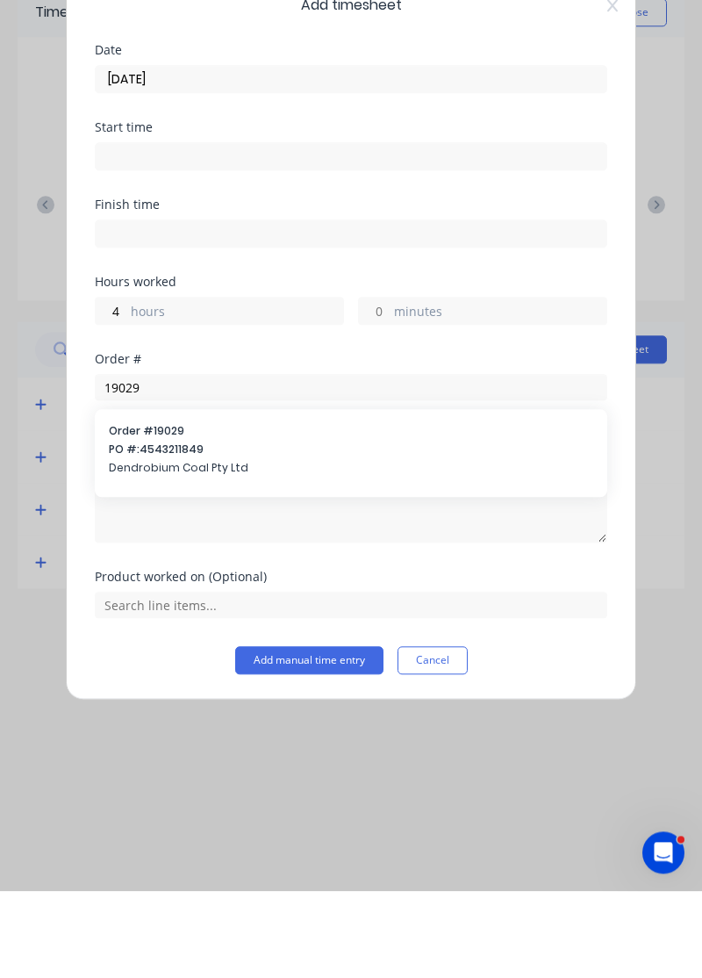
click at [262, 532] on span "PO #: 4543211849" at bounding box center [351, 536] width 485 height 16
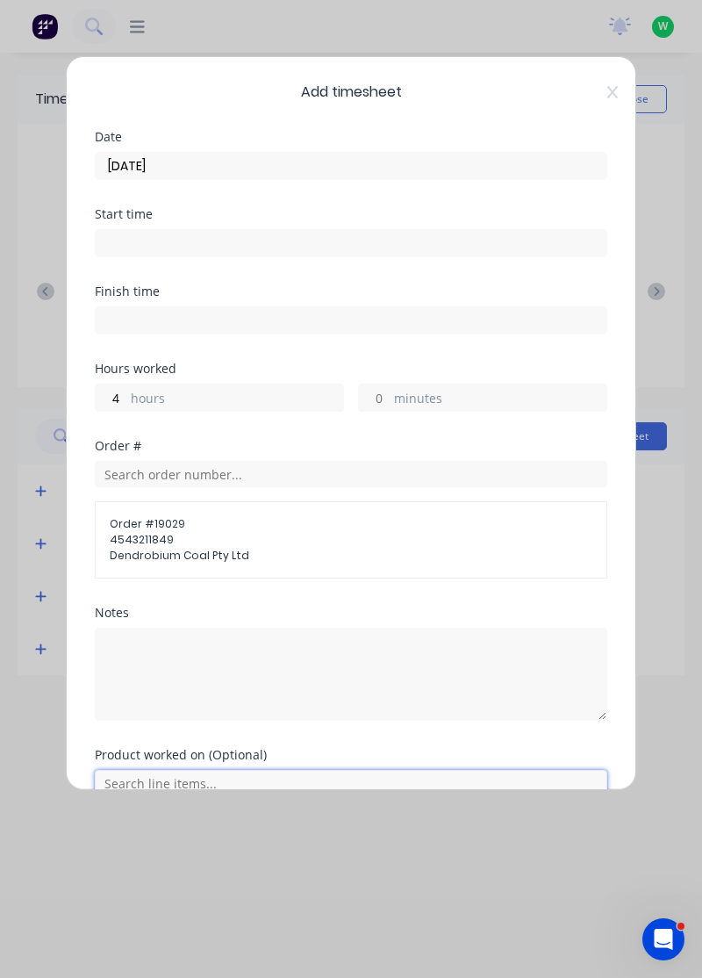
click at [348, 773] on input "text" at bounding box center [351, 783] width 513 height 26
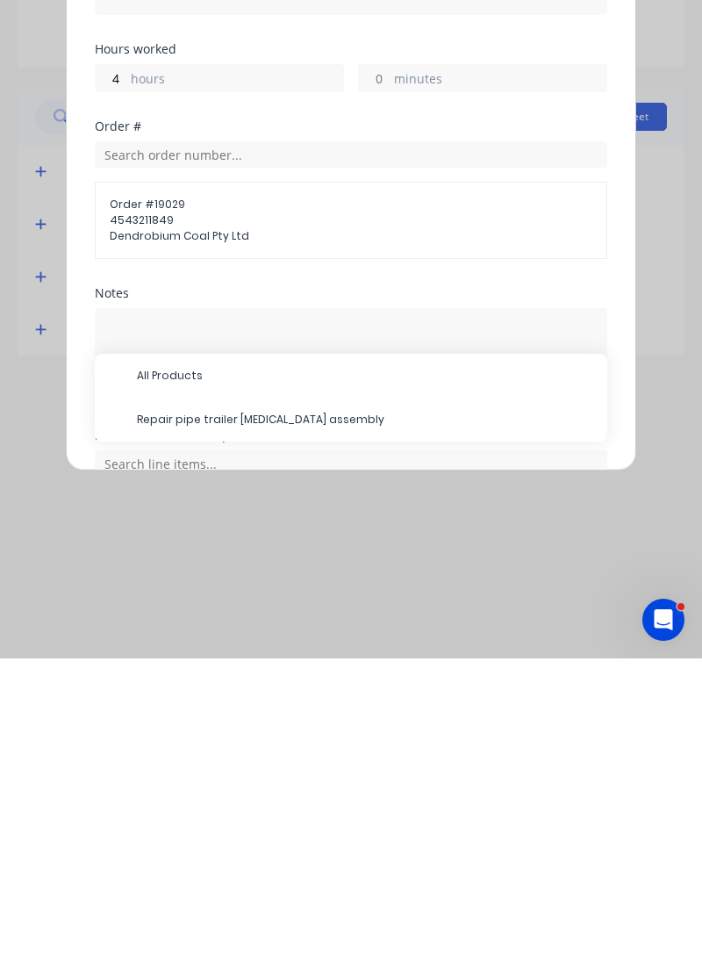
click at [349, 740] on span "Repair pipe trailer [MEDICAL_DATA] assembly" at bounding box center [365, 739] width 457 height 16
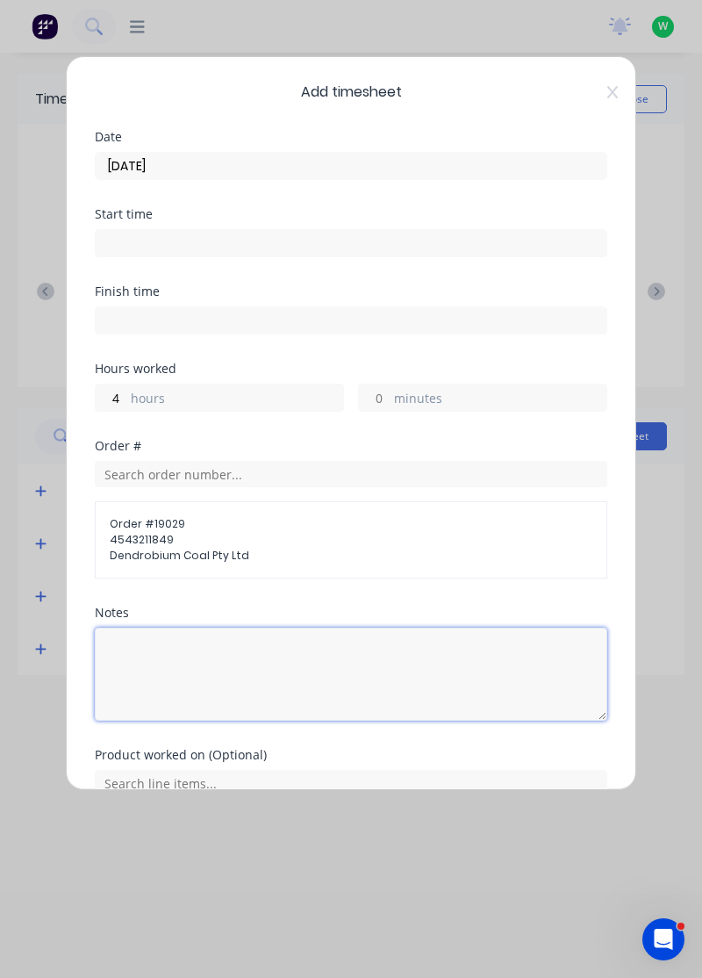
click at [271, 650] on textarea at bounding box center [351, 674] width 513 height 93
type textarea "R"
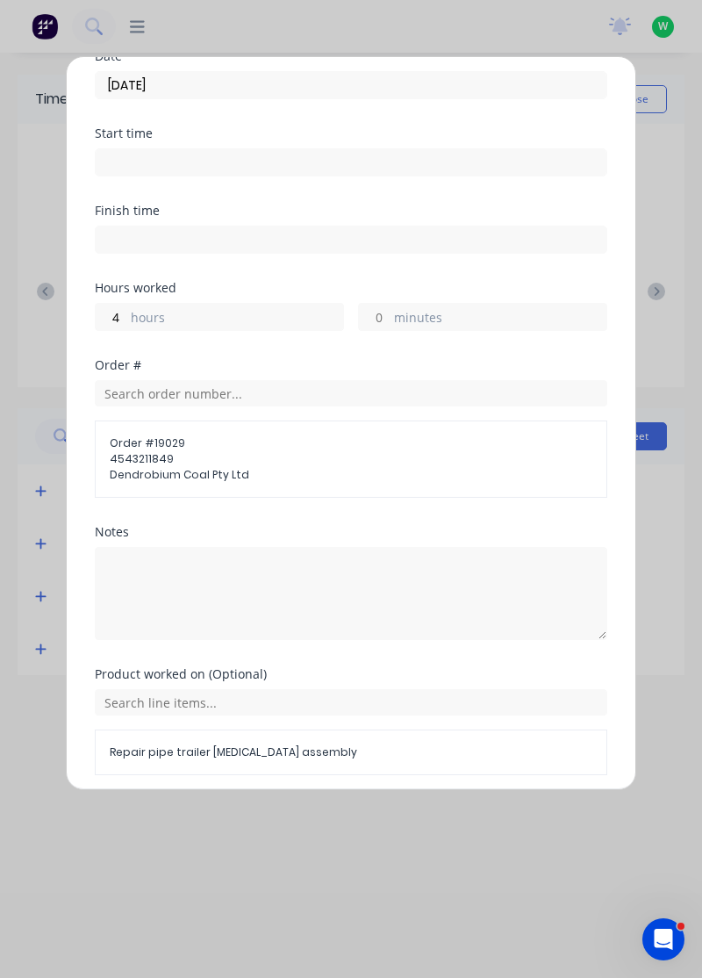
click at [671, 621] on div "Add timesheet Date 15/08/2025 Start time Finish time Hours worked 4 hours minut…" at bounding box center [351, 489] width 702 height 978
click at [346, 817] on button "Add manual time entry" at bounding box center [309, 817] width 148 height 28
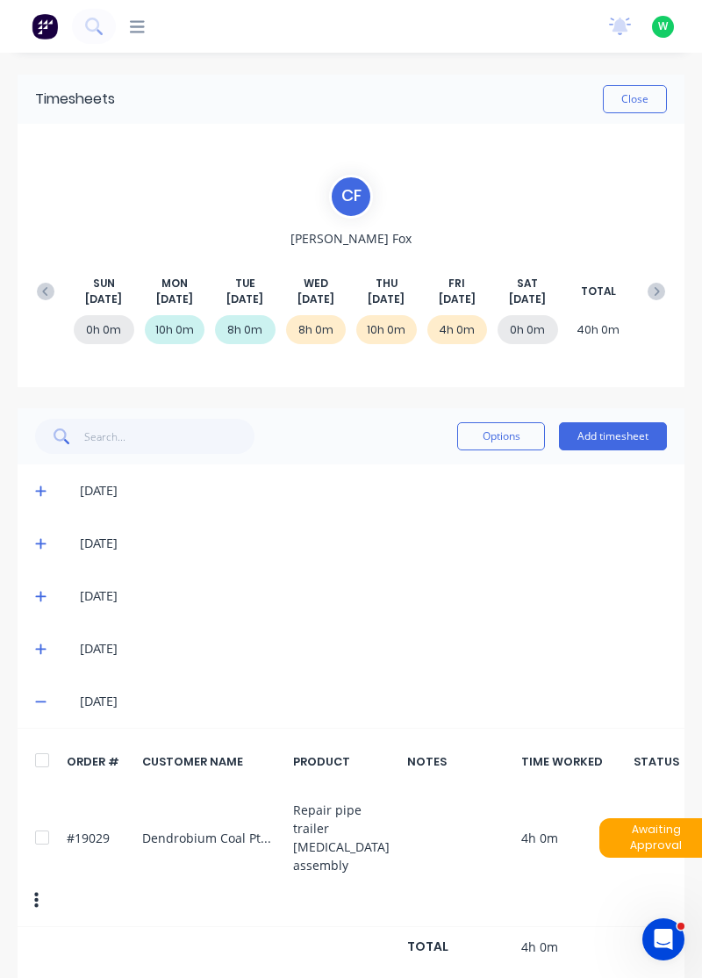
click at [622, 431] on button "Add timesheet" at bounding box center [613, 436] width 108 height 28
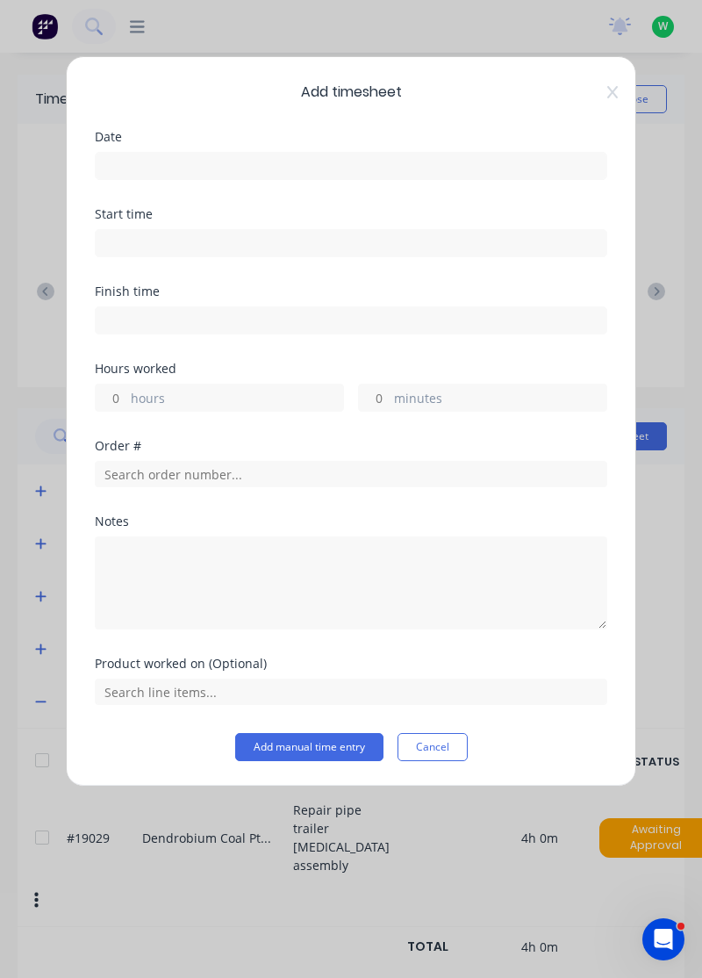
click at [411, 160] on input at bounding box center [351, 166] width 511 height 26
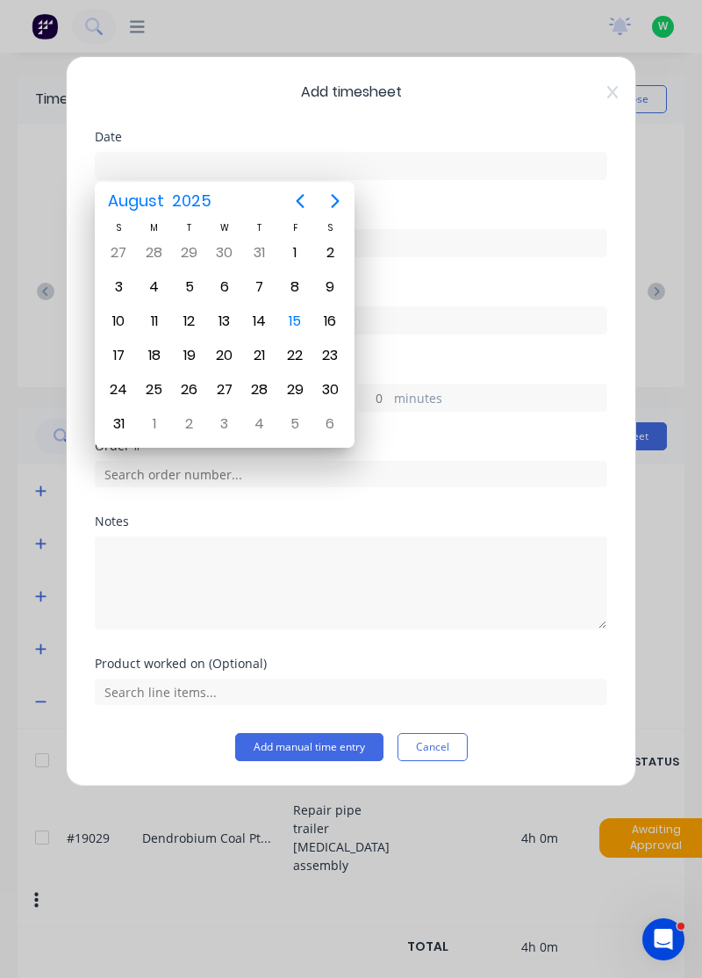
click at [297, 320] on div "15" at bounding box center [295, 321] width 26 height 26
type input "[DATE]"
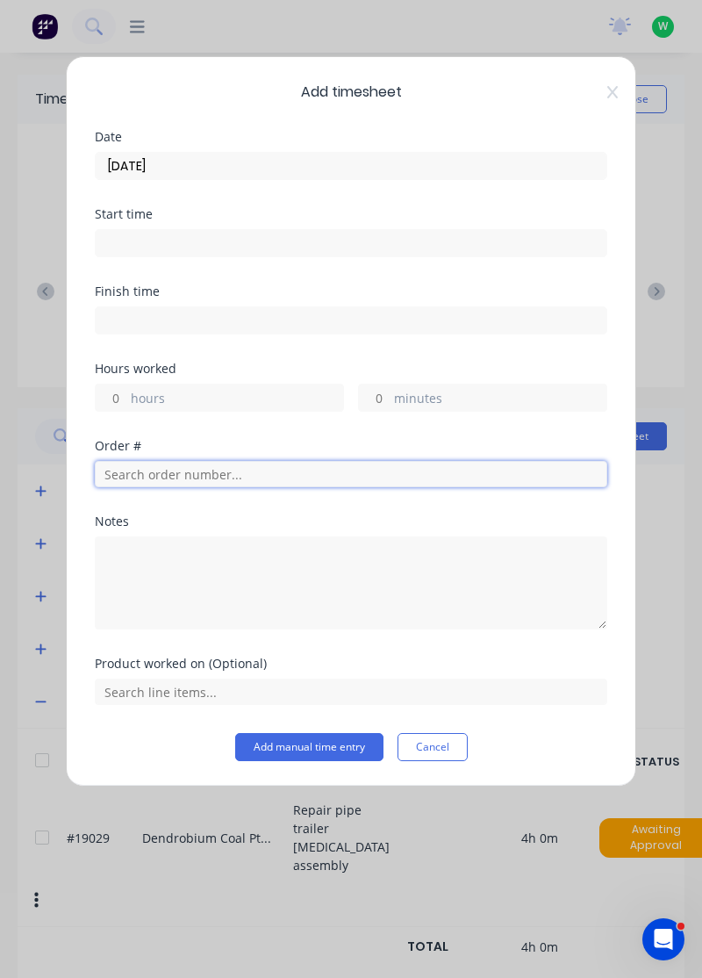
click at [210, 472] on input "text" at bounding box center [351, 474] width 513 height 26
type input "17483"
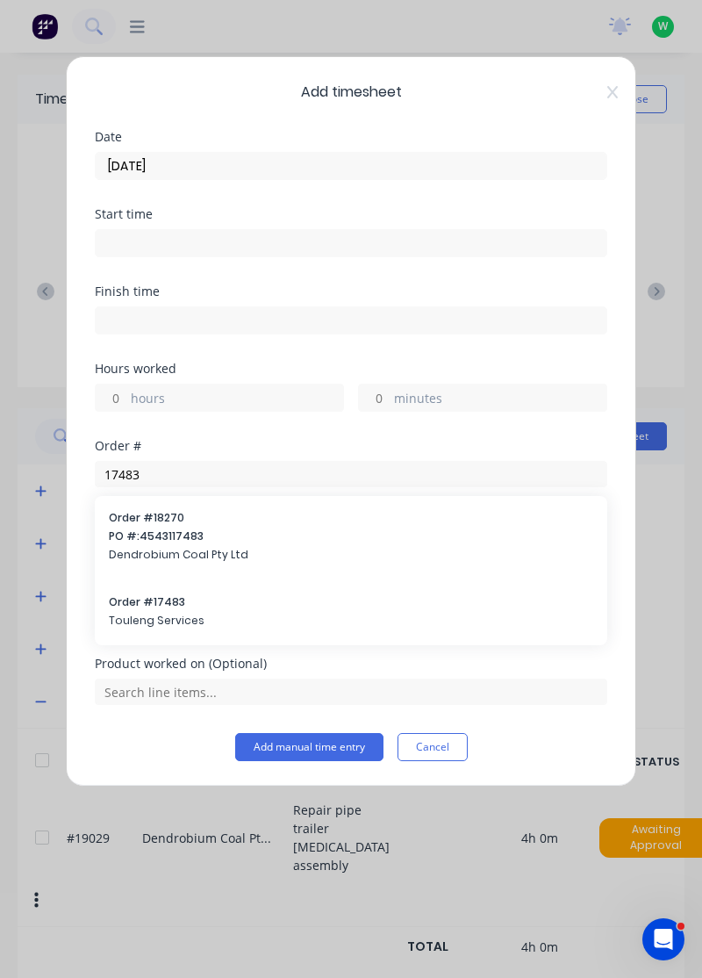
click at [255, 602] on span "Order # 17483" at bounding box center [351, 602] width 485 height 16
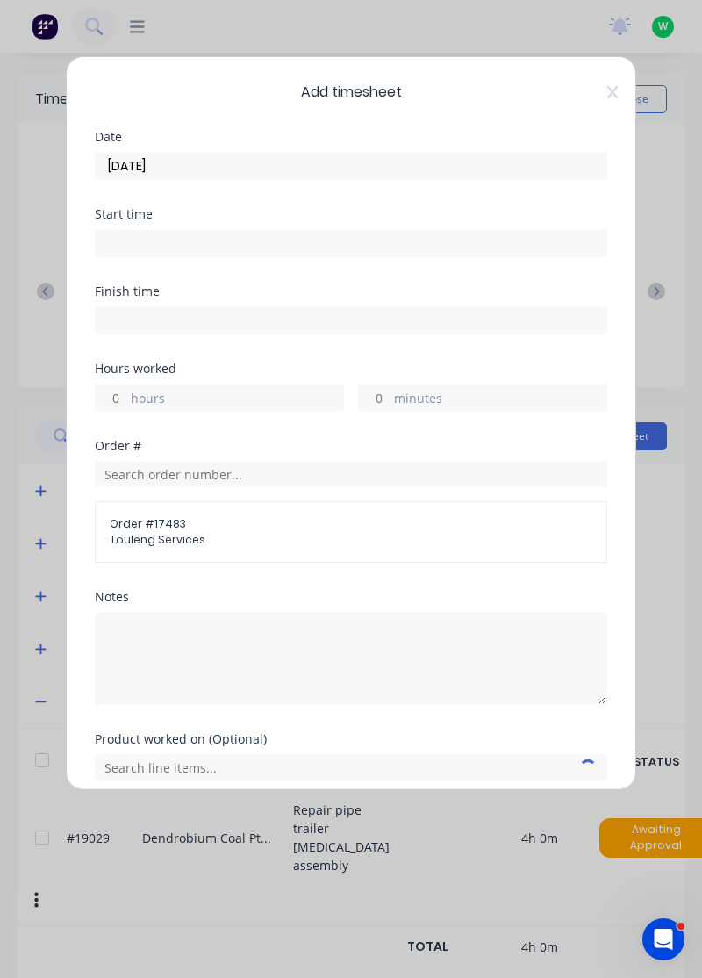
click at [244, 389] on label "hours" at bounding box center [237, 400] width 212 height 22
click at [126, 389] on input "hours" at bounding box center [111, 398] width 31 height 26
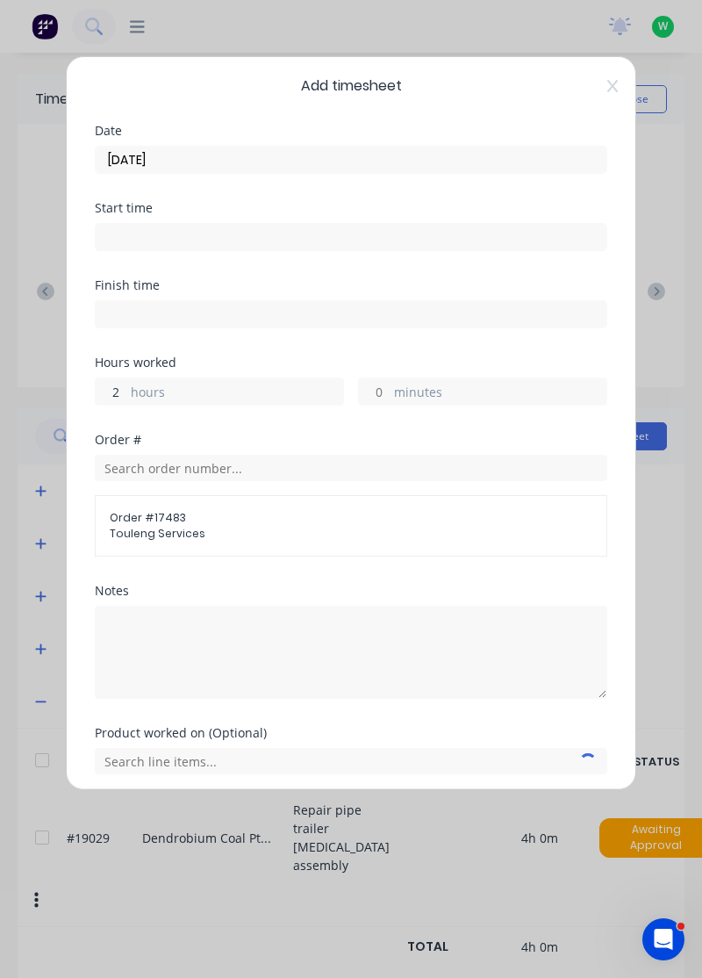
type input "2"
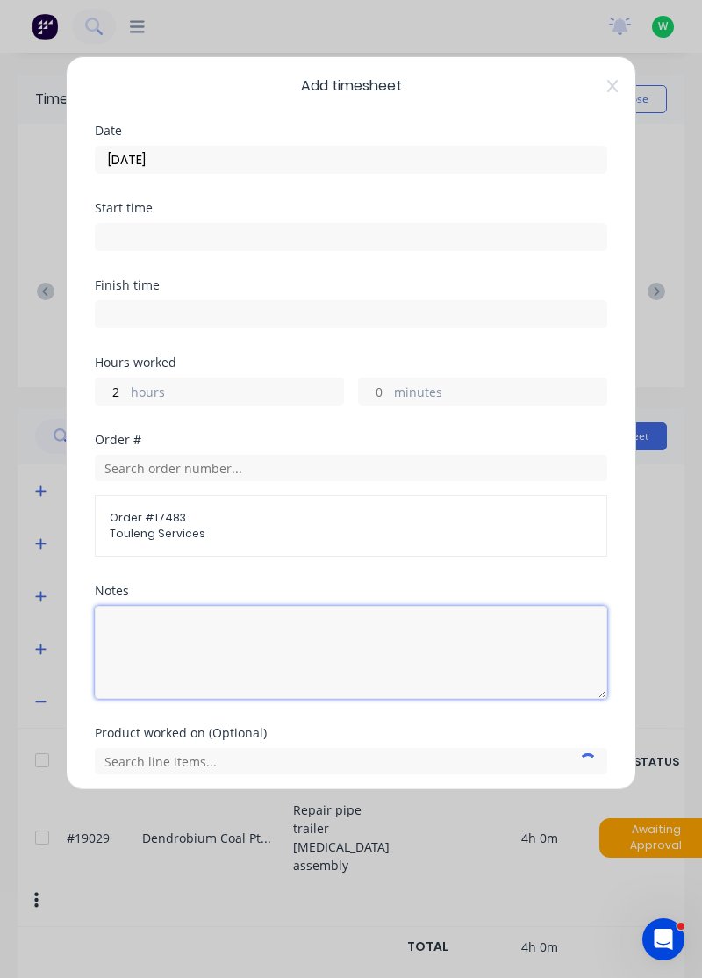
click at [475, 629] on textarea at bounding box center [351, 652] width 513 height 93
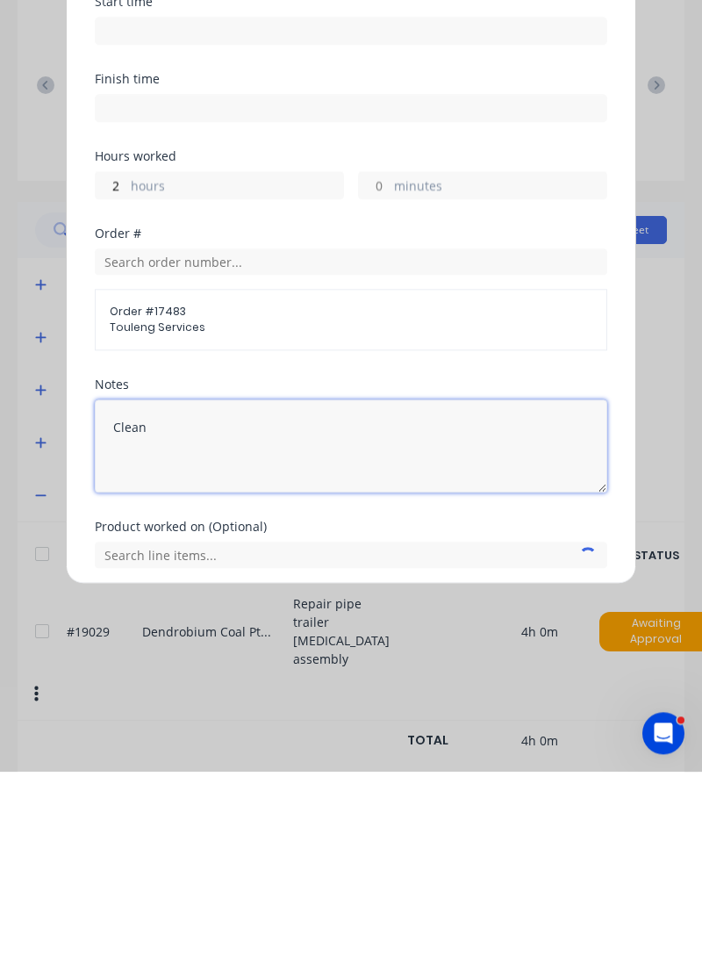
type textarea "Clean"
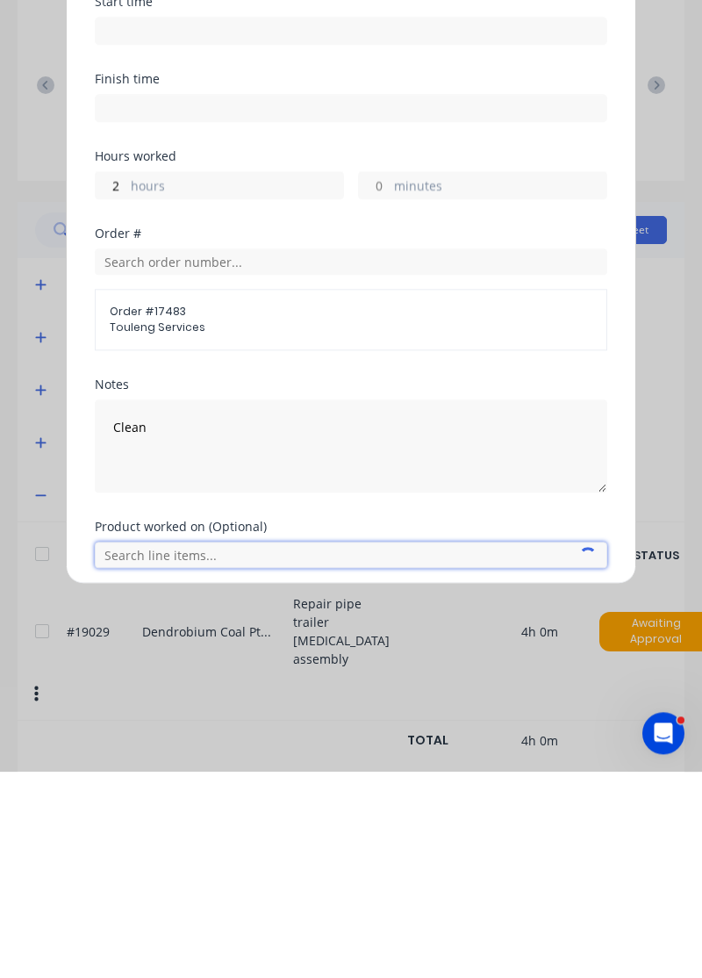
click at [457, 749] on input "text" at bounding box center [351, 761] width 513 height 26
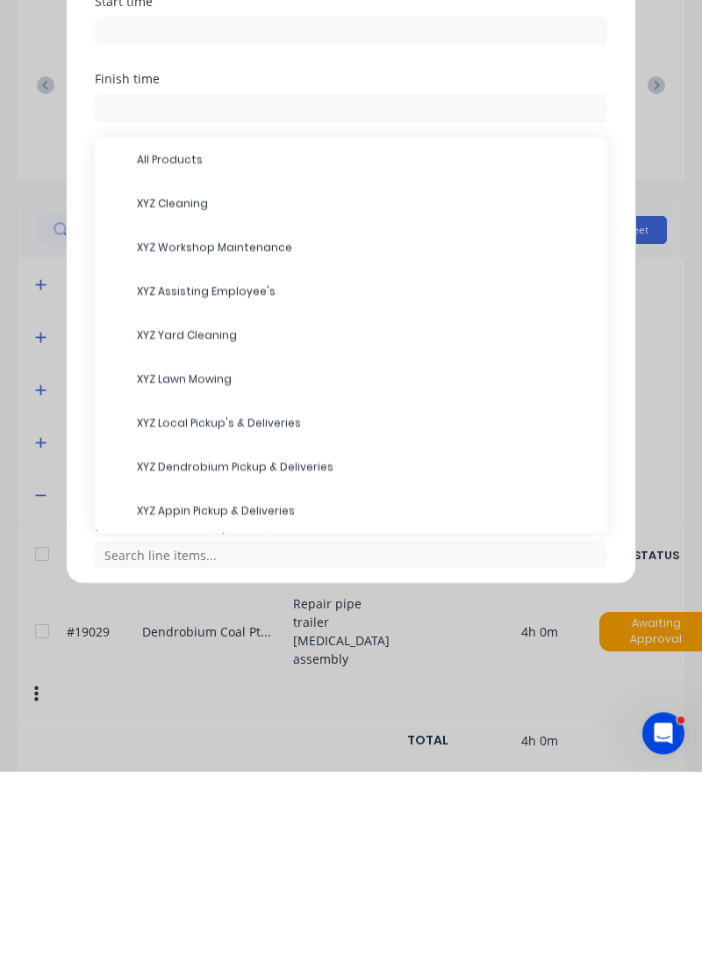
click at [180, 413] on span "XYZ Cleaning" at bounding box center [365, 410] width 457 height 16
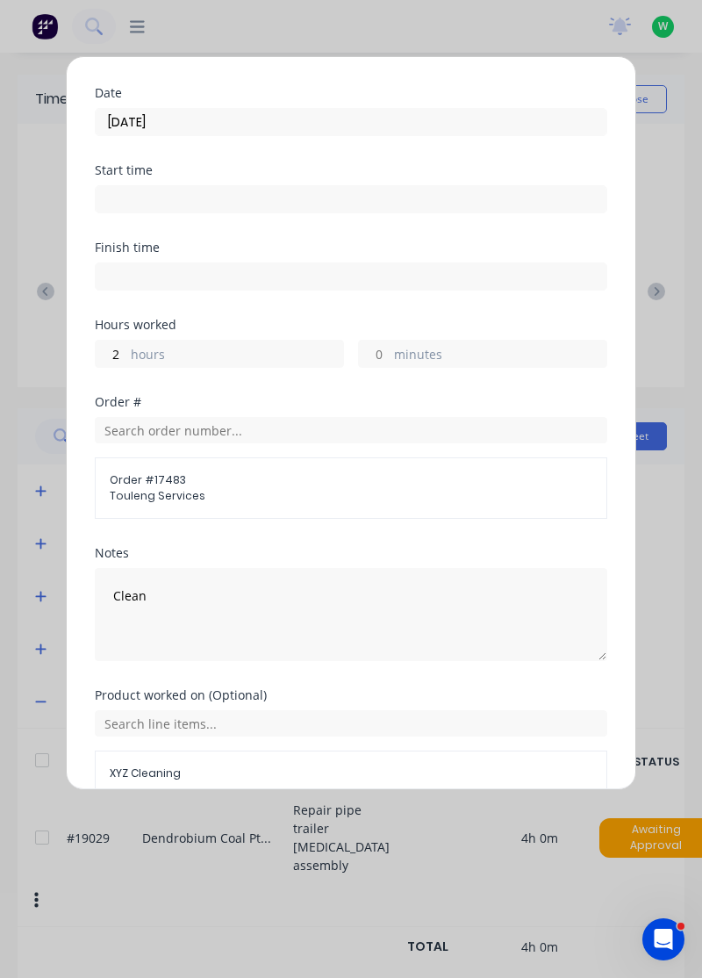
scroll to position [65, 0]
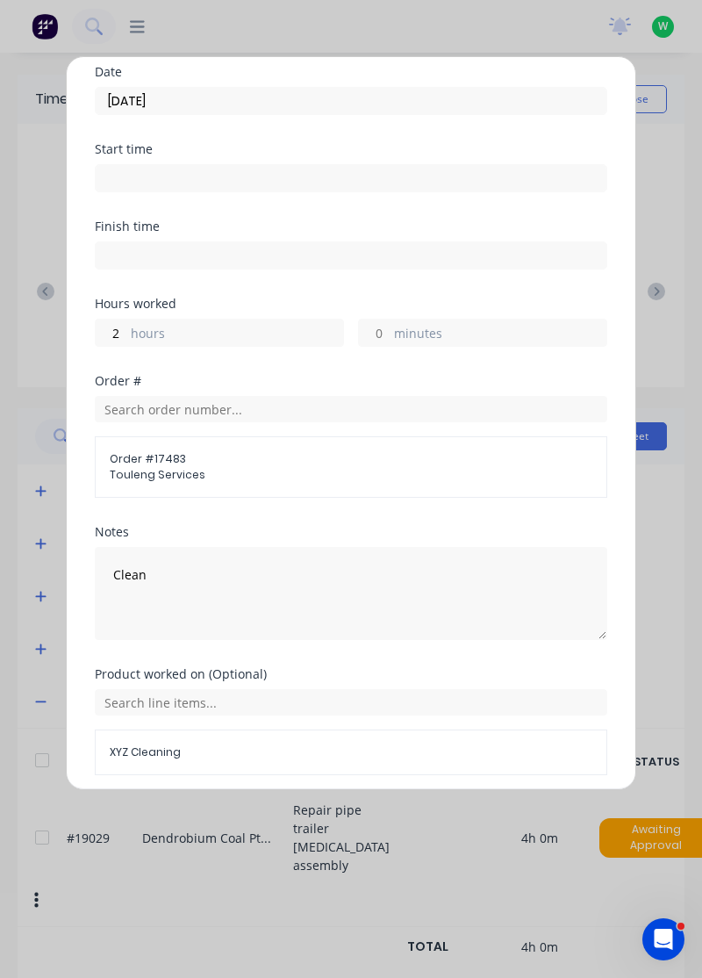
click at [314, 816] on button "Add manual time entry" at bounding box center [309, 817] width 148 height 28
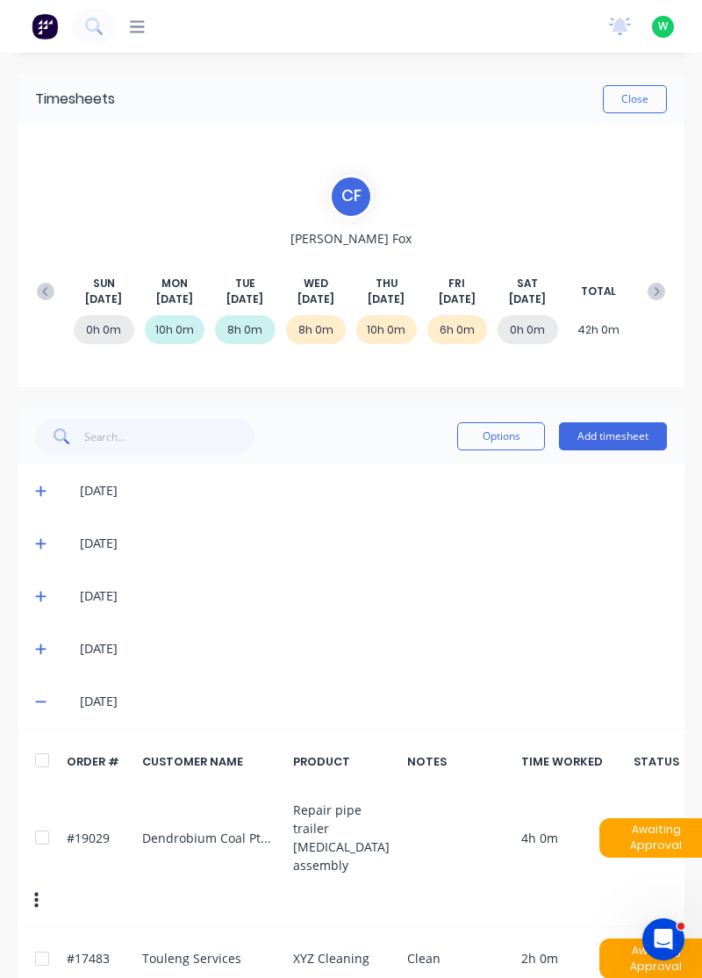
scroll to position [2, 0]
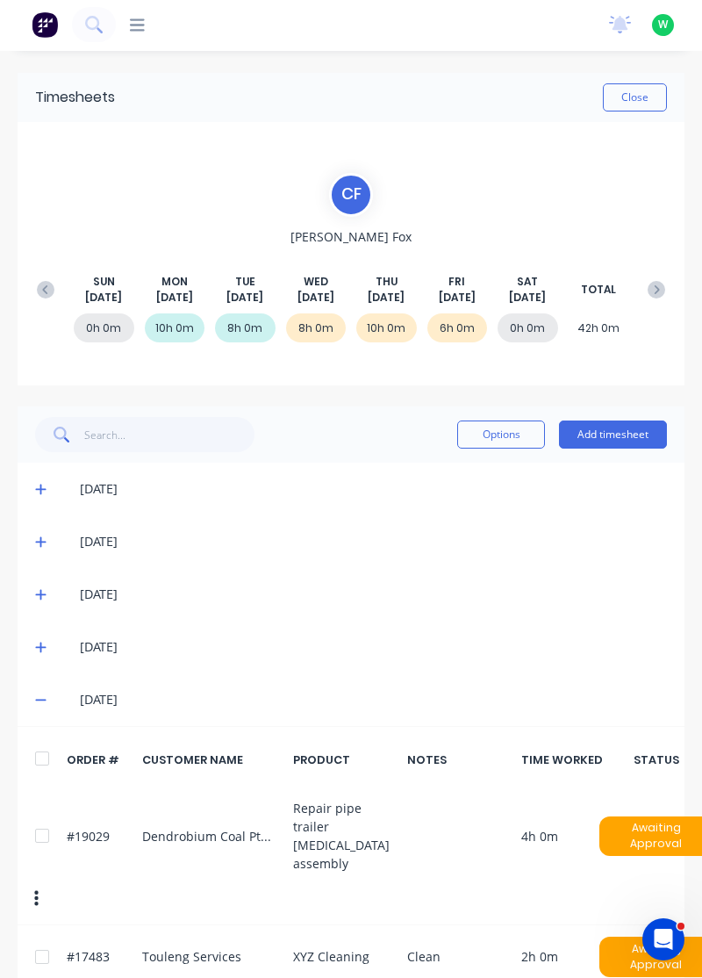
click at [622, 430] on button "Add timesheet" at bounding box center [613, 435] width 108 height 28
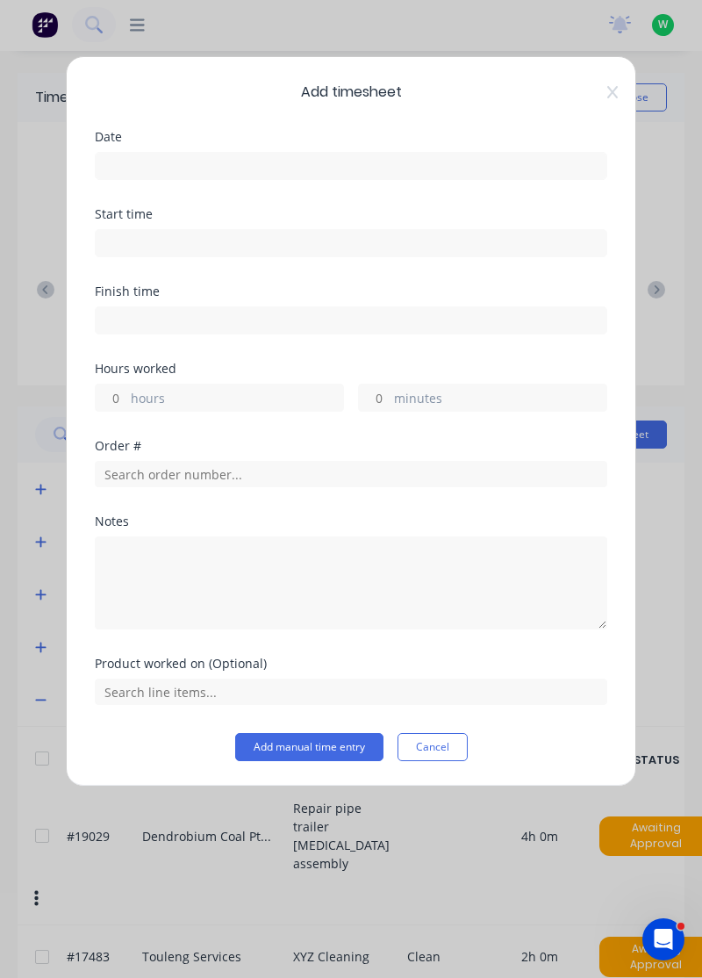
click at [366, 169] on input at bounding box center [351, 166] width 511 height 26
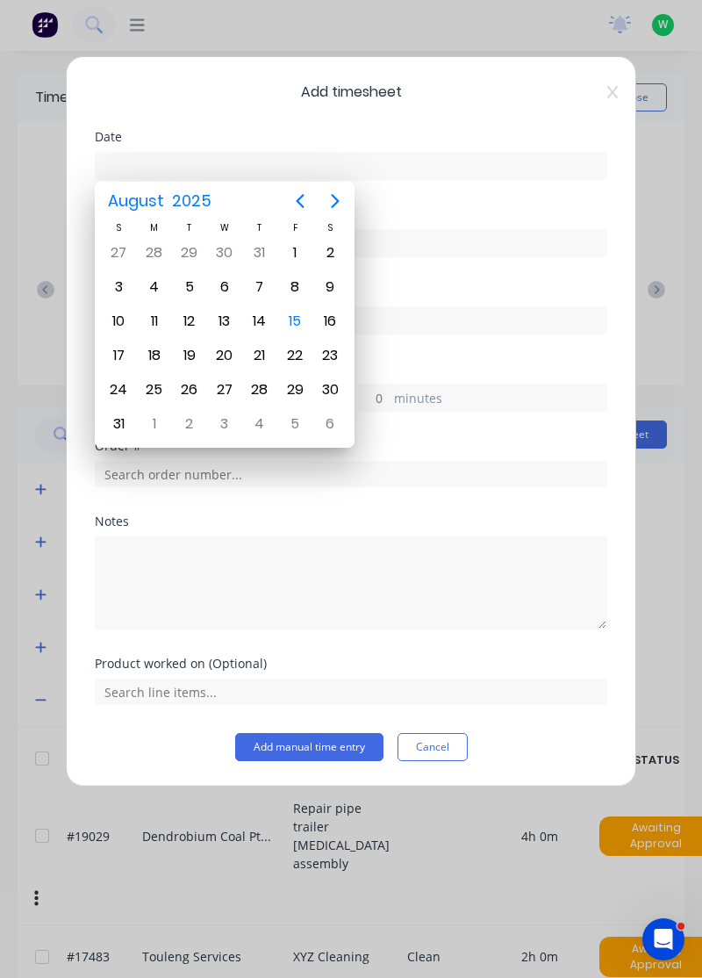
click at [295, 313] on div "15" at bounding box center [295, 321] width 26 height 26
type input "[DATE]"
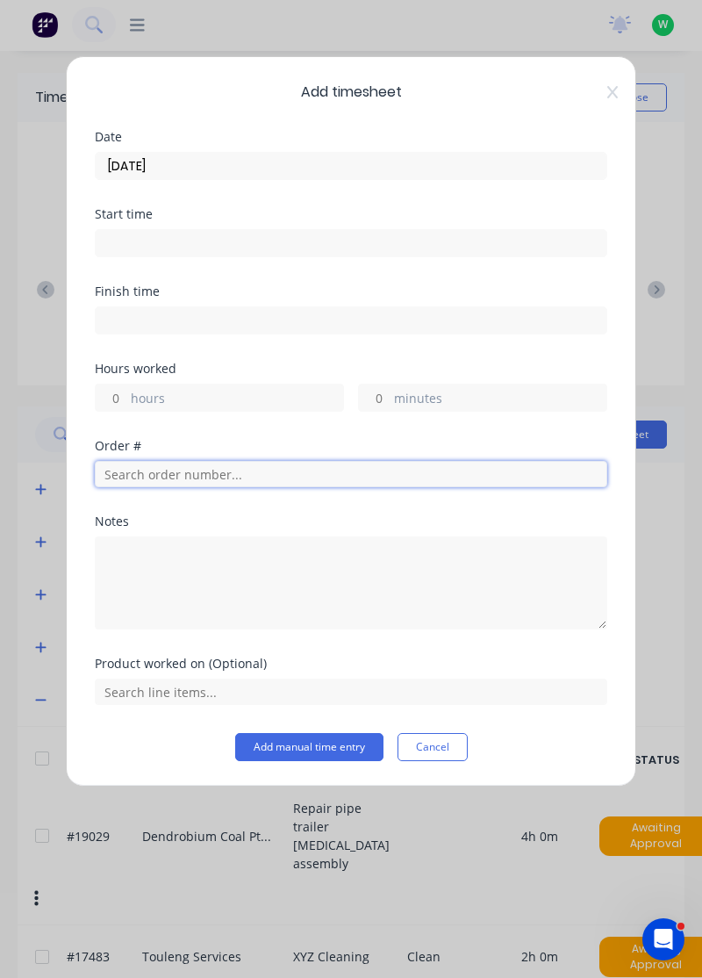
click at [380, 465] on input "text" at bounding box center [351, 474] width 513 height 26
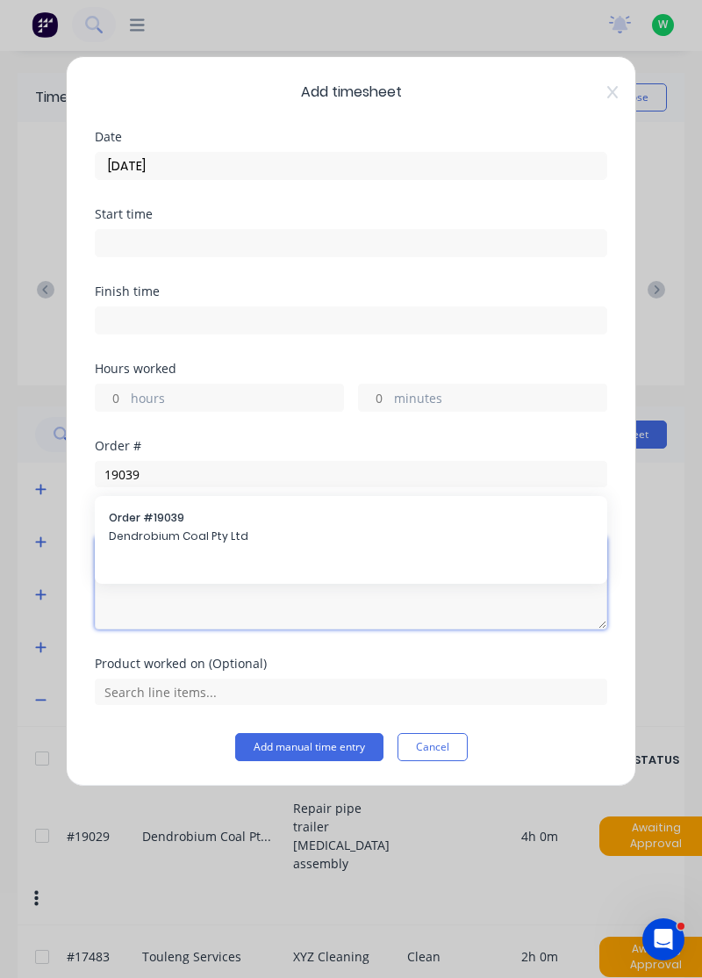
click at [308, 536] on textarea at bounding box center [351, 582] width 513 height 93
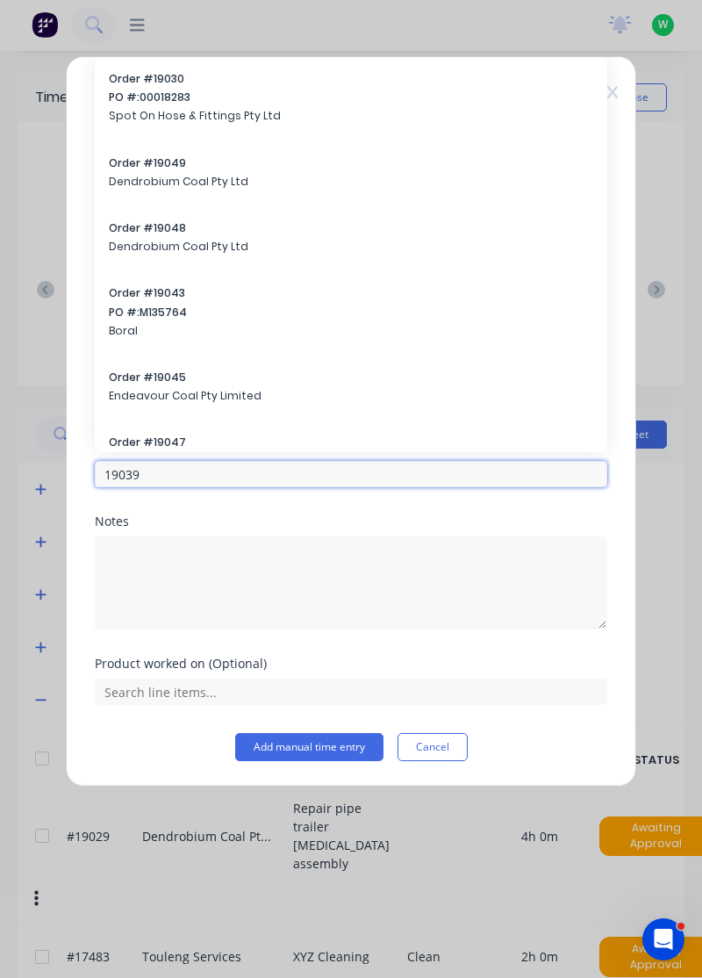
click at [470, 464] on input "19039" at bounding box center [351, 474] width 513 height 26
type input "19039"
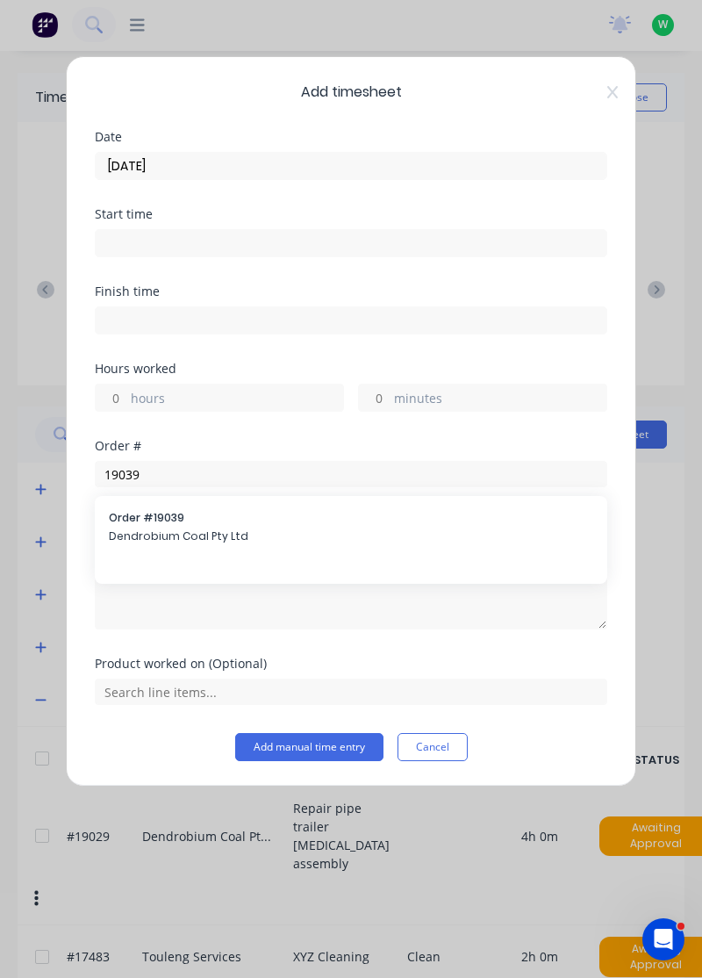
click at [339, 528] on span "Dendrobium Coal Pty Ltd" at bounding box center [351, 536] width 485 height 16
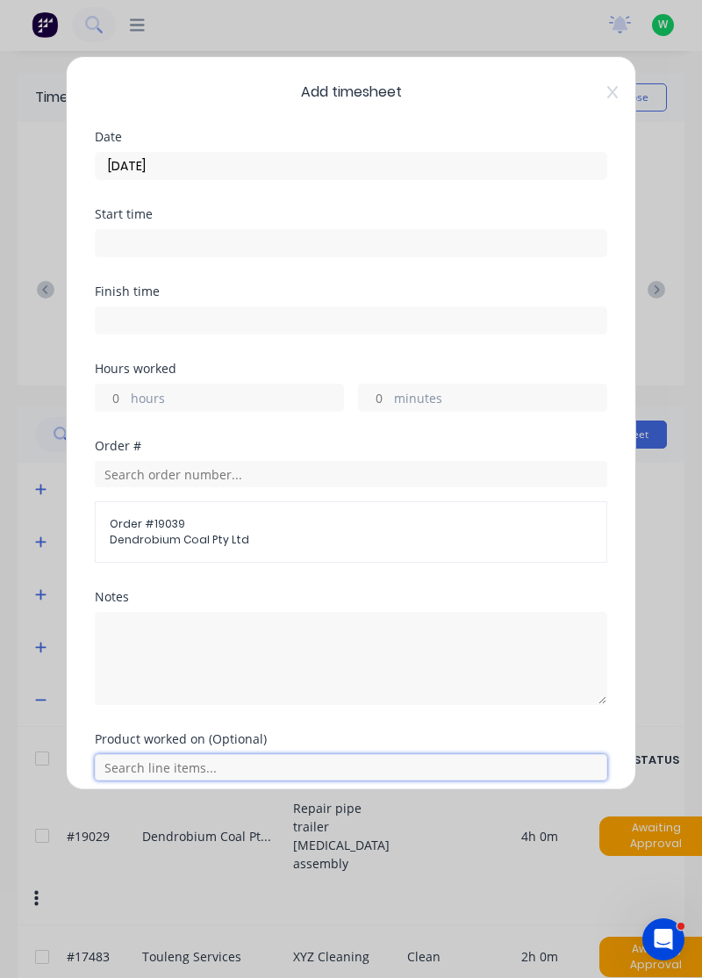
click at [348, 762] on input "text" at bounding box center [351, 767] width 513 height 26
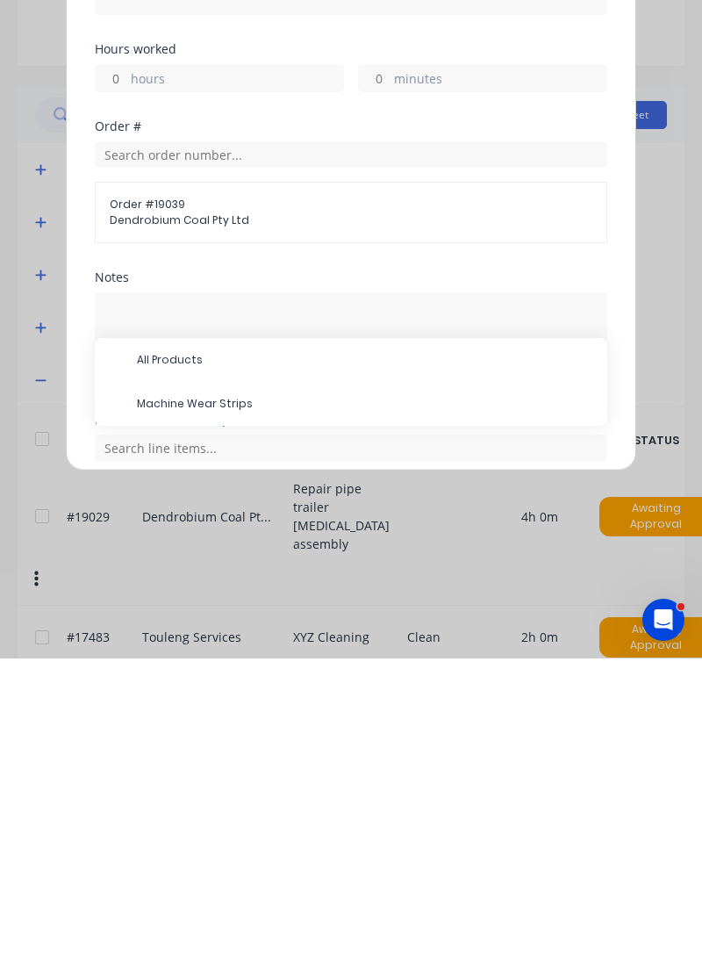
click at [251, 725] on span "Machine Wear Strips" at bounding box center [365, 723] width 457 height 16
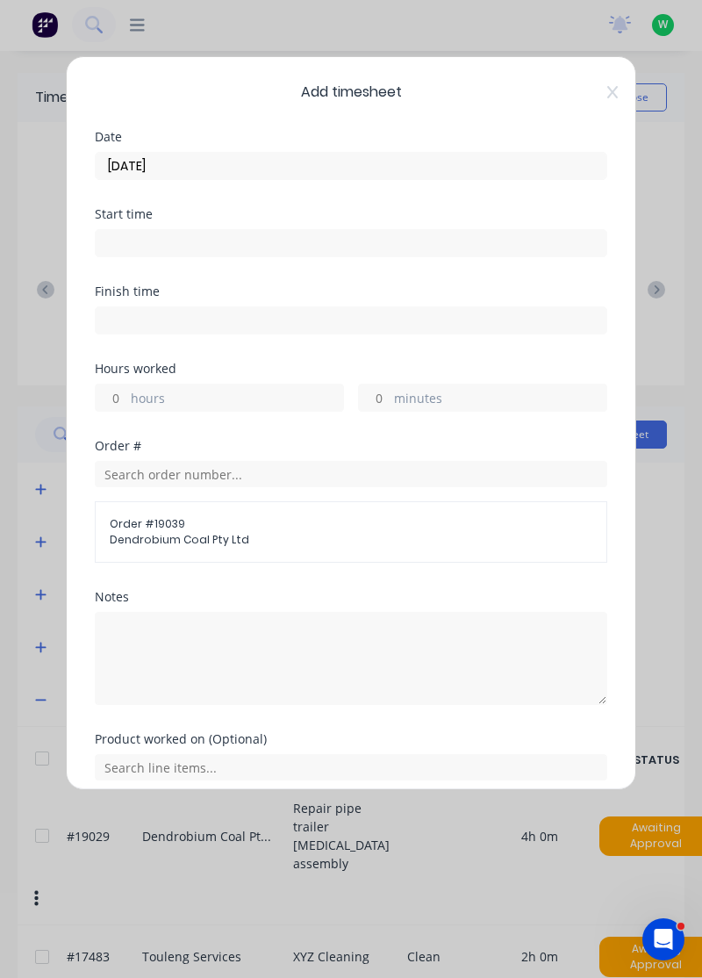
click at [248, 392] on label "hours" at bounding box center [237, 400] width 212 height 22
click at [126, 392] on input "hours" at bounding box center [111, 398] width 31 height 26
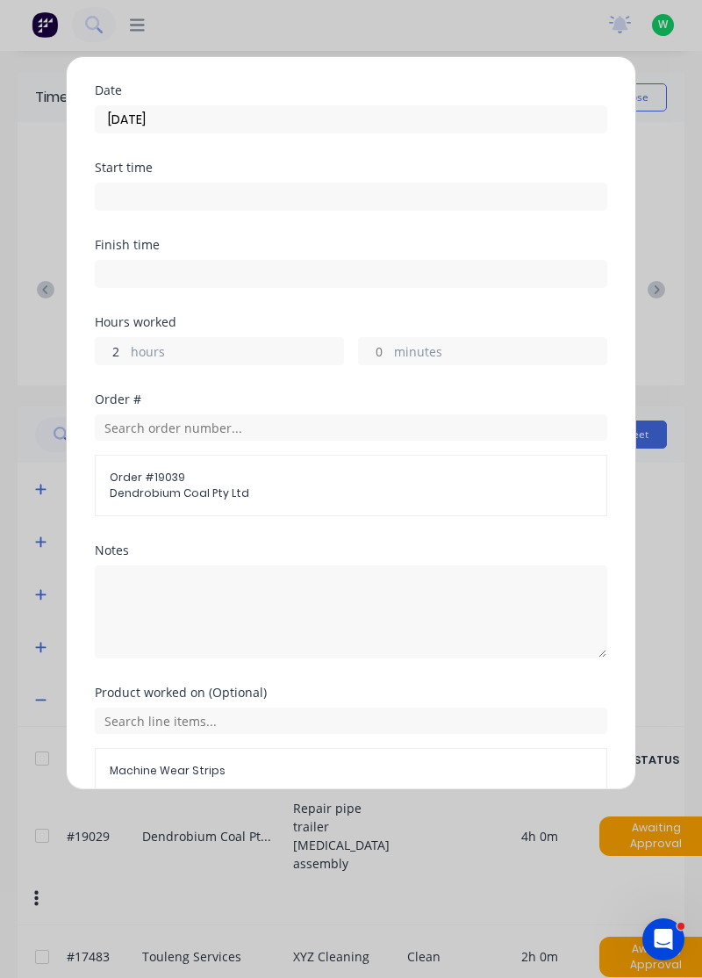
scroll to position [65, 0]
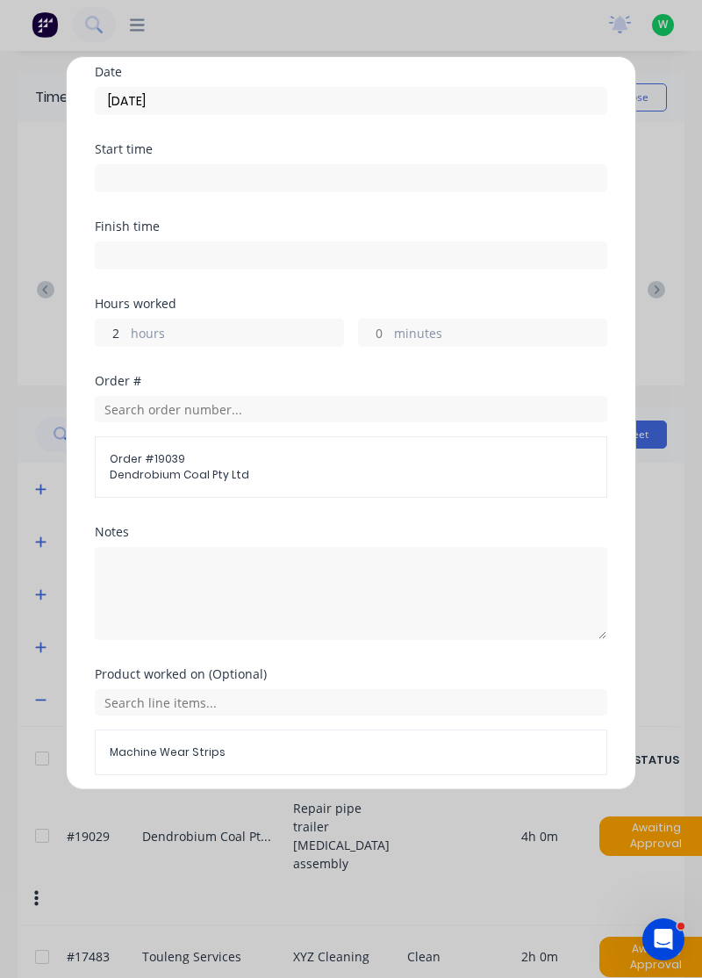
type input "2"
click at [650, 562] on div "Add timesheet Date 15/08/2025 Start time Finish time Hours worked 2 hours minut…" at bounding box center [351, 489] width 702 height 978
click at [327, 815] on button "Add manual time entry" at bounding box center [309, 817] width 148 height 28
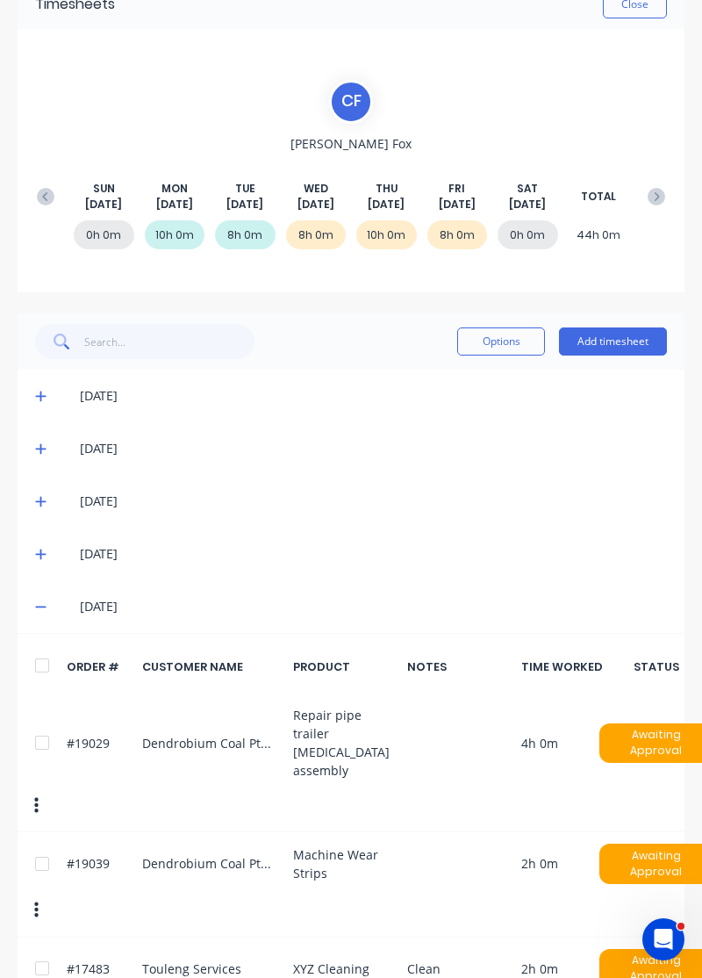
scroll to position [100, 0]
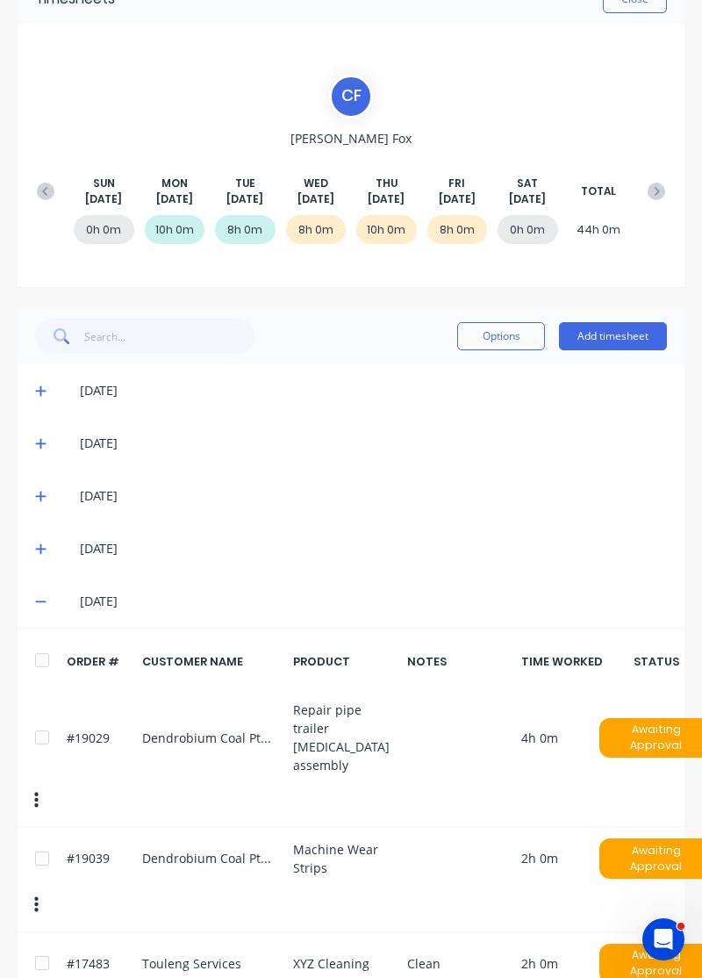
click at [39, 601] on icon at bounding box center [40, 602] width 11 height 2
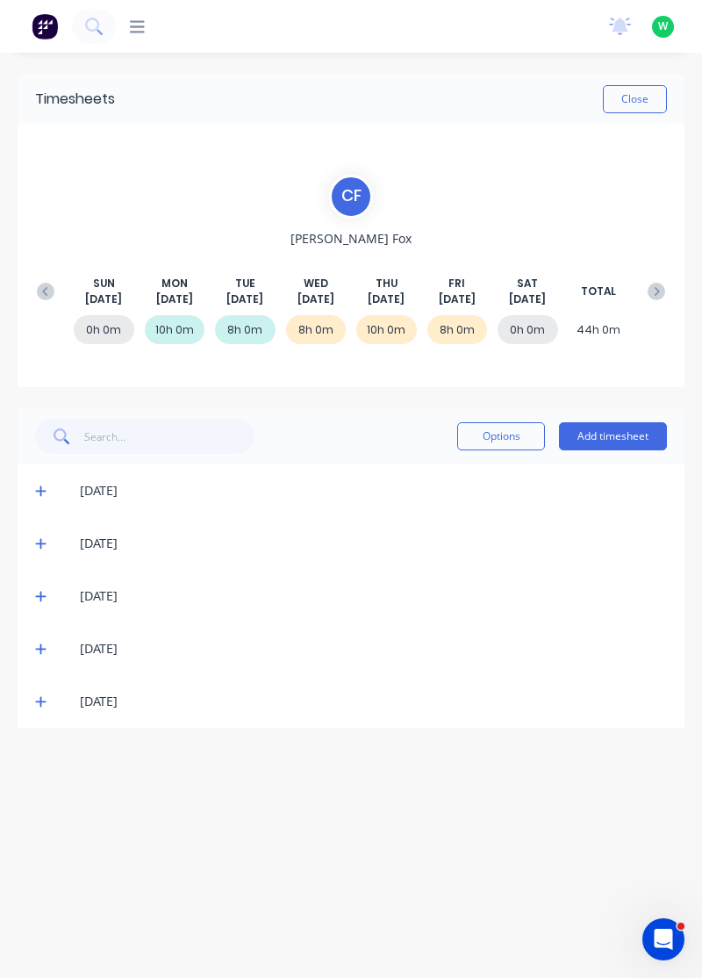
click at [47, 702] on span at bounding box center [43, 702] width 17 height 18
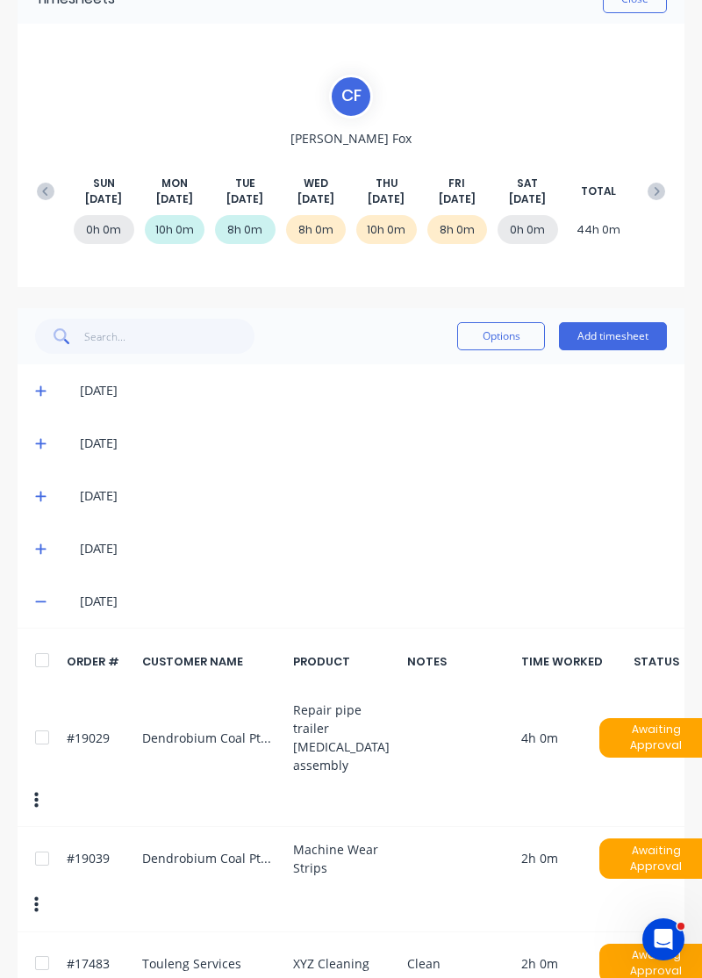
scroll to position [100, 0]
click at [37, 601] on icon at bounding box center [40, 601] width 11 height 12
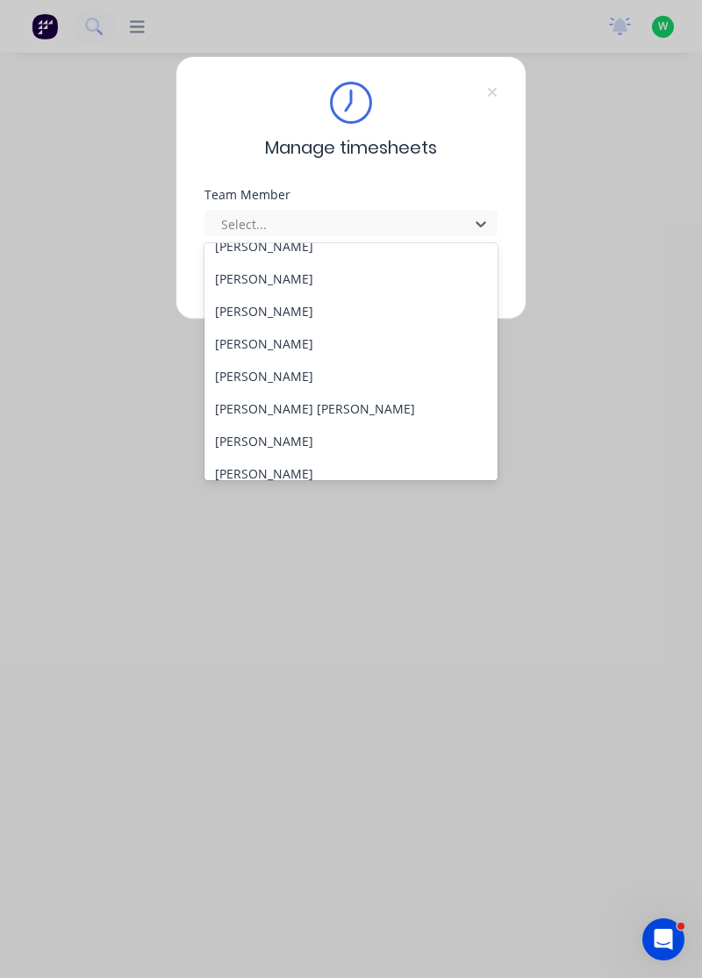
scroll to position [116, 0]
click at [256, 374] on div "[PERSON_NAME]" at bounding box center [352, 374] width 294 height 32
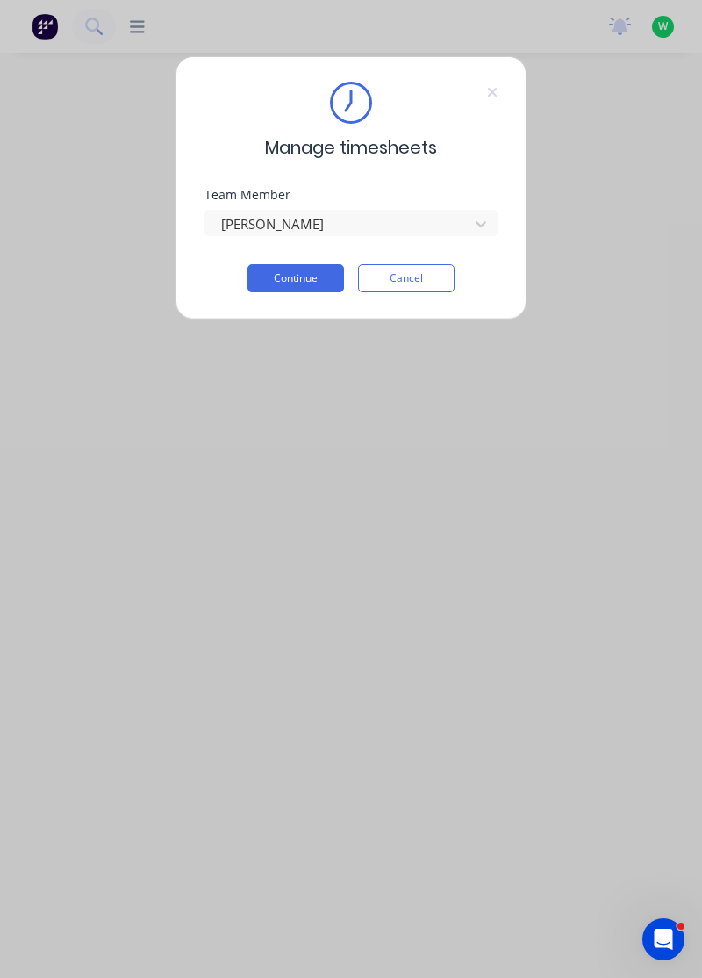
click at [311, 282] on button "Continue" at bounding box center [296, 278] width 97 height 28
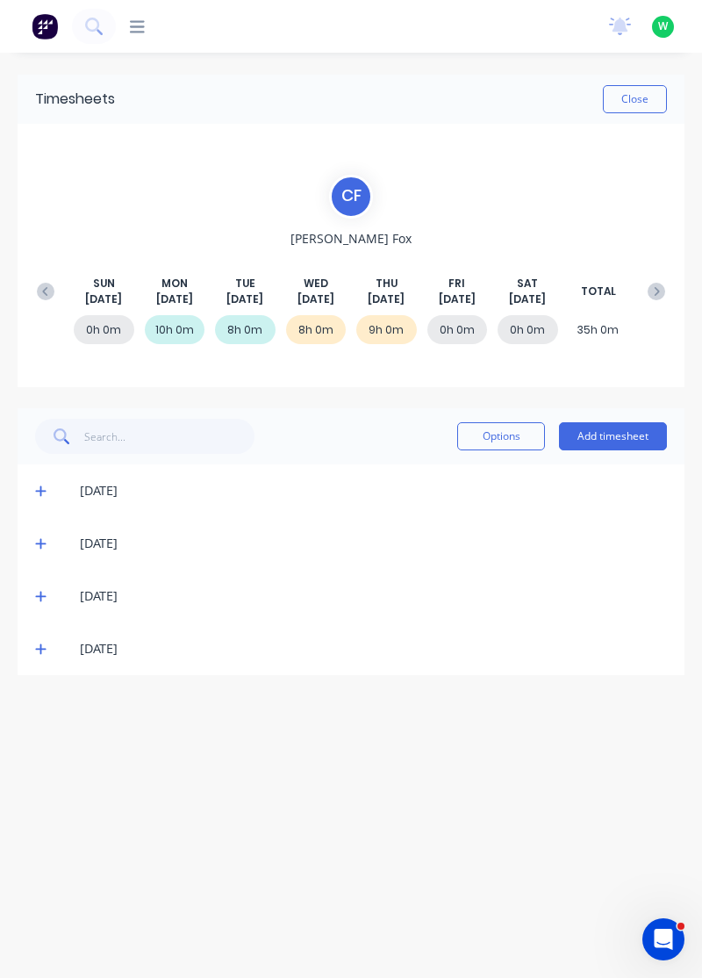
click at [619, 440] on button "Add timesheet" at bounding box center [613, 436] width 108 height 28
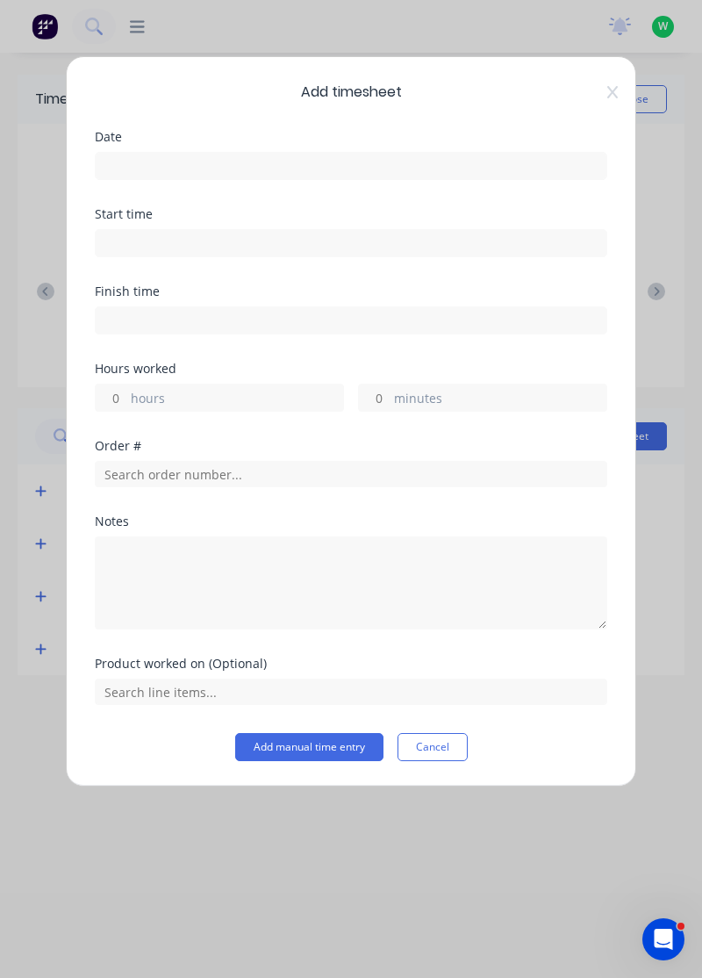
click at [611, 91] on icon at bounding box center [613, 92] width 11 height 14
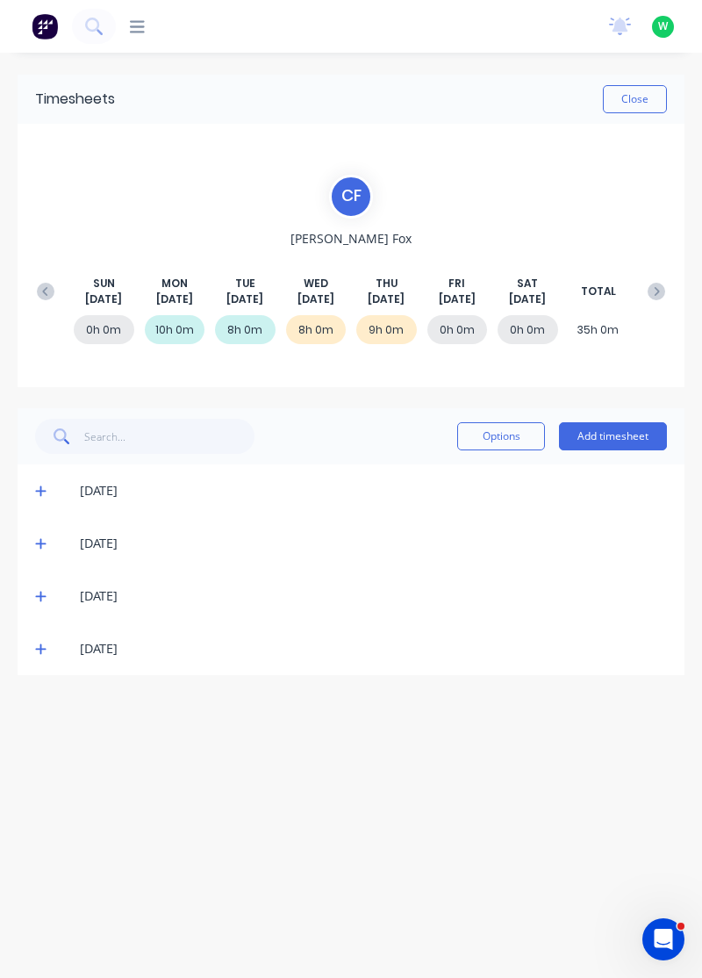
click at [619, 434] on button "Add timesheet" at bounding box center [613, 436] width 108 height 28
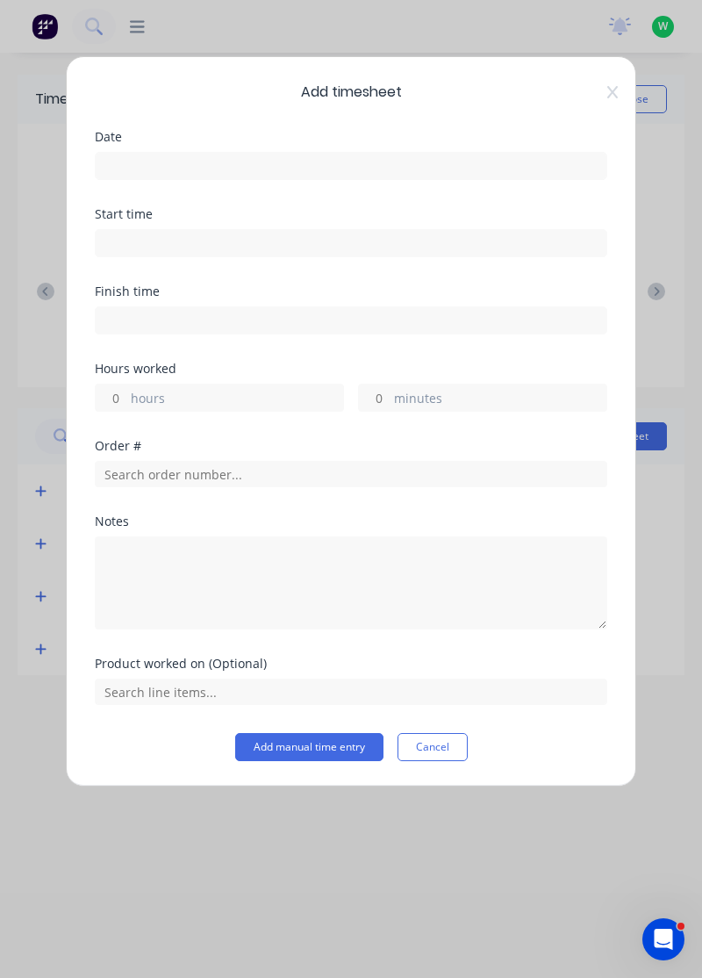
click at [435, 169] on input at bounding box center [351, 166] width 511 height 26
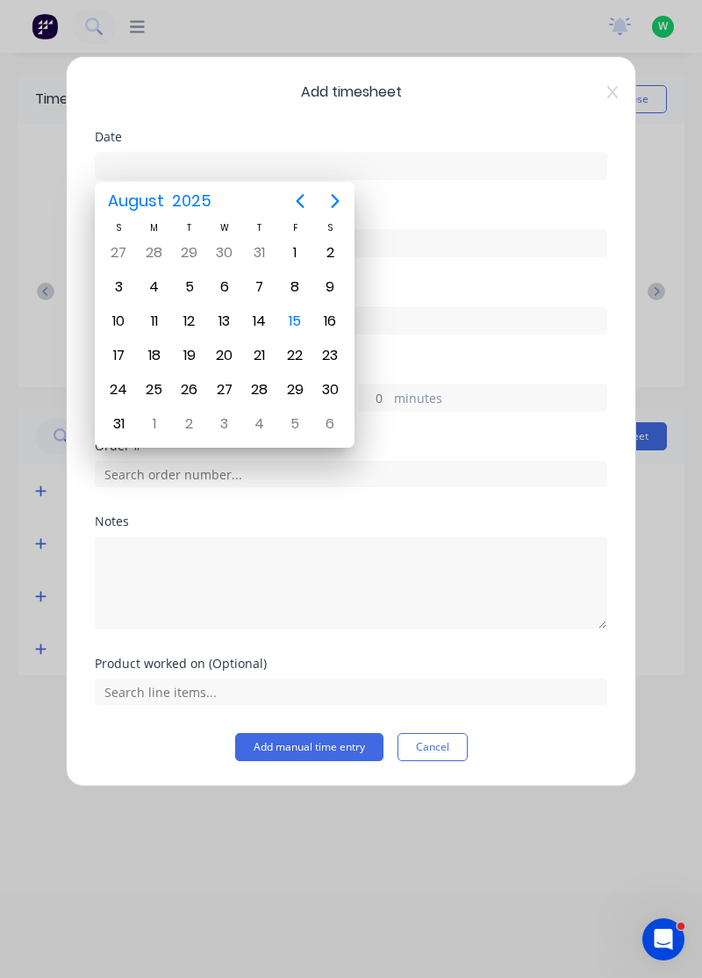
click at [313, 320] on div "16" at bounding box center [330, 321] width 35 height 33
type input "[DATE]"
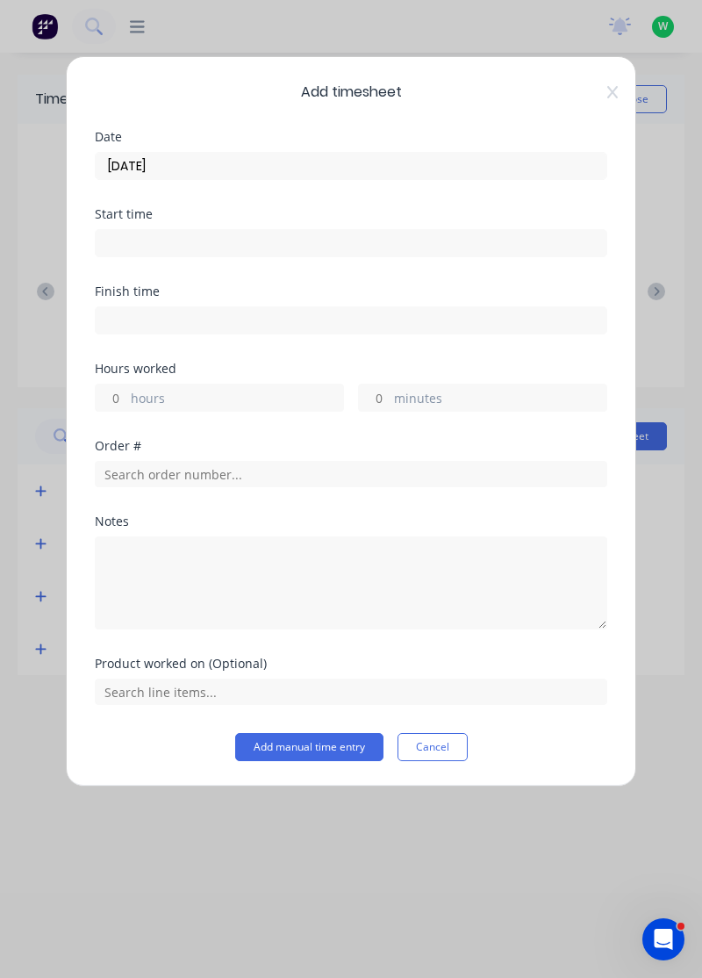
click at [213, 398] on label "hours" at bounding box center [237, 400] width 212 height 22
click at [126, 398] on input "hours" at bounding box center [111, 398] width 31 height 26
type input "2"
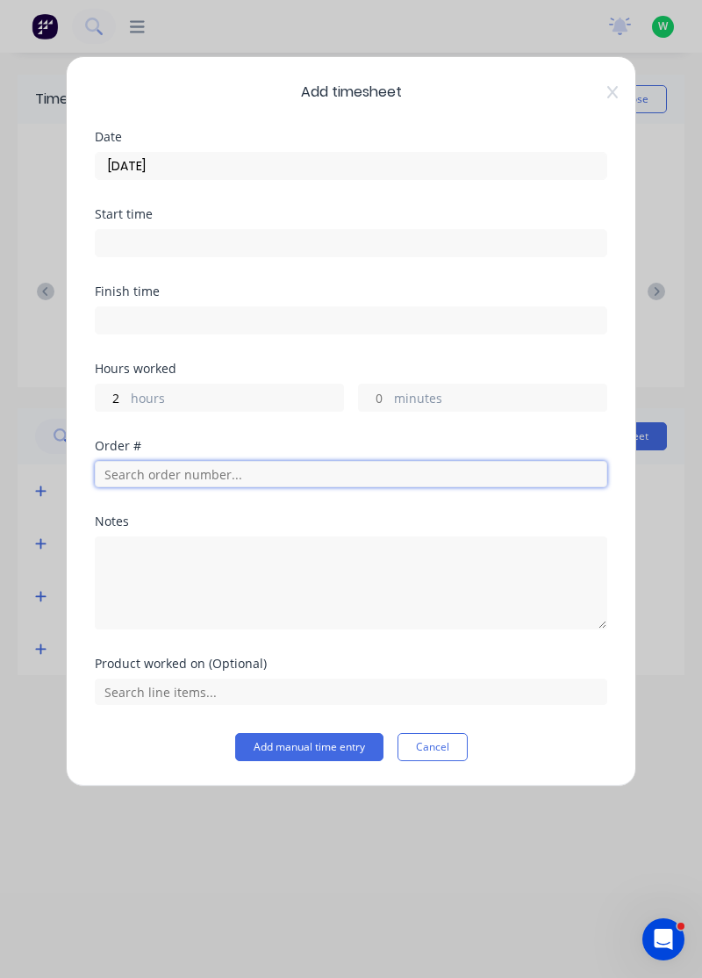
click at [255, 470] on input "text" at bounding box center [351, 474] width 513 height 26
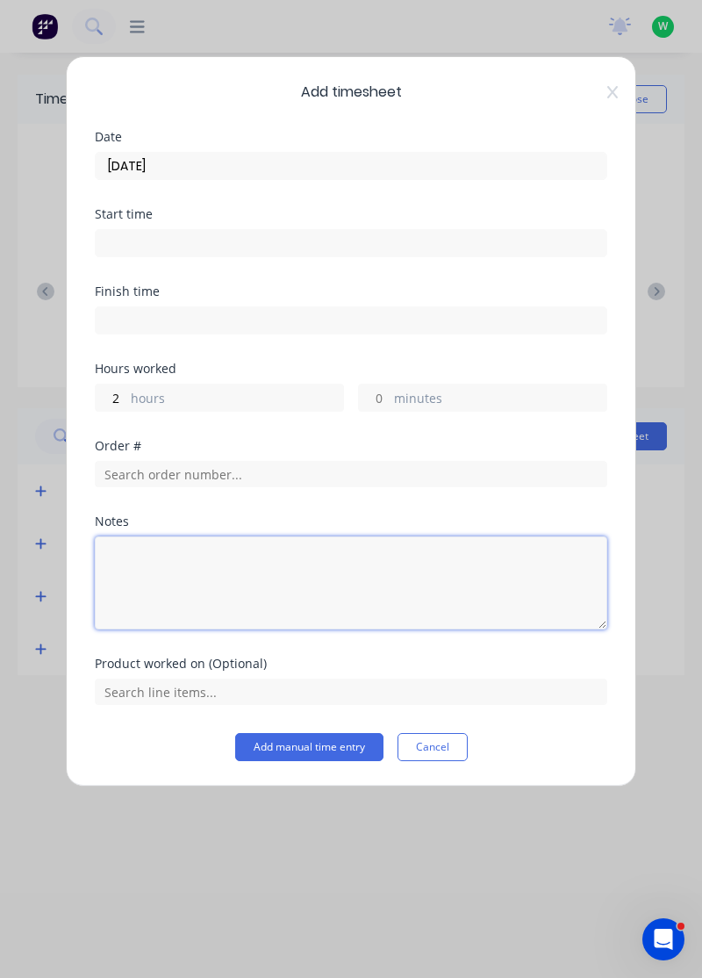
click at [306, 567] on textarea at bounding box center [351, 582] width 513 height 93
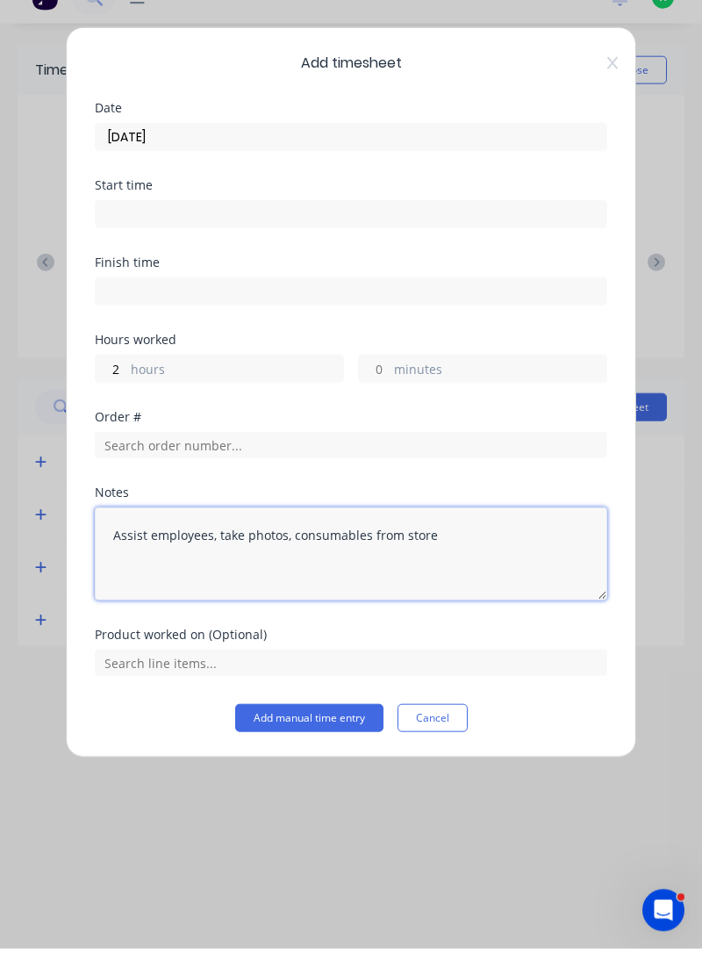
type textarea "Assist employees, take photos, consumables from store"
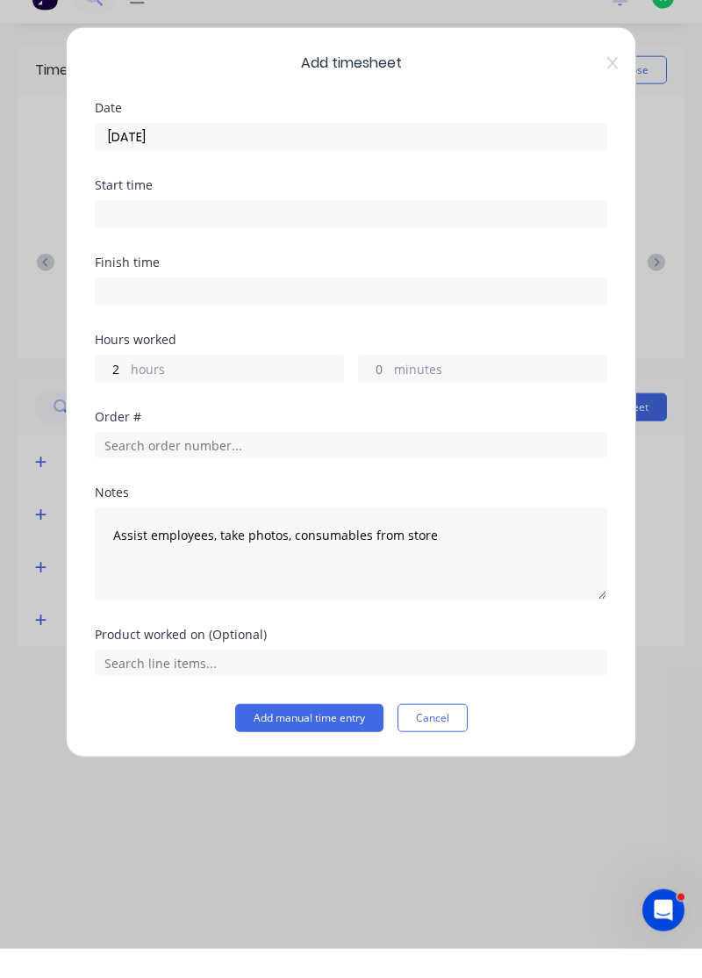
click at [328, 748] on button "Add manual time entry" at bounding box center [309, 747] width 148 height 28
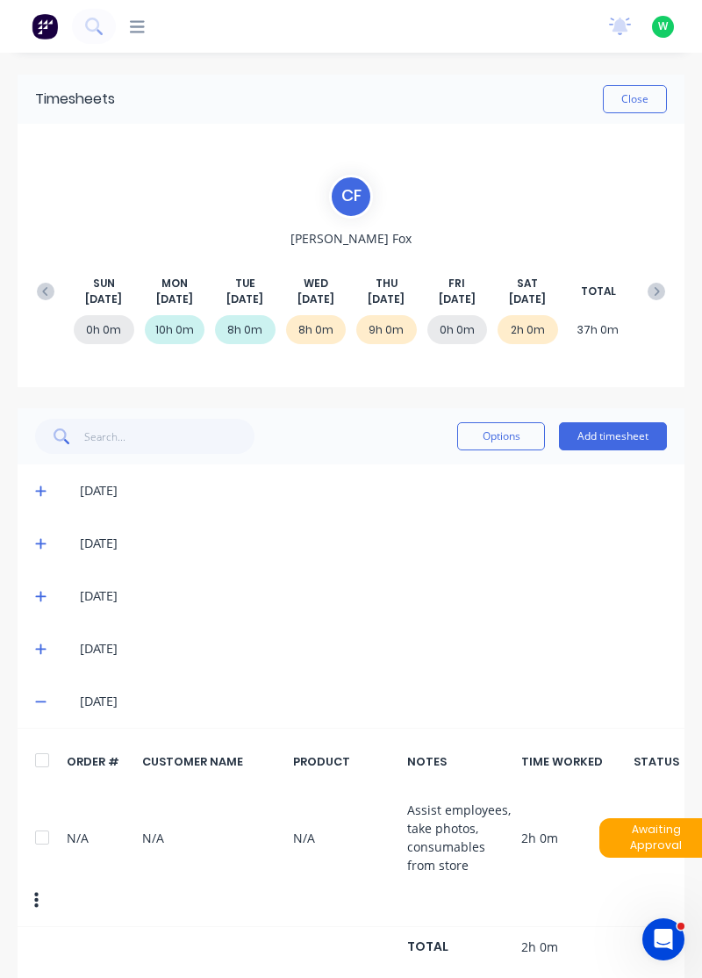
click at [633, 438] on button "Add timesheet" at bounding box center [613, 436] width 108 height 28
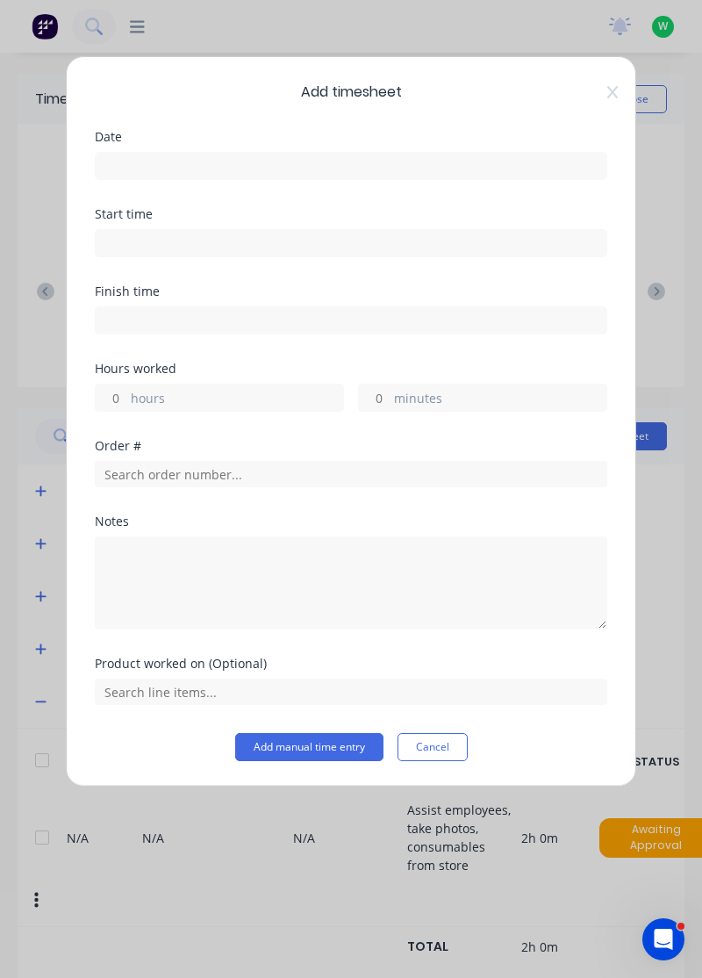
click at [418, 160] on input at bounding box center [351, 166] width 511 height 26
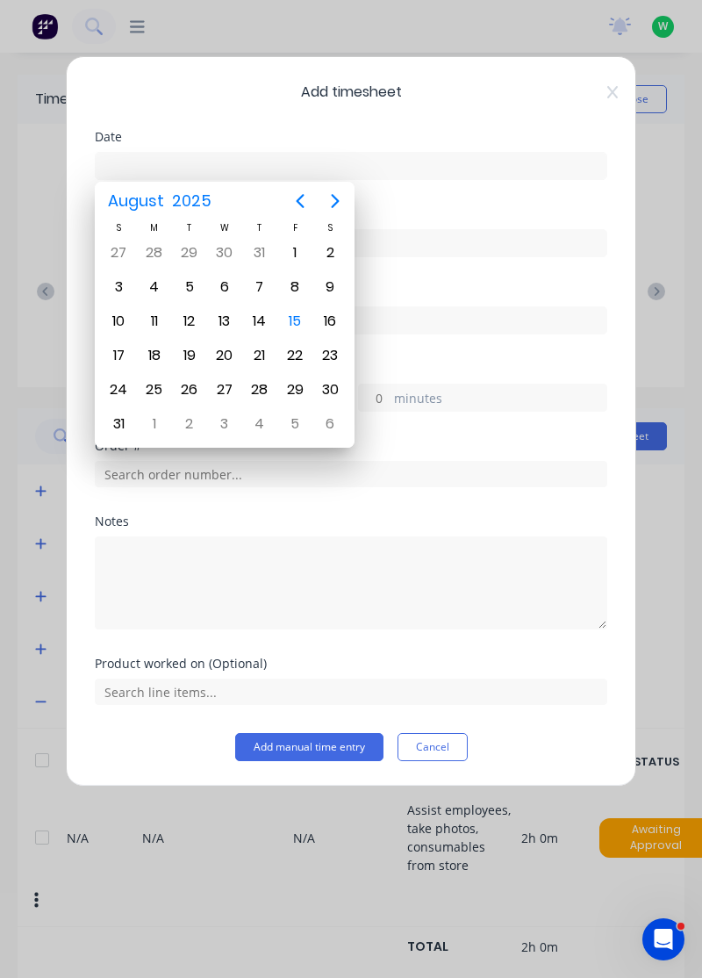
click at [306, 317] on div "15" at bounding box center [295, 321] width 26 height 26
type input "[DATE]"
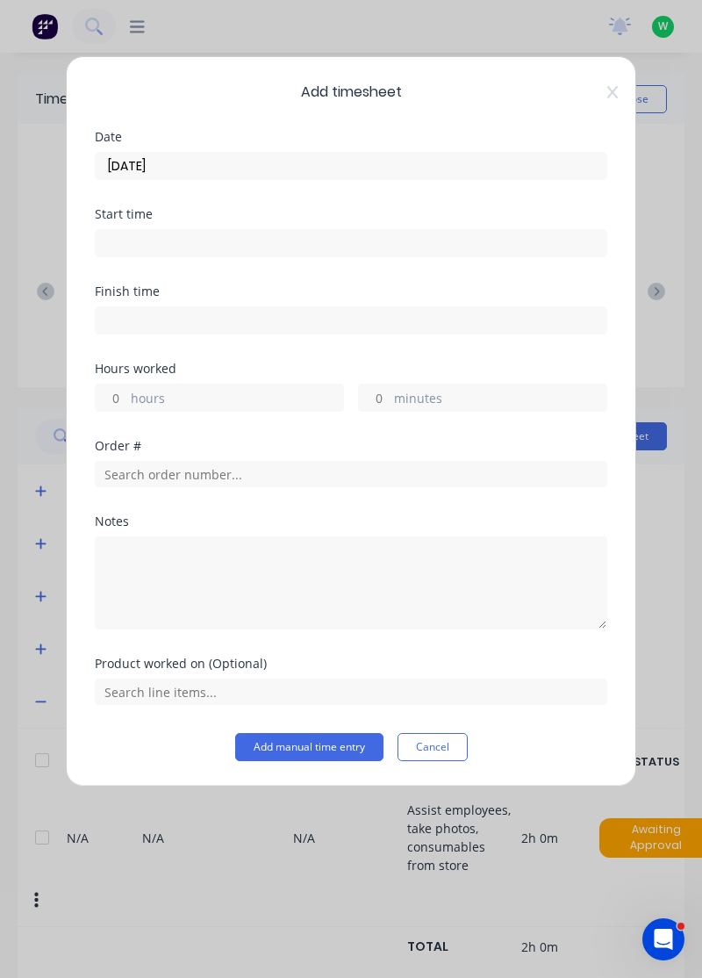
click at [235, 399] on label "hours" at bounding box center [237, 400] width 212 height 22
click at [126, 399] on input "hours" at bounding box center [111, 398] width 31 height 26
type input "3"
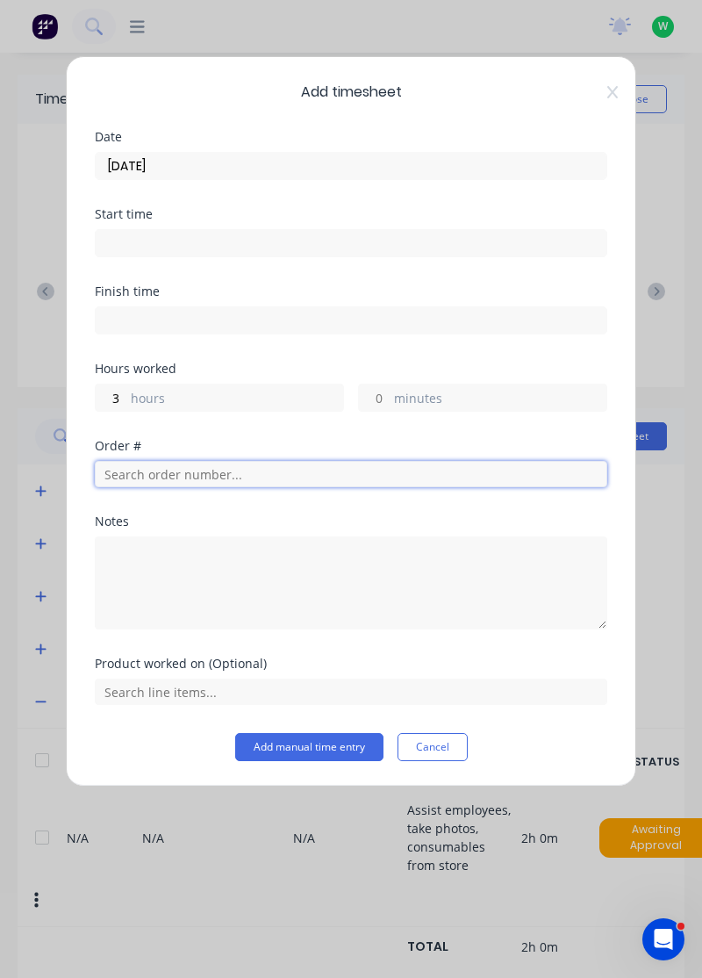
click at [281, 471] on input "text" at bounding box center [351, 474] width 513 height 26
type input "18821"
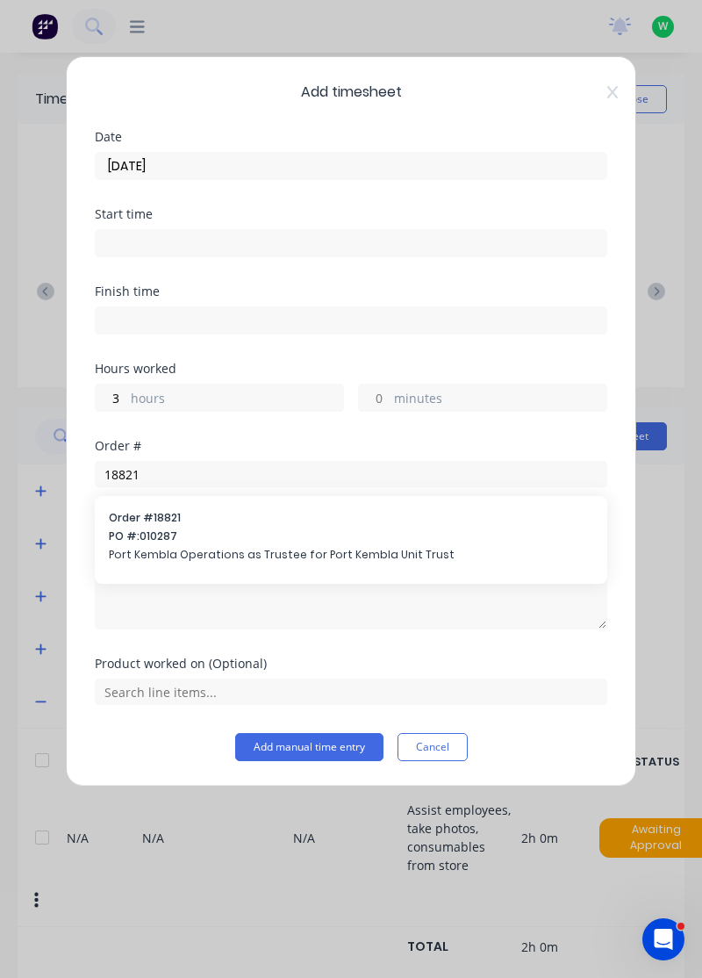
click at [283, 550] on span "Port Kembla Operations as Trustee for Port Kembla Unit Trust" at bounding box center [351, 555] width 485 height 16
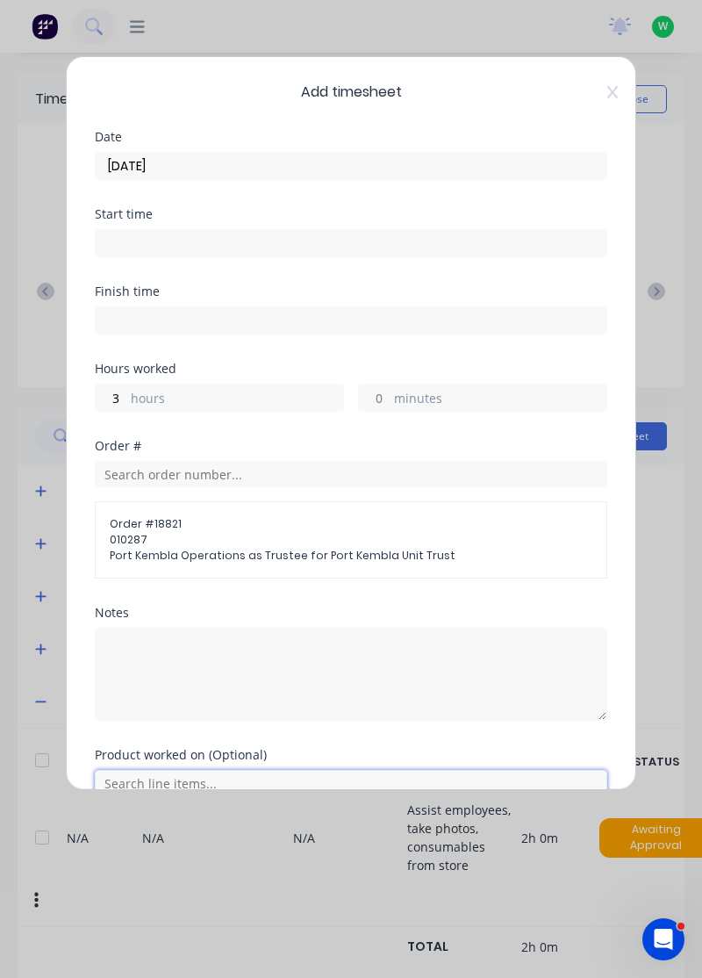
click at [327, 782] on input "text" at bounding box center [351, 783] width 513 height 26
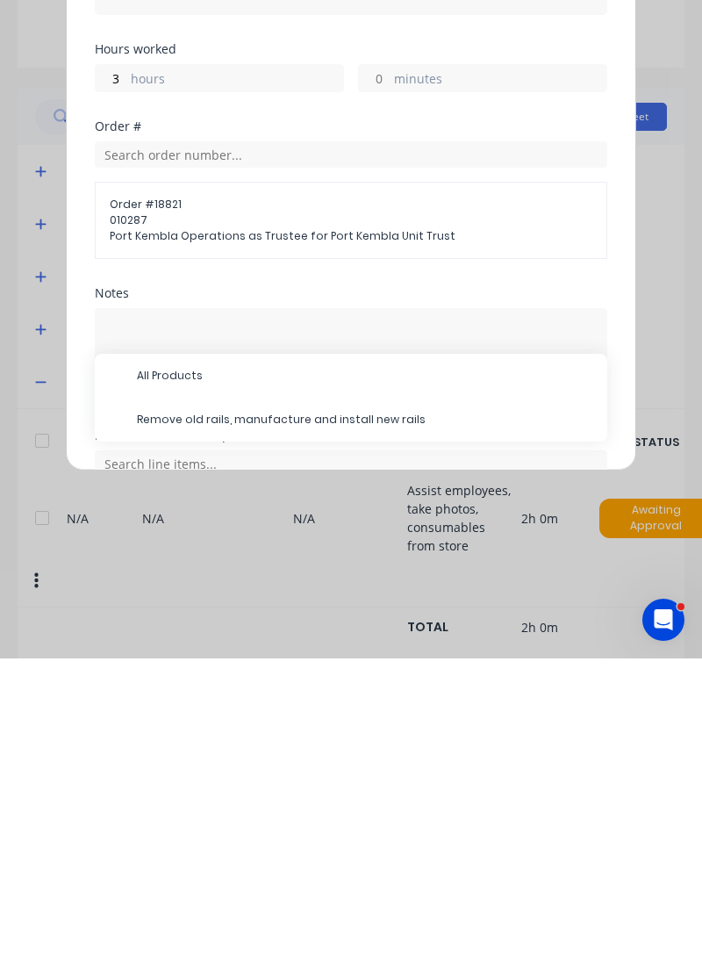
click at [377, 737] on span "Remove old rails, manufacture and install new rails" at bounding box center [365, 739] width 457 height 16
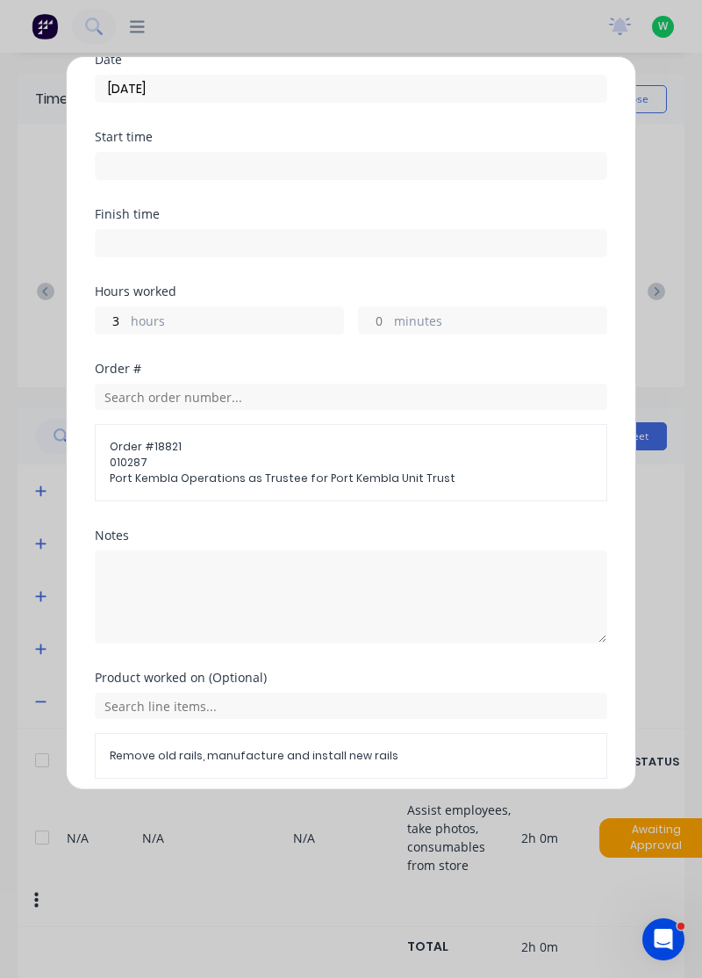
scroll to position [76, 0]
click at [313, 822] on button "Add manual time entry" at bounding box center [309, 822] width 148 height 28
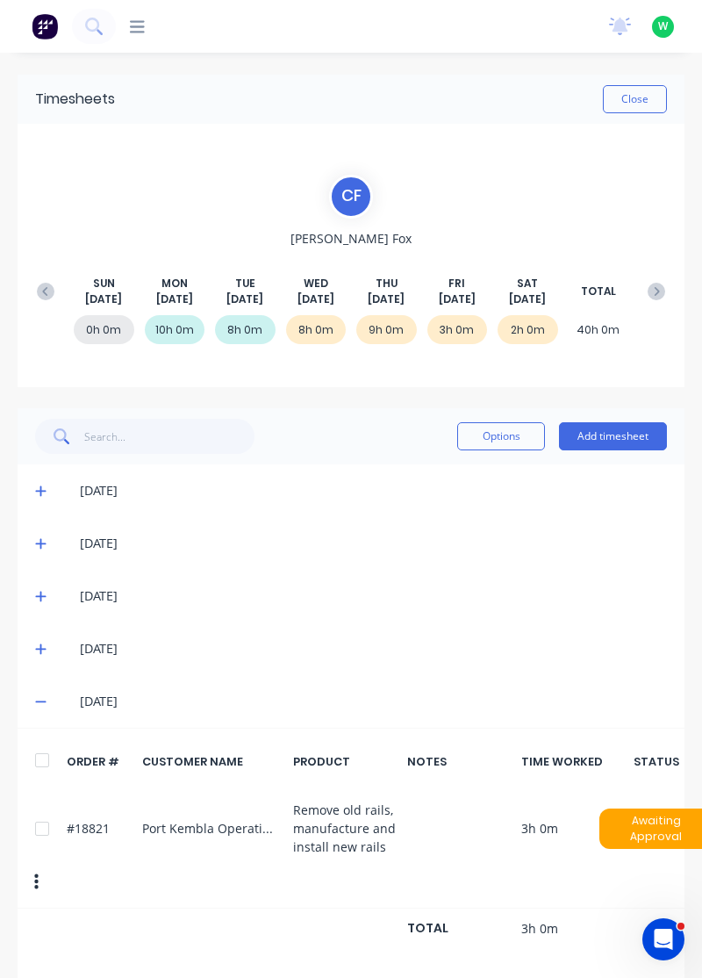
click at [623, 434] on button "Add timesheet" at bounding box center [613, 436] width 108 height 28
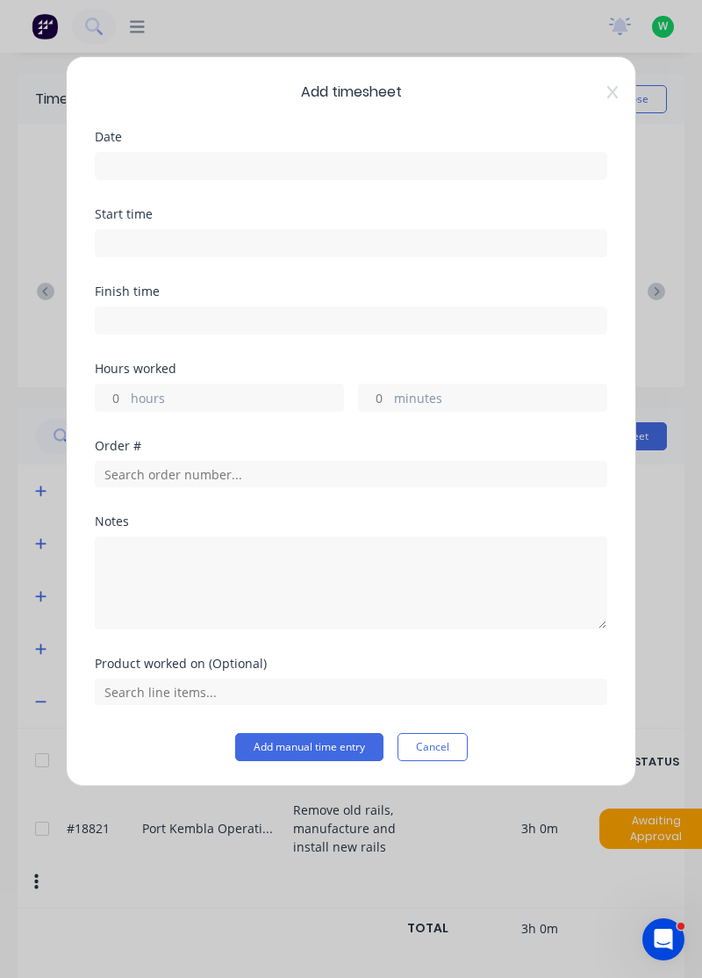
click at [446, 165] on input at bounding box center [351, 166] width 511 height 26
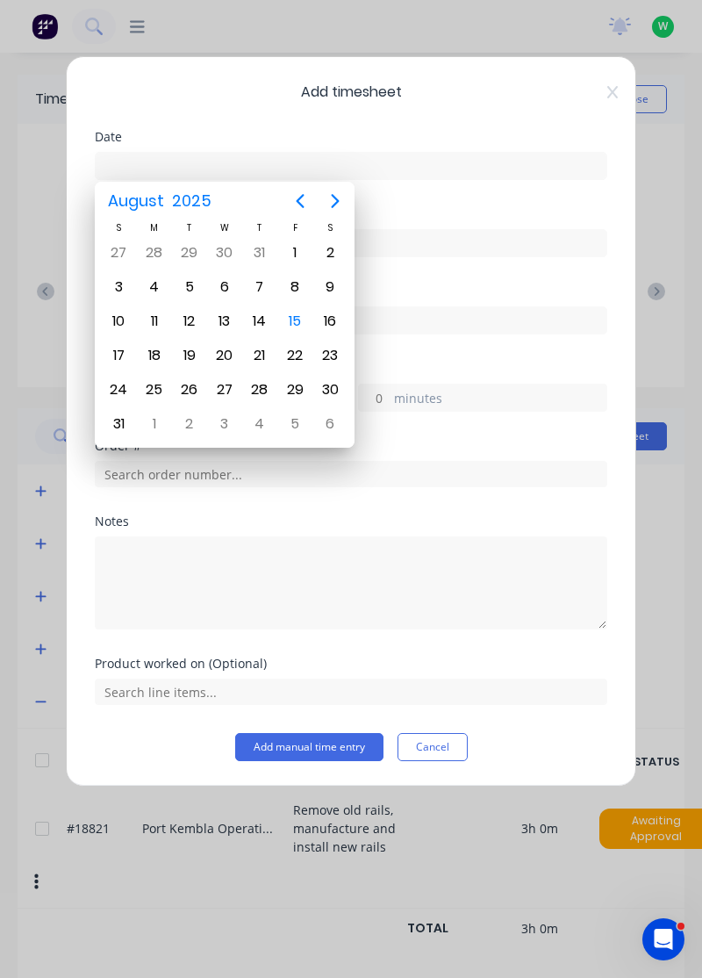
click at [306, 318] on div "15" at bounding box center [295, 321] width 26 height 26
type input "[DATE]"
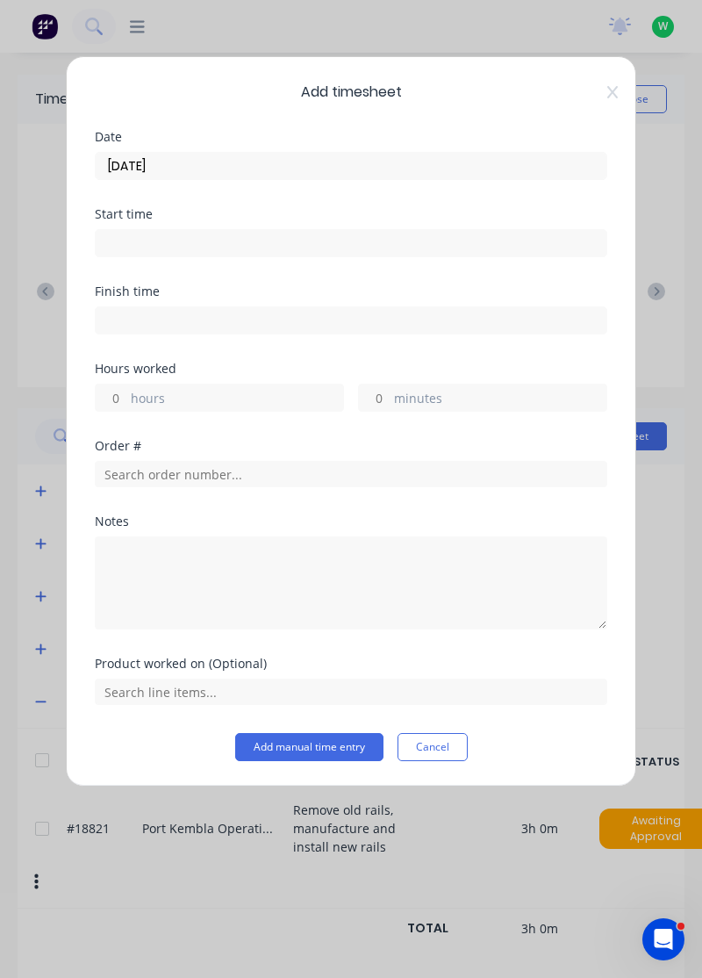
click at [209, 395] on label "hours" at bounding box center [237, 400] width 212 height 22
click at [126, 395] on input "hours" at bounding box center [111, 398] width 31 height 26
type input "3"
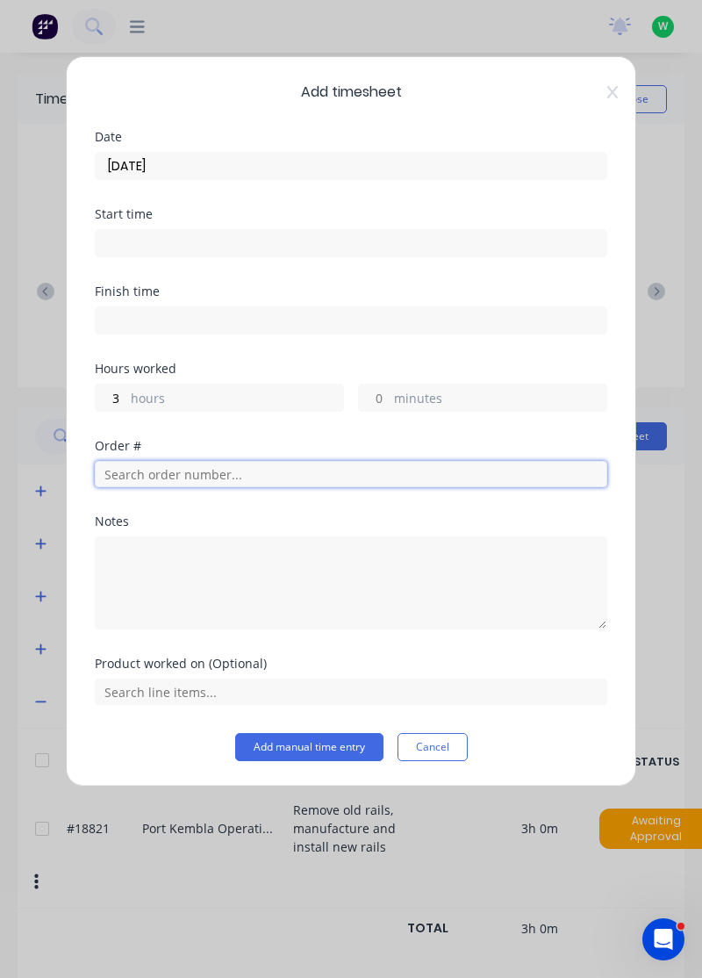
click at [274, 477] on input "text" at bounding box center [351, 474] width 513 height 26
type input "18751"
click at [176, 510] on span "Order # 18751" at bounding box center [351, 518] width 485 height 16
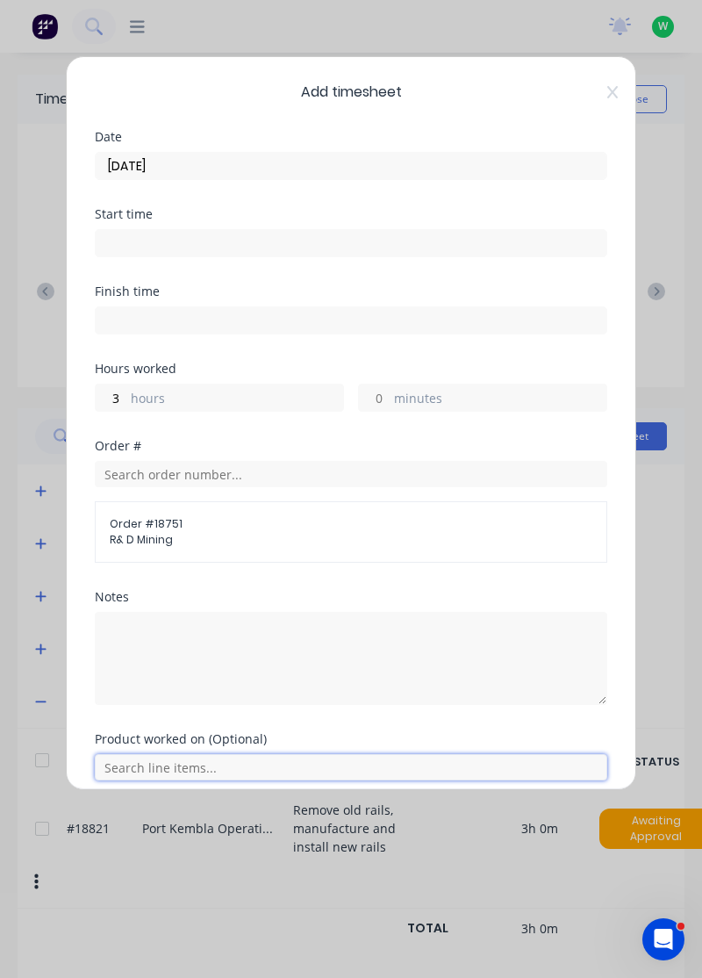
click at [349, 775] on input "text" at bounding box center [351, 767] width 513 height 26
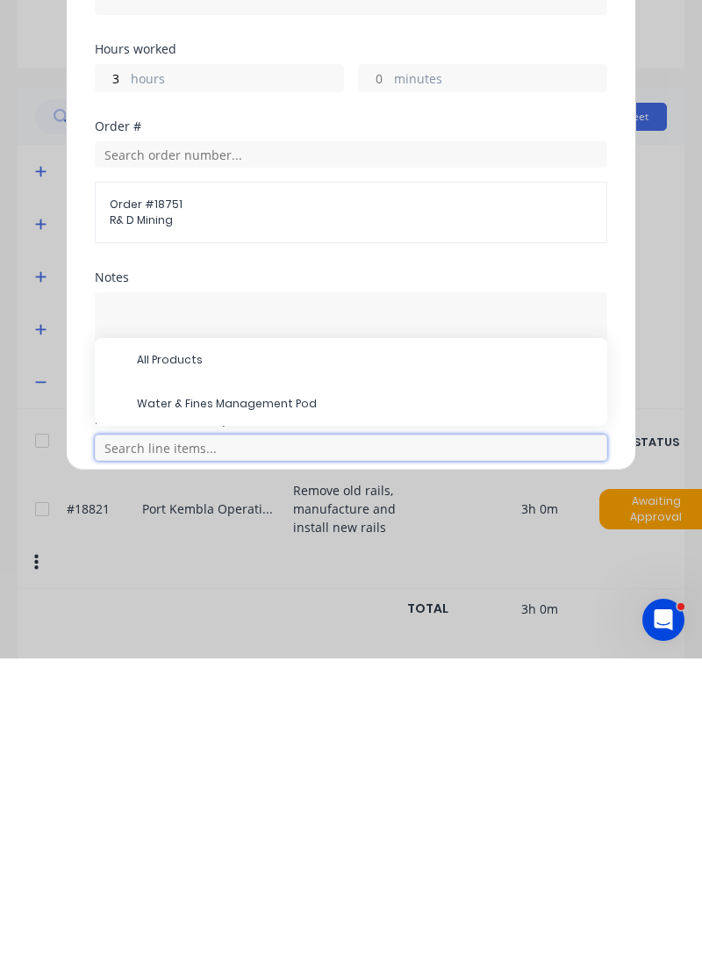
scroll to position [74, 0]
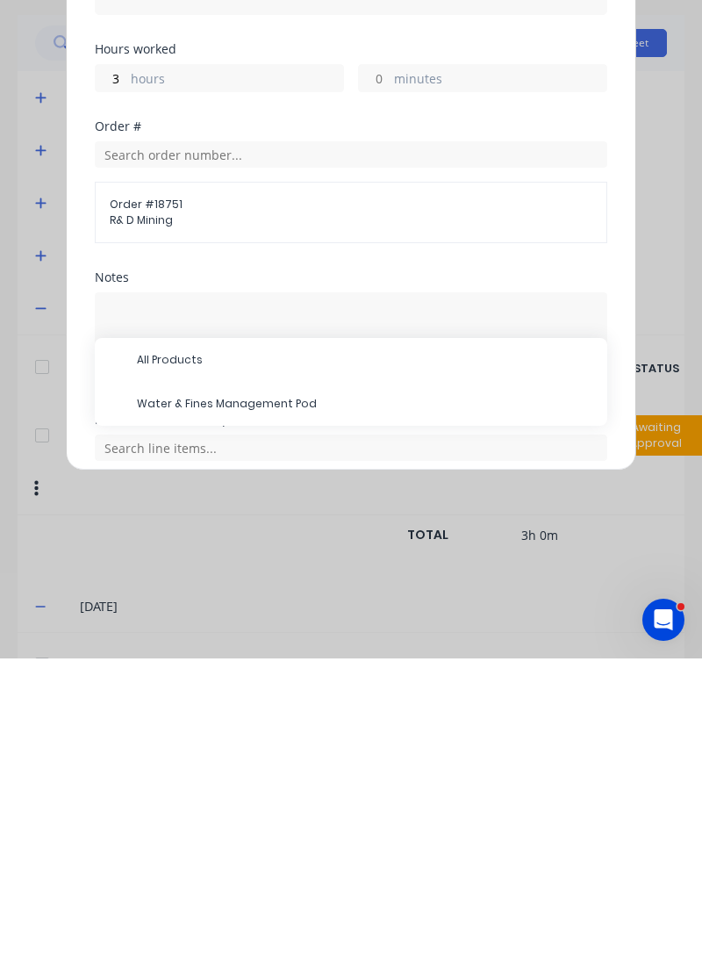
click at [265, 723] on span "Water & Fines Management Pod" at bounding box center [365, 723] width 457 height 16
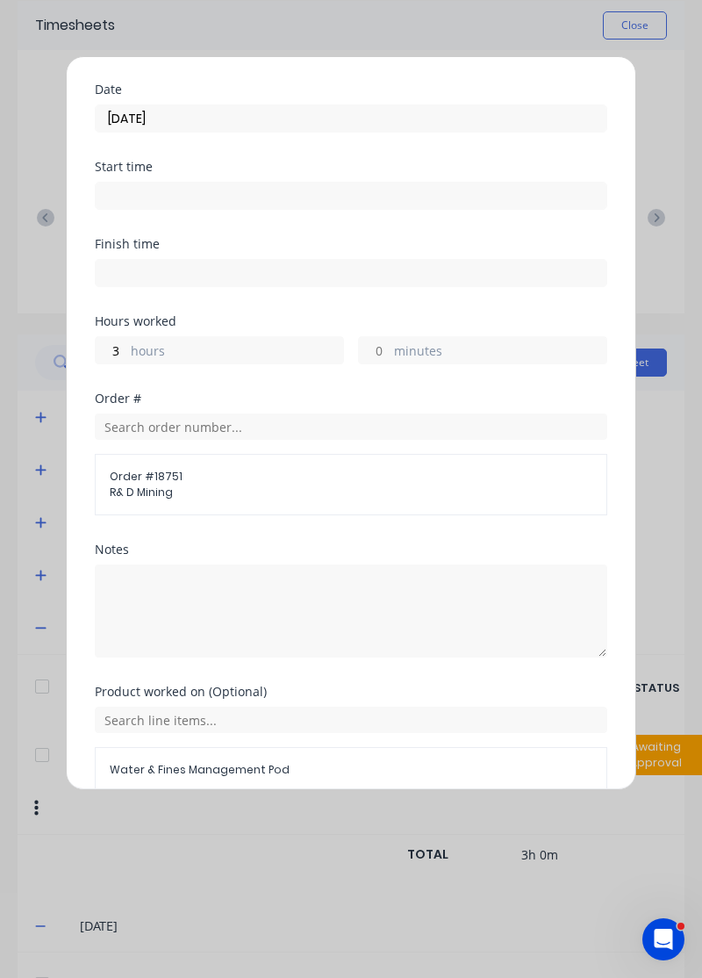
scroll to position [65, 0]
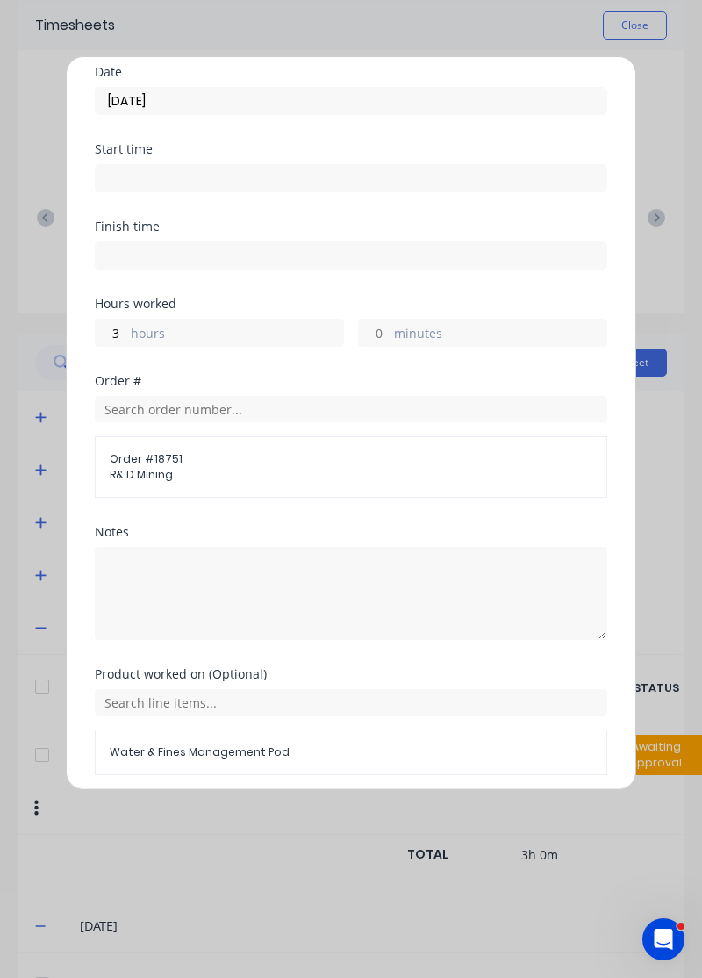
click at [307, 818] on button "Add manual time entry" at bounding box center [309, 817] width 148 height 28
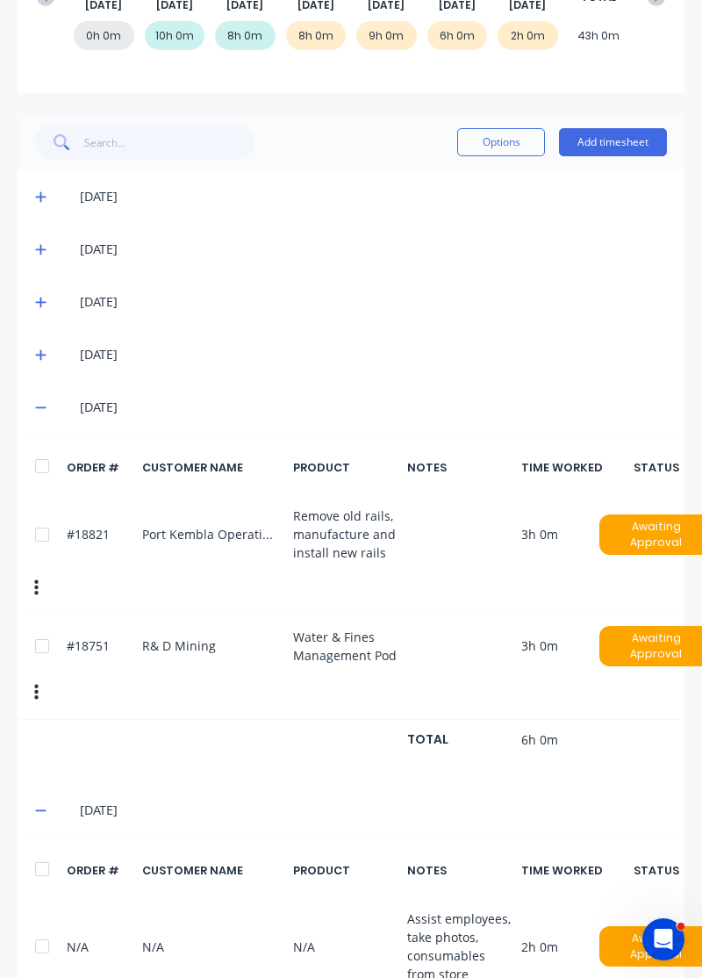
scroll to position [346, 0]
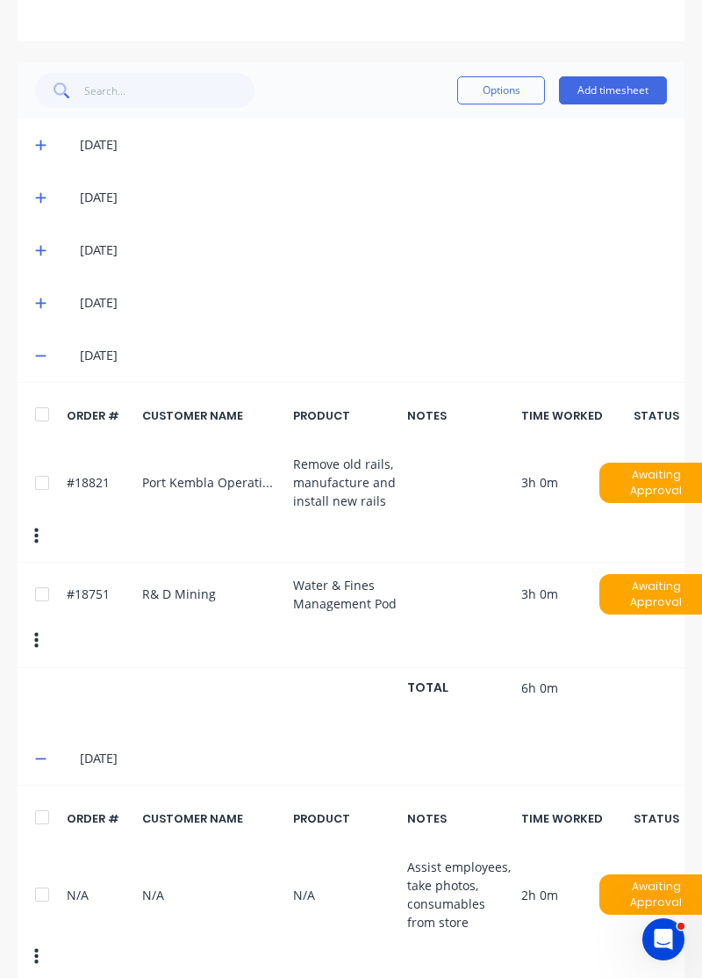
click at [47, 353] on span at bounding box center [43, 356] width 17 height 18
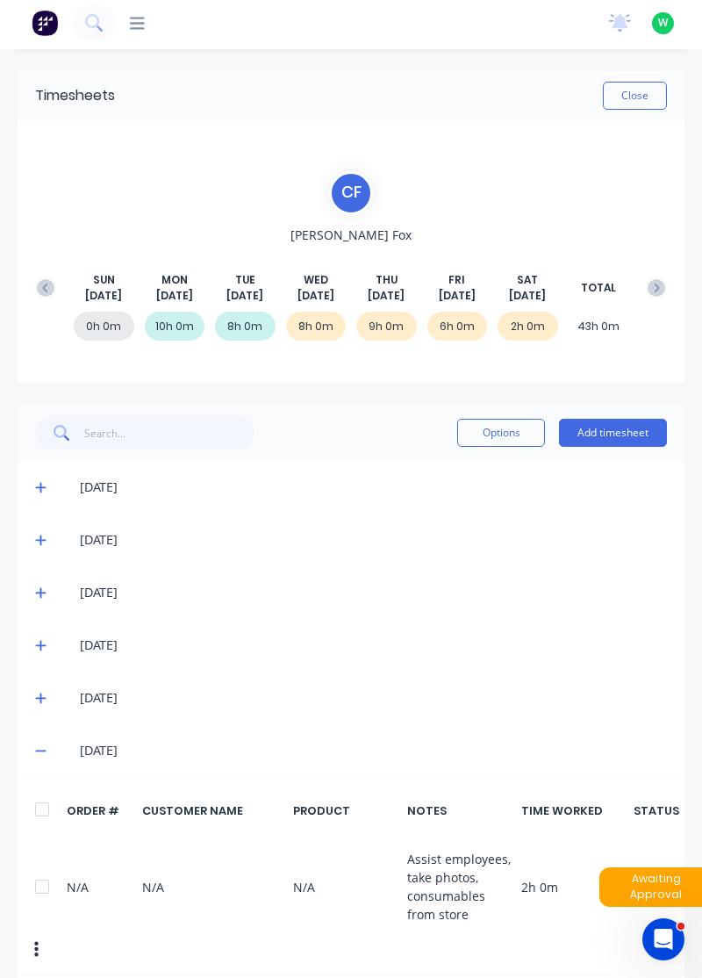
click at [44, 757] on span at bounding box center [43, 751] width 17 height 18
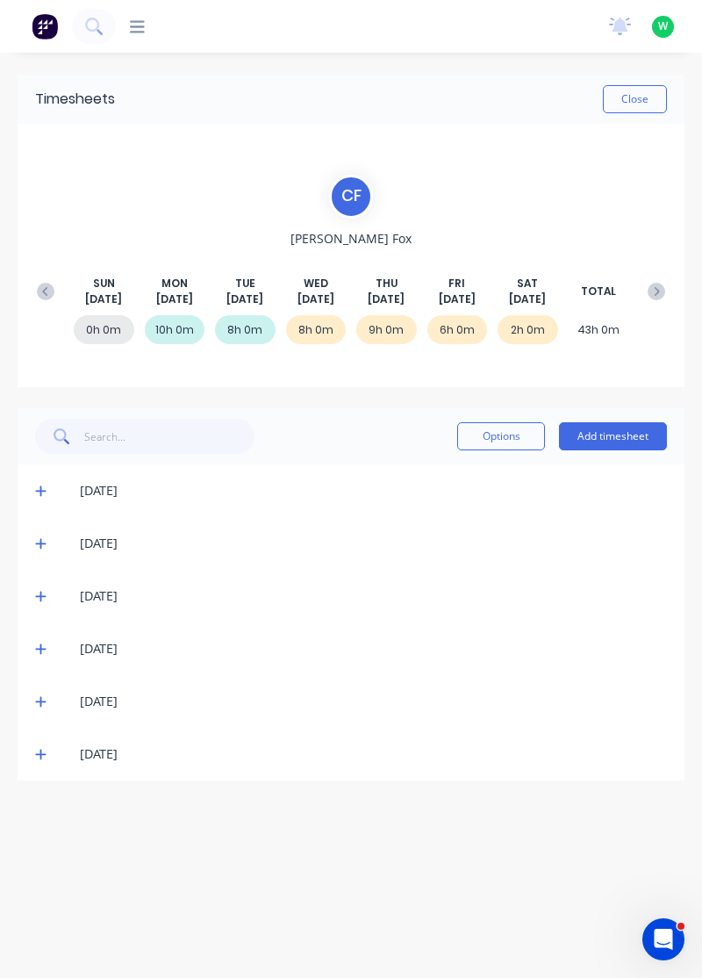
scroll to position [0, 0]
click at [41, 750] on icon at bounding box center [40, 754] width 11 height 12
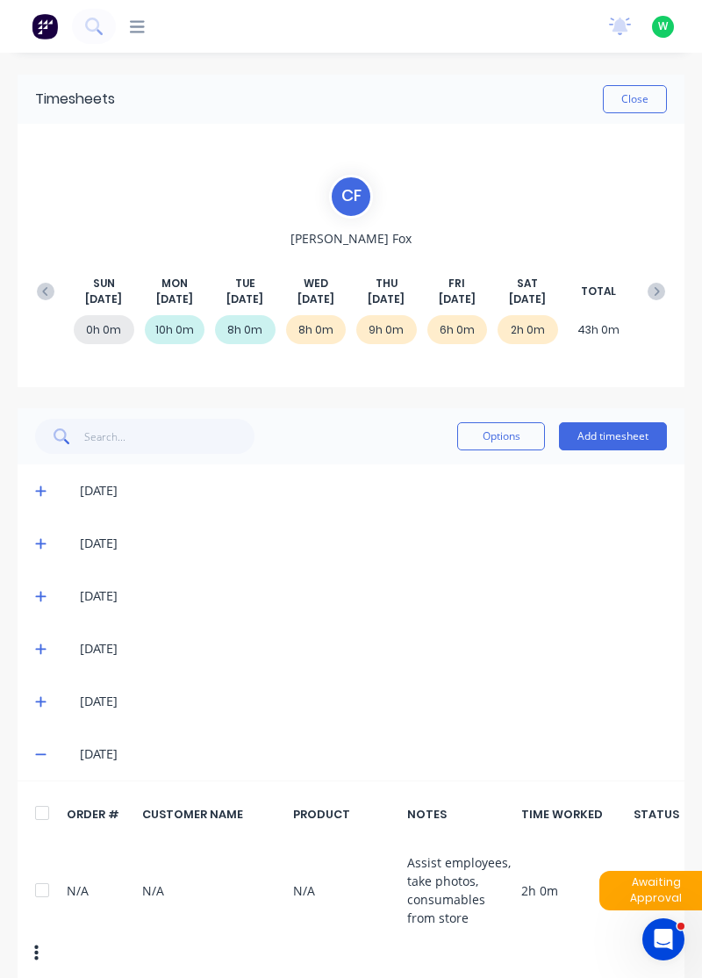
click at [502, 439] on button "Options" at bounding box center [501, 436] width 88 height 28
click at [46, 824] on div at bounding box center [42, 812] width 35 height 35
click at [512, 434] on button "Options" at bounding box center [501, 436] width 88 height 28
click at [471, 494] on button "Delete" at bounding box center [461, 481] width 167 height 35
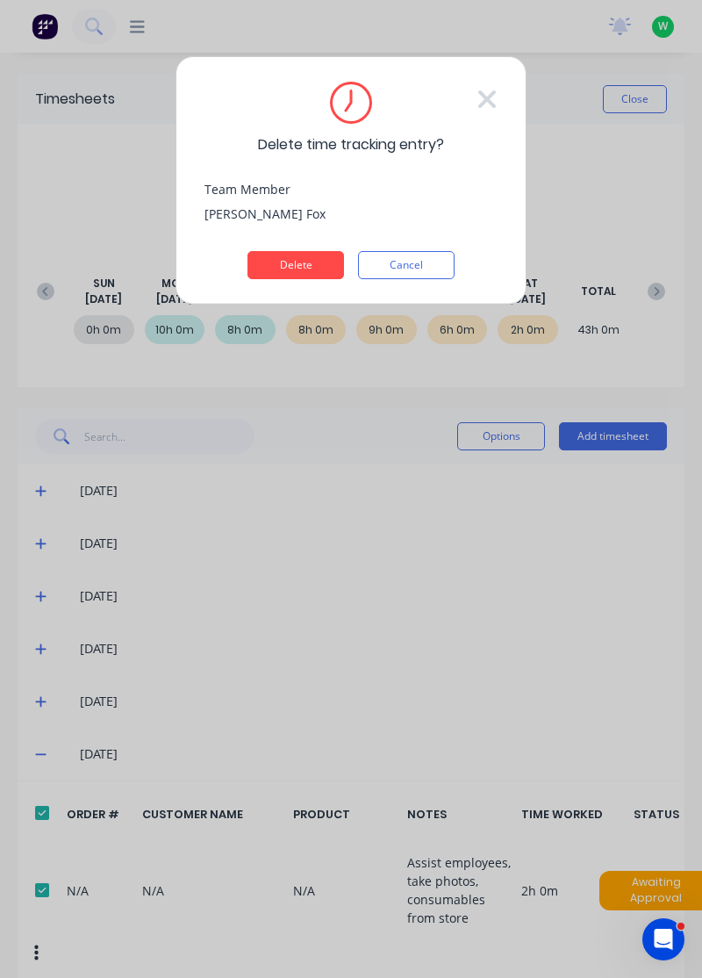
click at [305, 269] on button "Delete" at bounding box center [296, 265] width 97 height 28
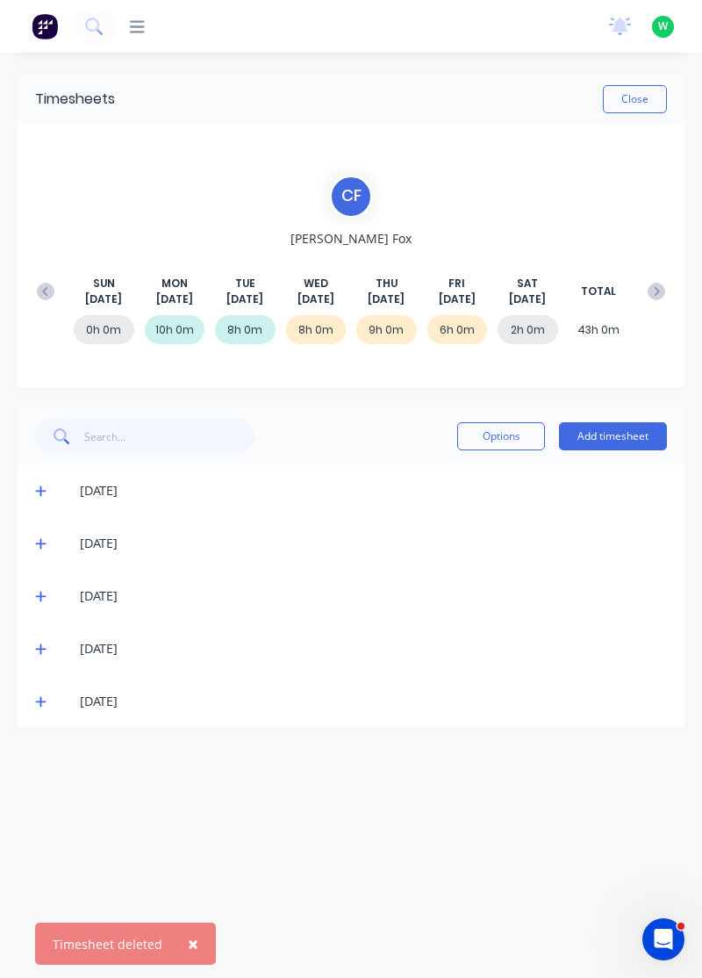
click at [597, 435] on button "Add timesheet" at bounding box center [613, 436] width 108 height 28
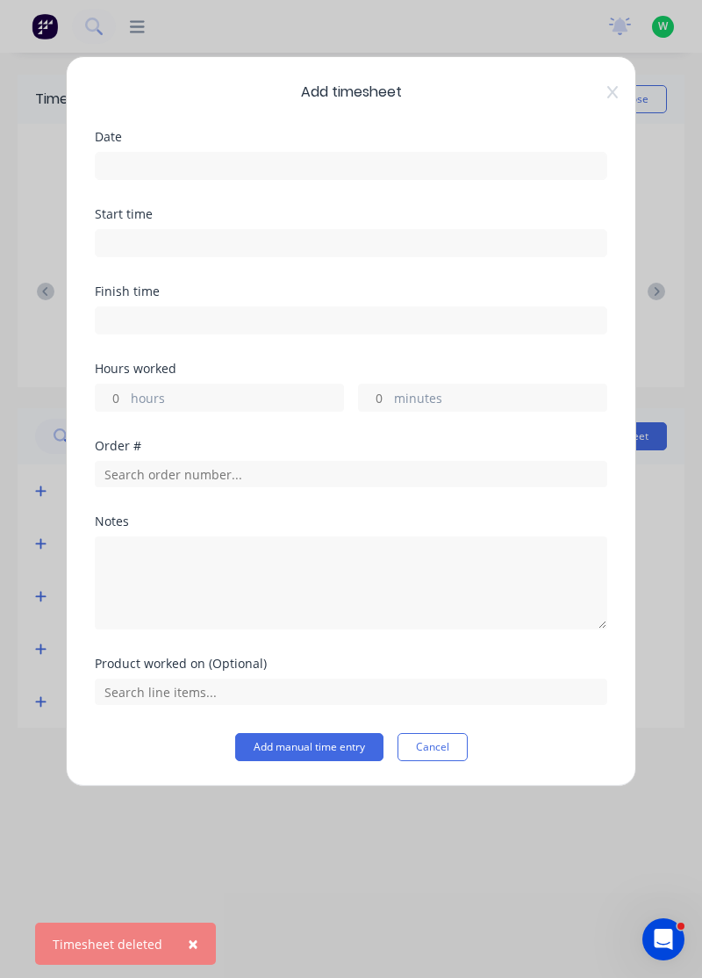
click at [403, 164] on input at bounding box center [351, 166] width 511 height 26
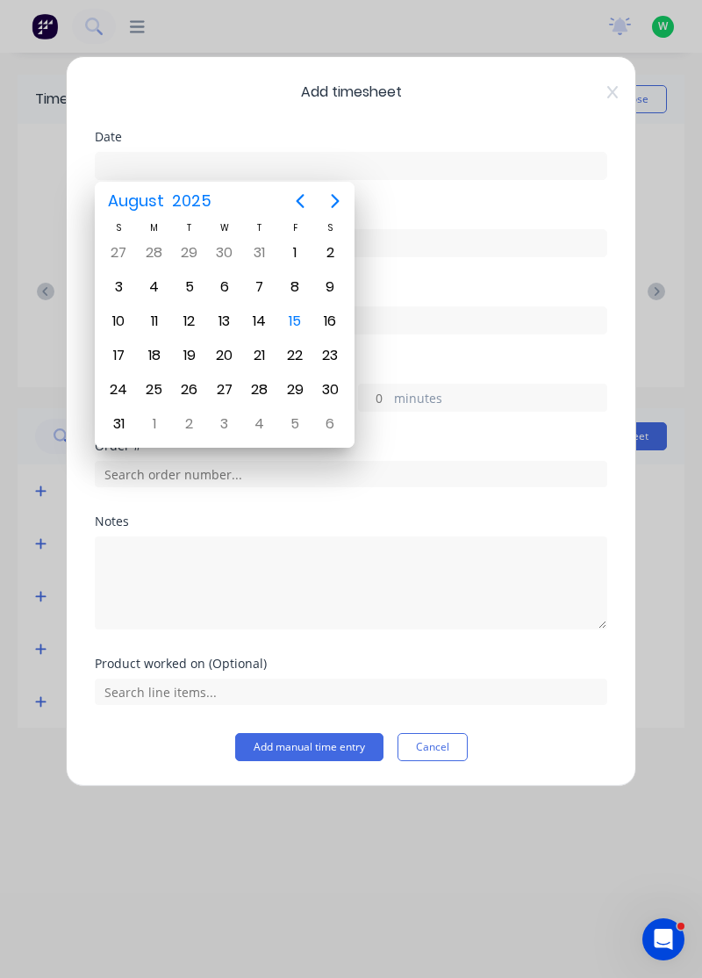
click at [298, 316] on div "15" at bounding box center [295, 321] width 26 height 26
type input "[DATE]"
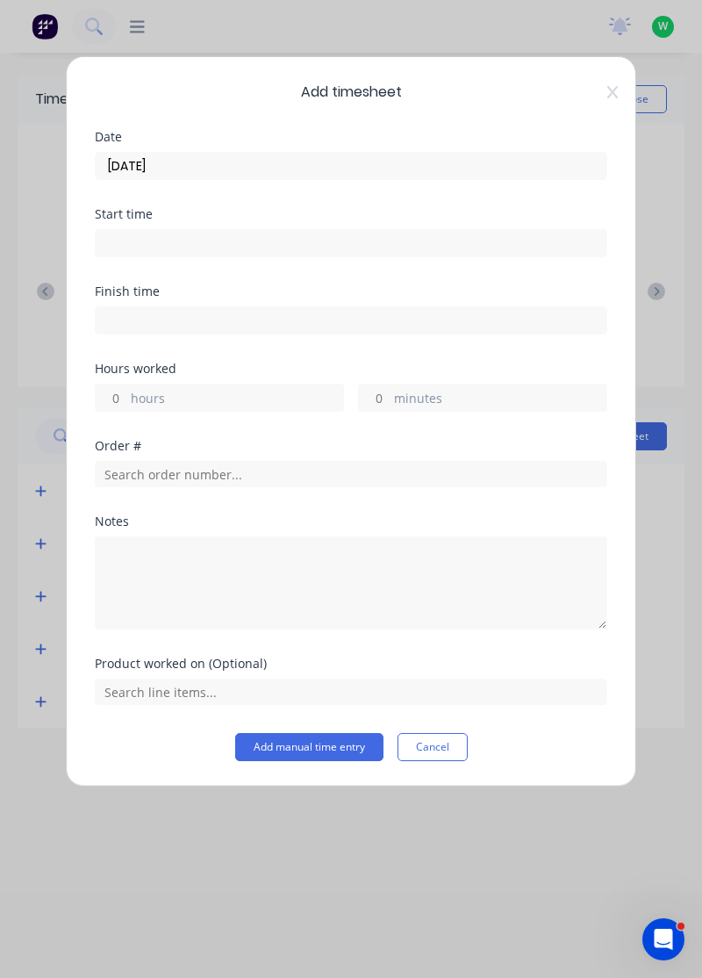
click at [198, 404] on label "hours" at bounding box center [237, 400] width 212 height 22
click at [126, 404] on input "hours" at bounding box center [111, 398] width 31 height 26
type input "2"
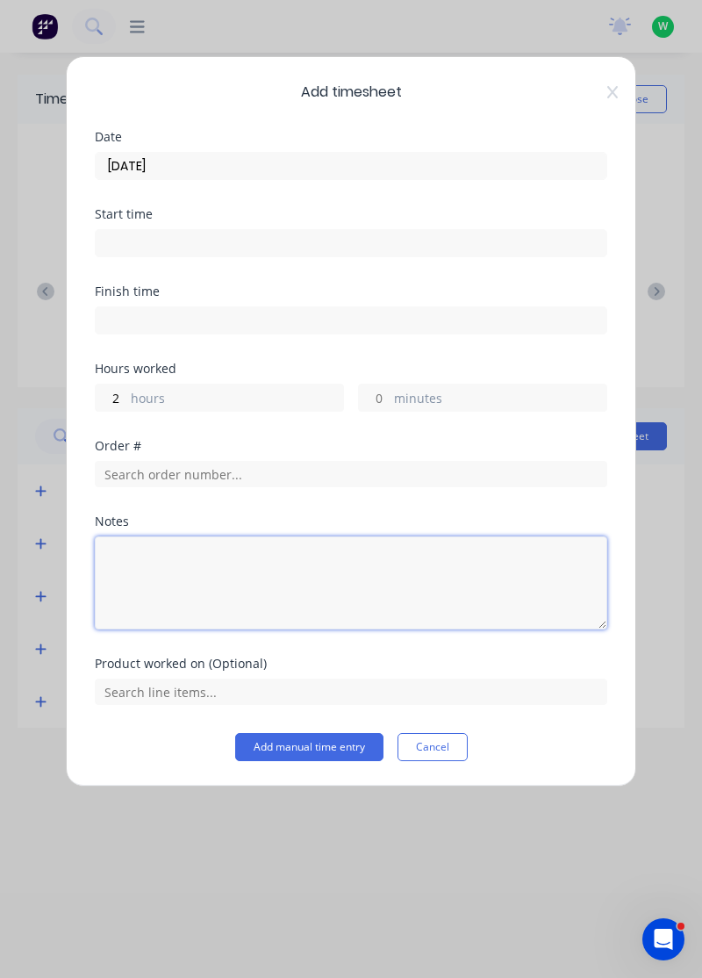
click at [228, 586] on textarea at bounding box center [351, 582] width 513 height 93
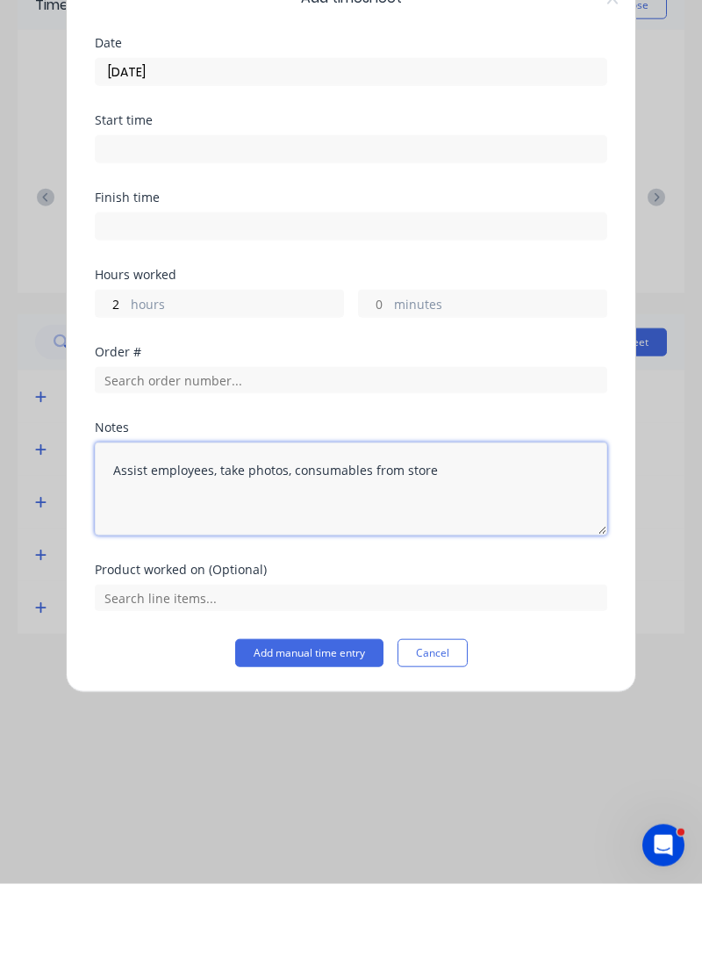
type textarea "Assist employees, take photos, consumables from store"
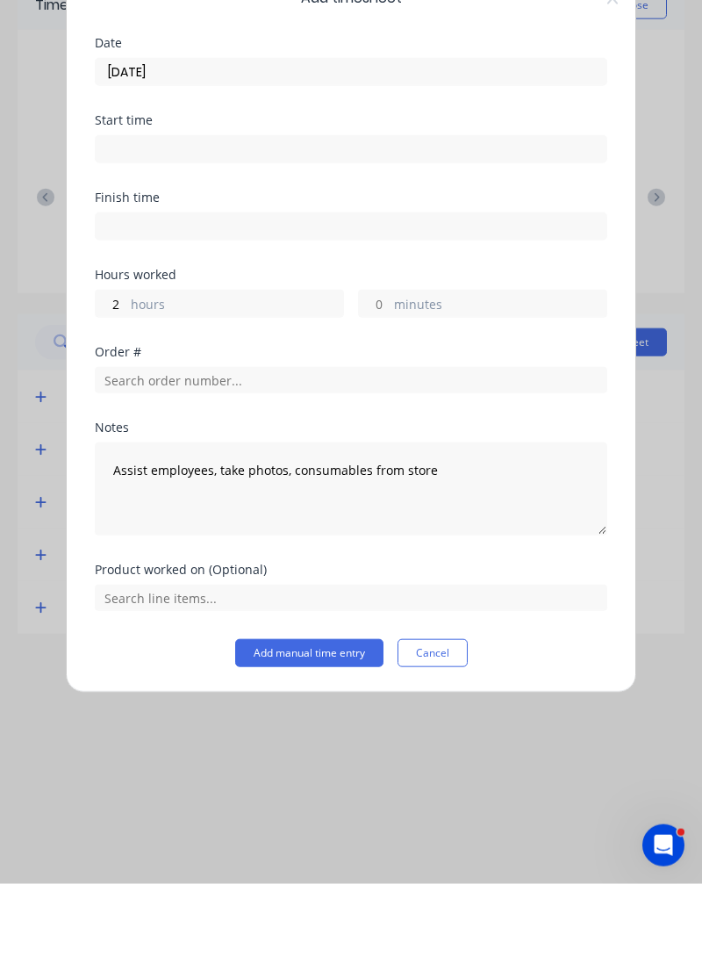
click at [313, 746] on button "Add manual time entry" at bounding box center [309, 747] width 148 height 28
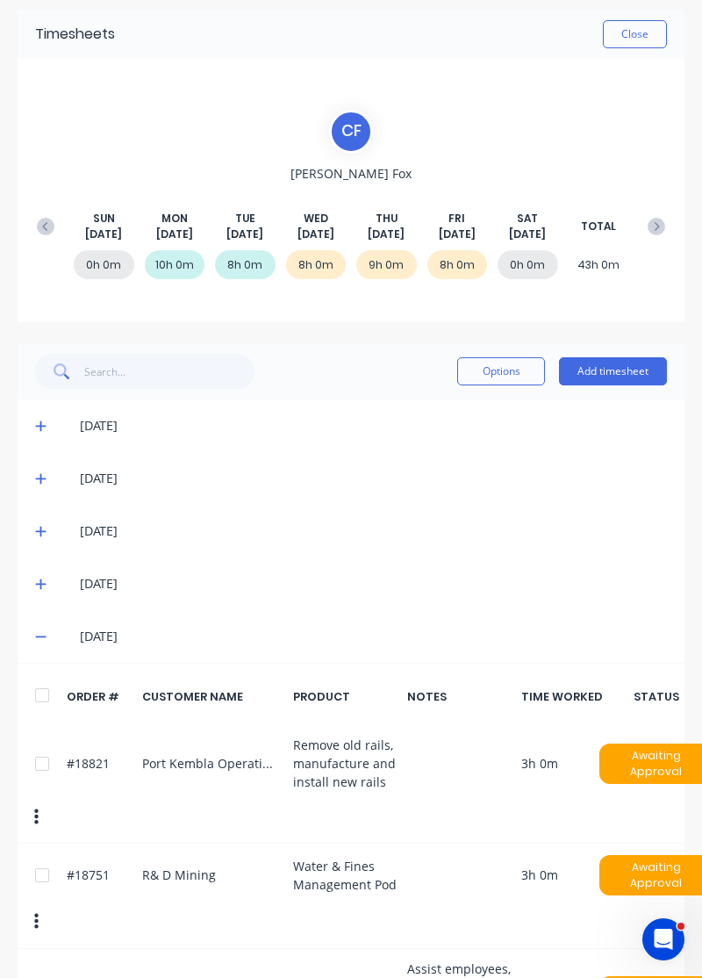
scroll to position [167, 0]
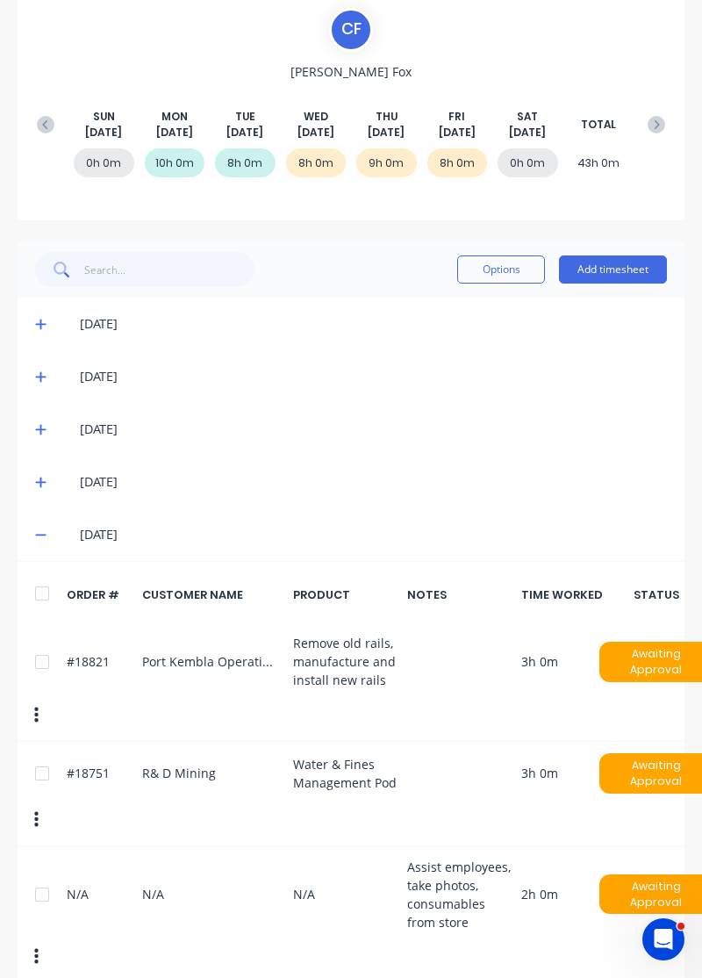
click at [40, 535] on icon at bounding box center [40, 536] width 11 height 2
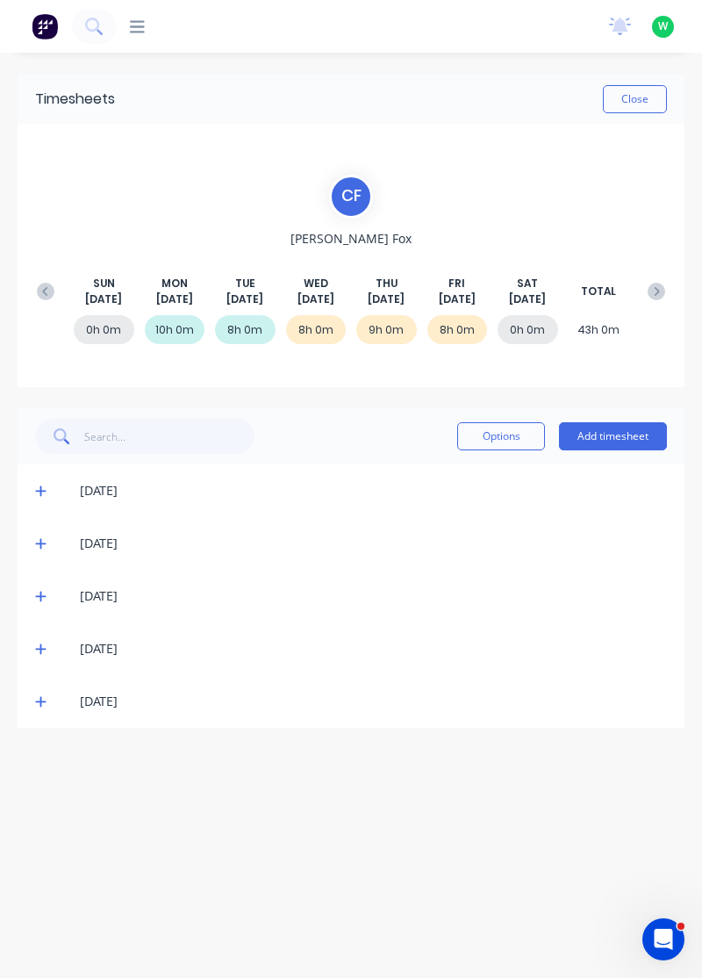
scroll to position [0, 0]
